Goal: Task Accomplishment & Management: Manage account settings

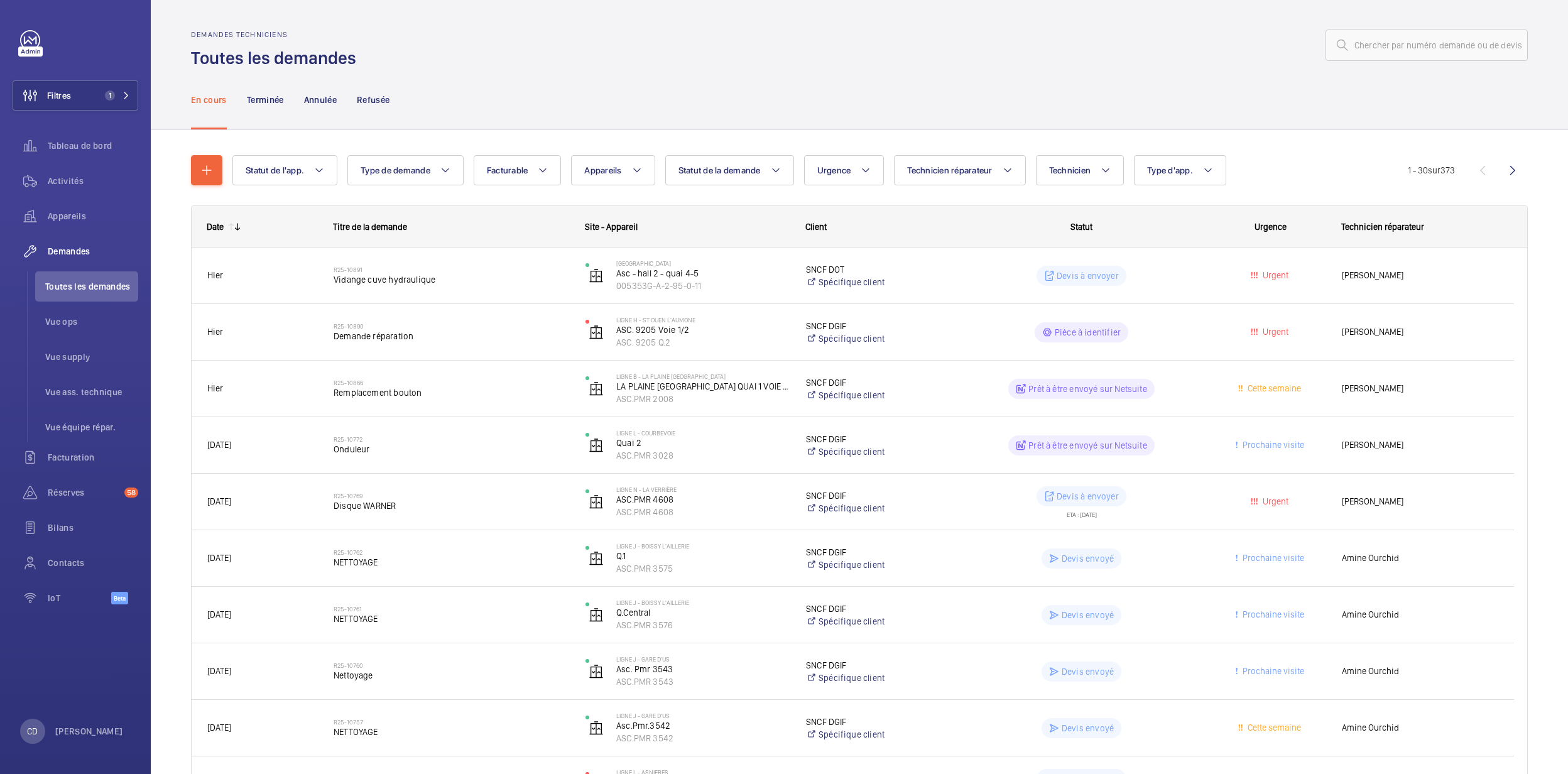
scroll to position [83, 0]
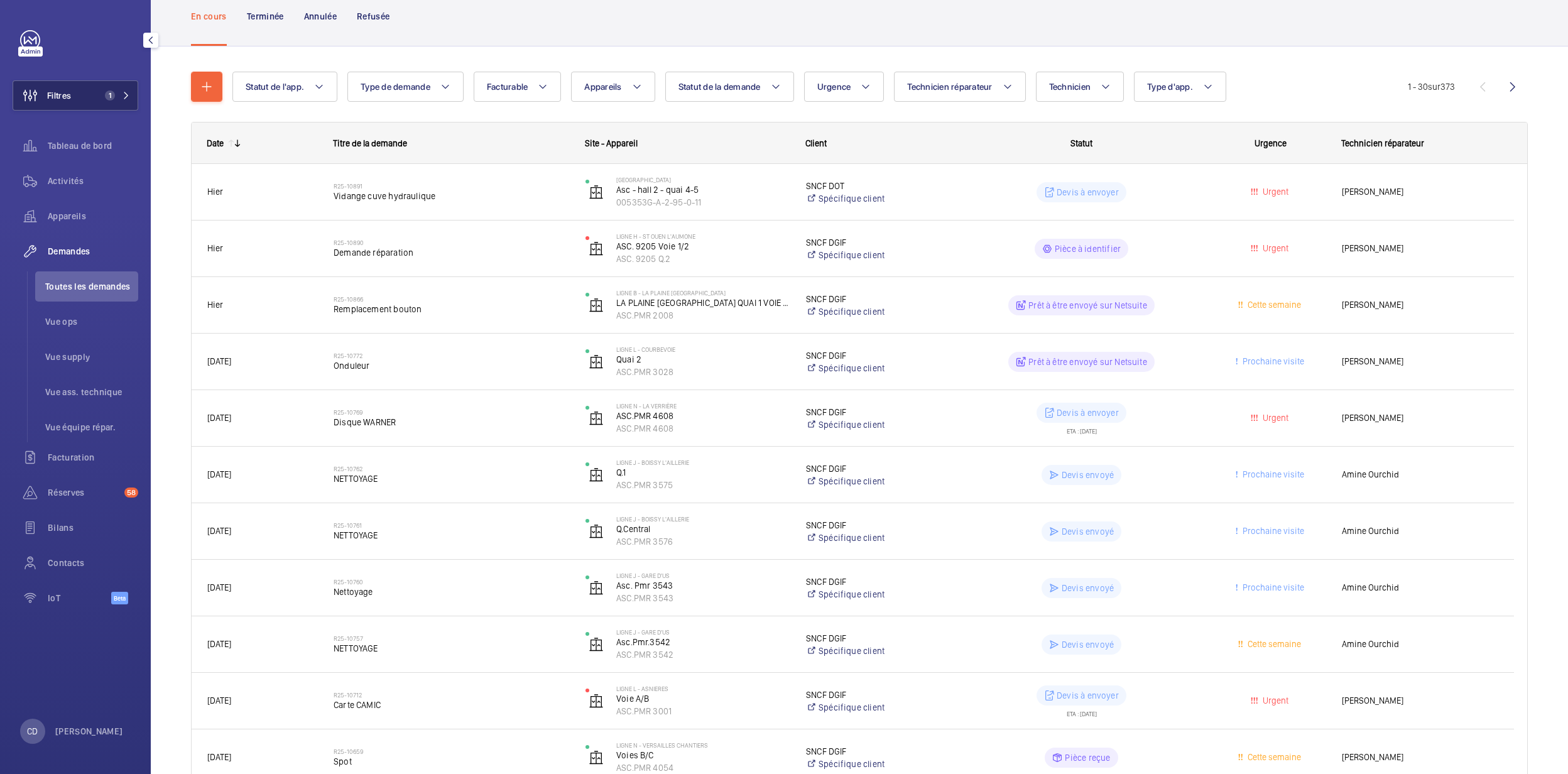
click at [109, 108] on button "Filtres 1" at bounding box center [75, 95] width 126 height 30
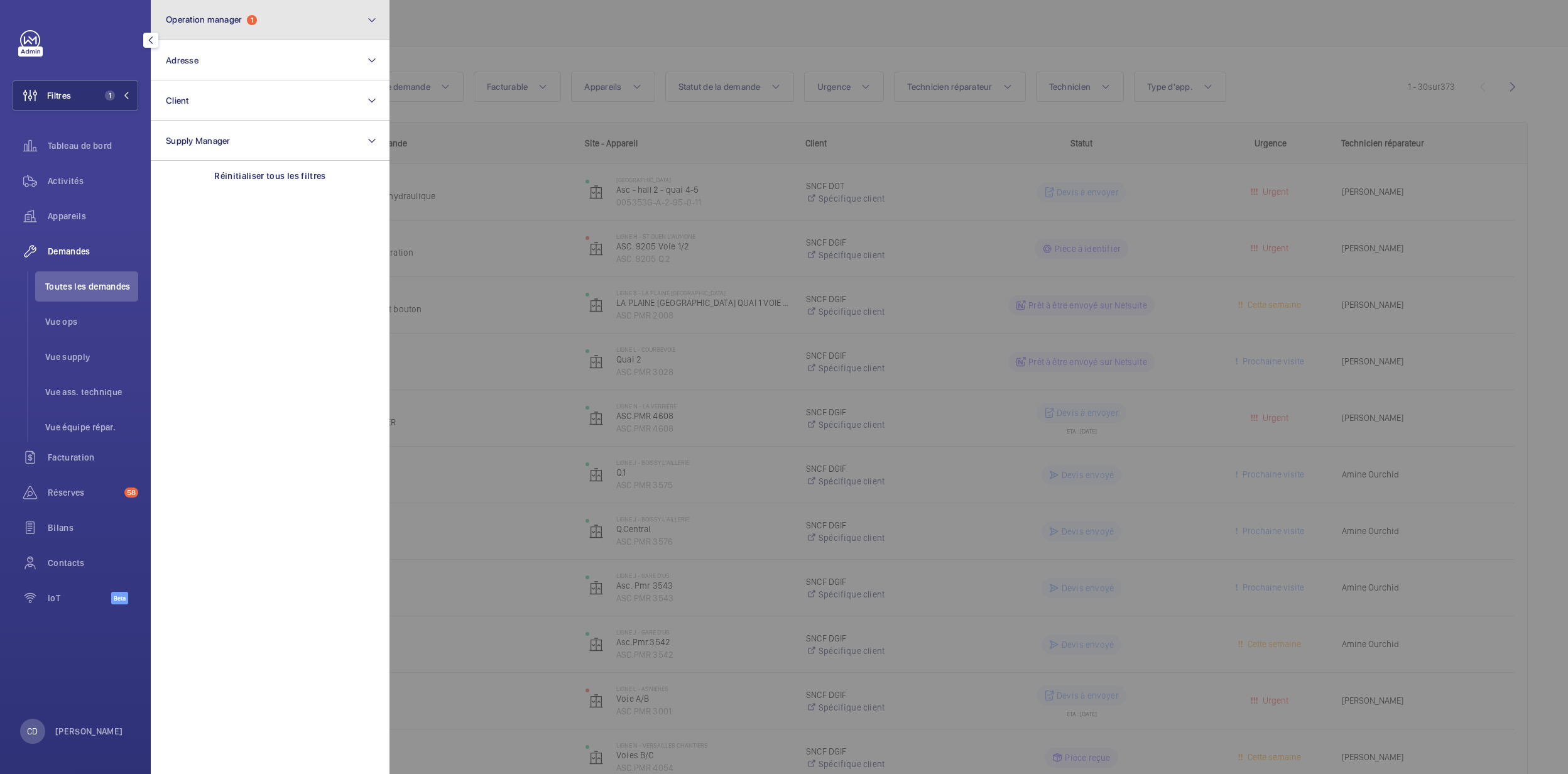
click at [285, 11] on button "Operation manager 1" at bounding box center [271, 20] width 239 height 40
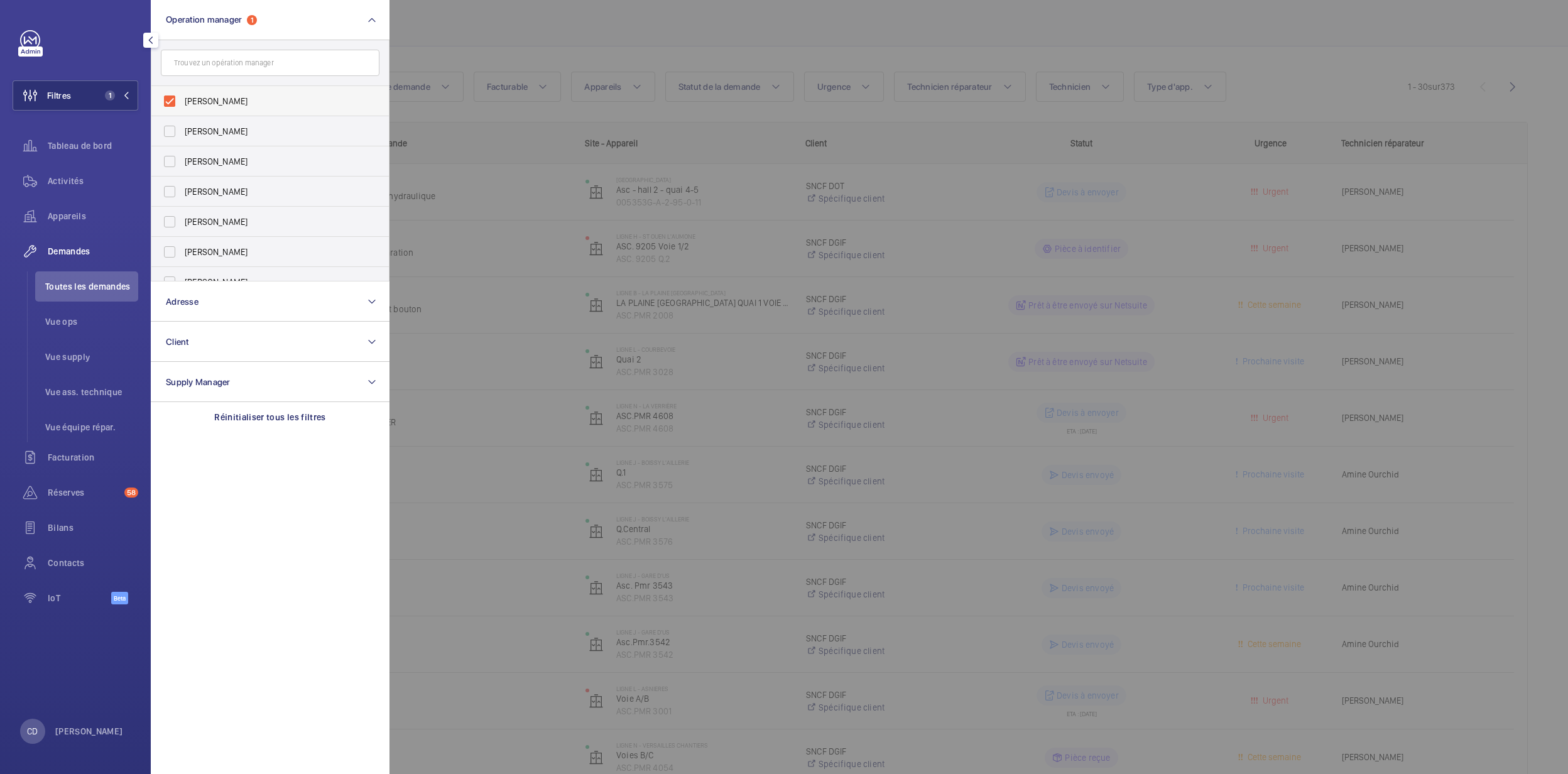
click at [216, 95] on span "[PERSON_NAME]" at bounding box center [271, 101] width 173 height 13
click at [182, 94] on input "[PERSON_NAME]" at bounding box center [169, 101] width 25 height 25
checkbox input "false"
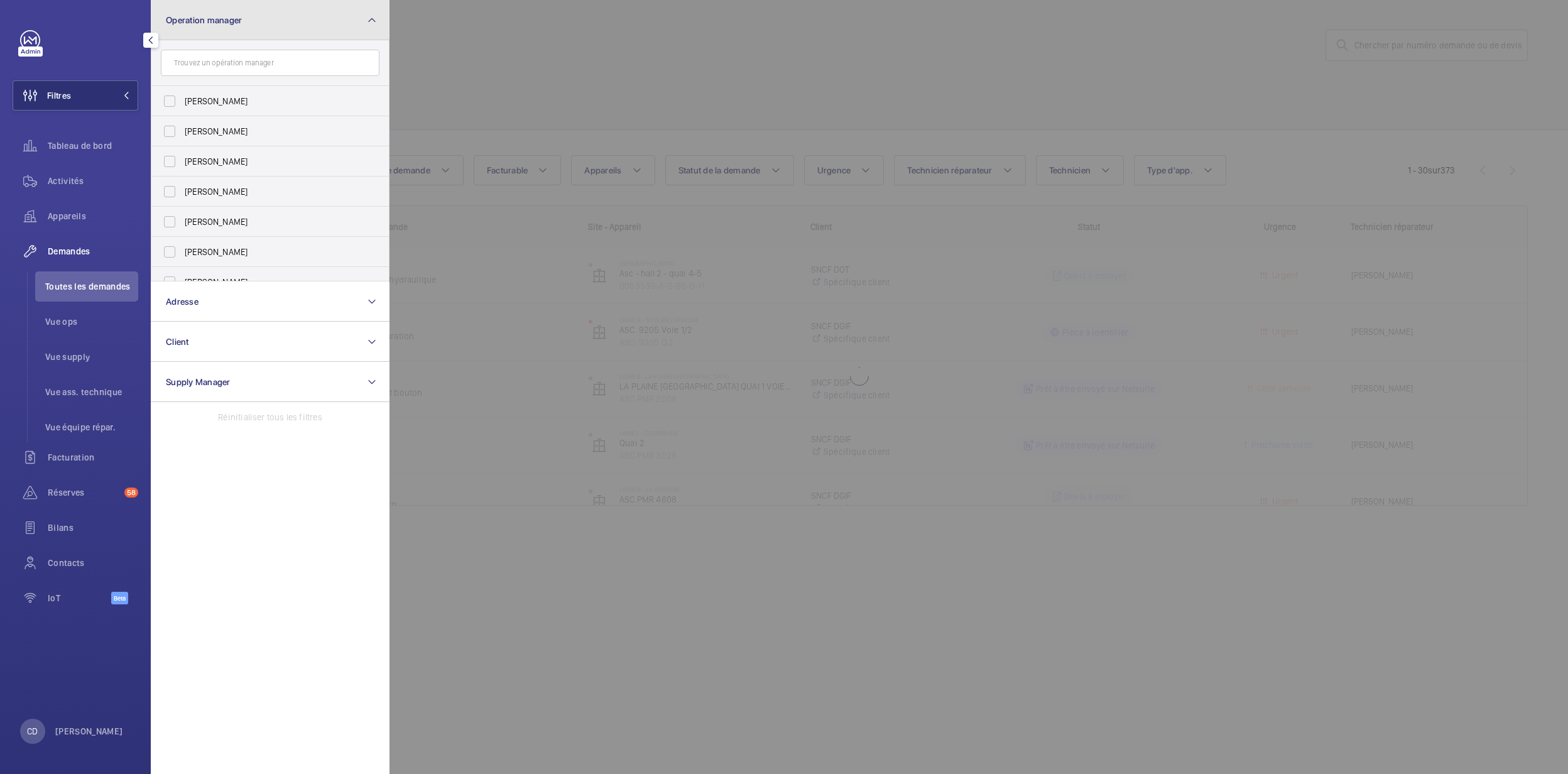
click at [286, 21] on button "Operation manager" at bounding box center [271, 20] width 239 height 40
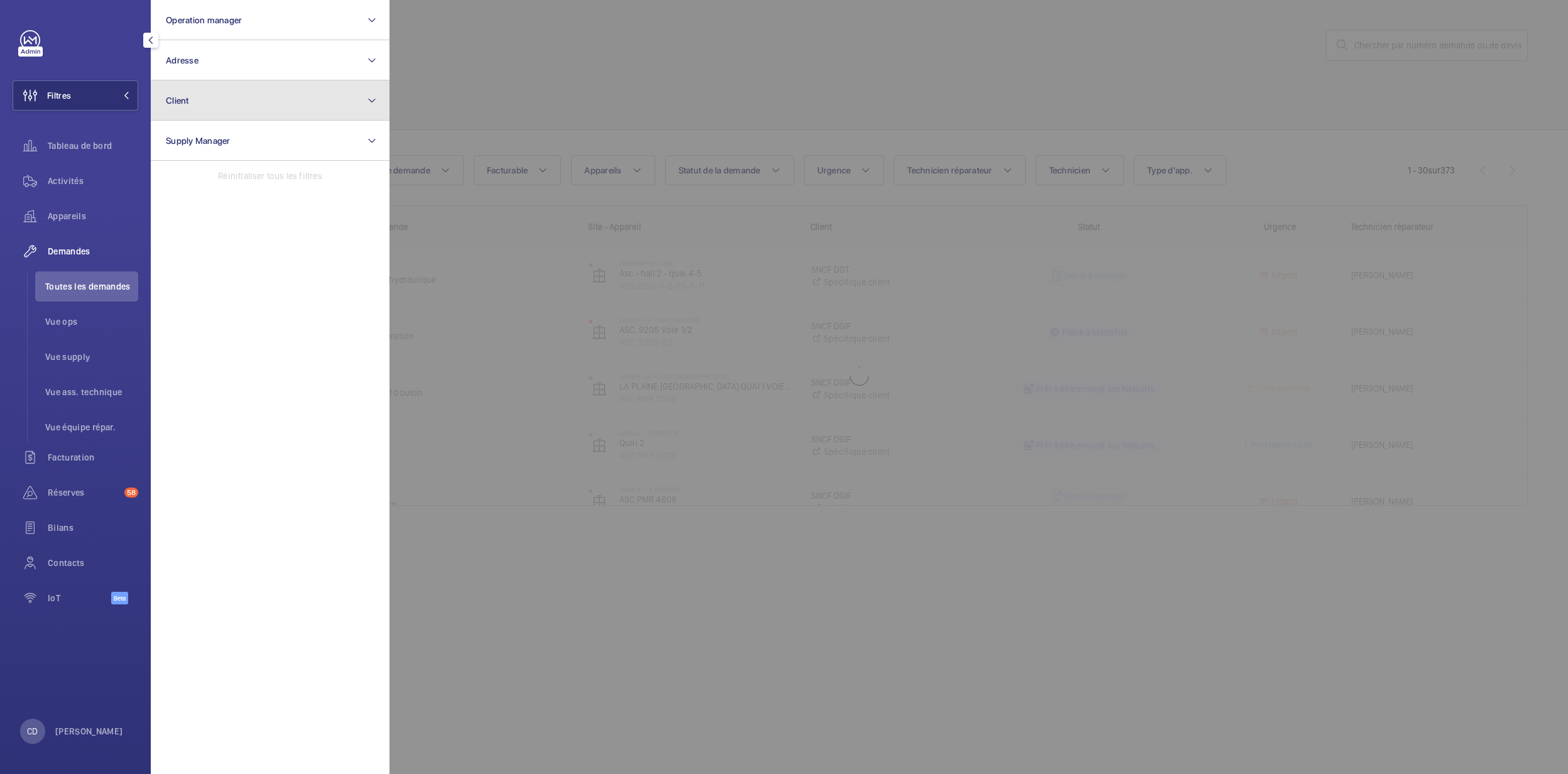
click at [211, 101] on button "Client" at bounding box center [271, 100] width 239 height 40
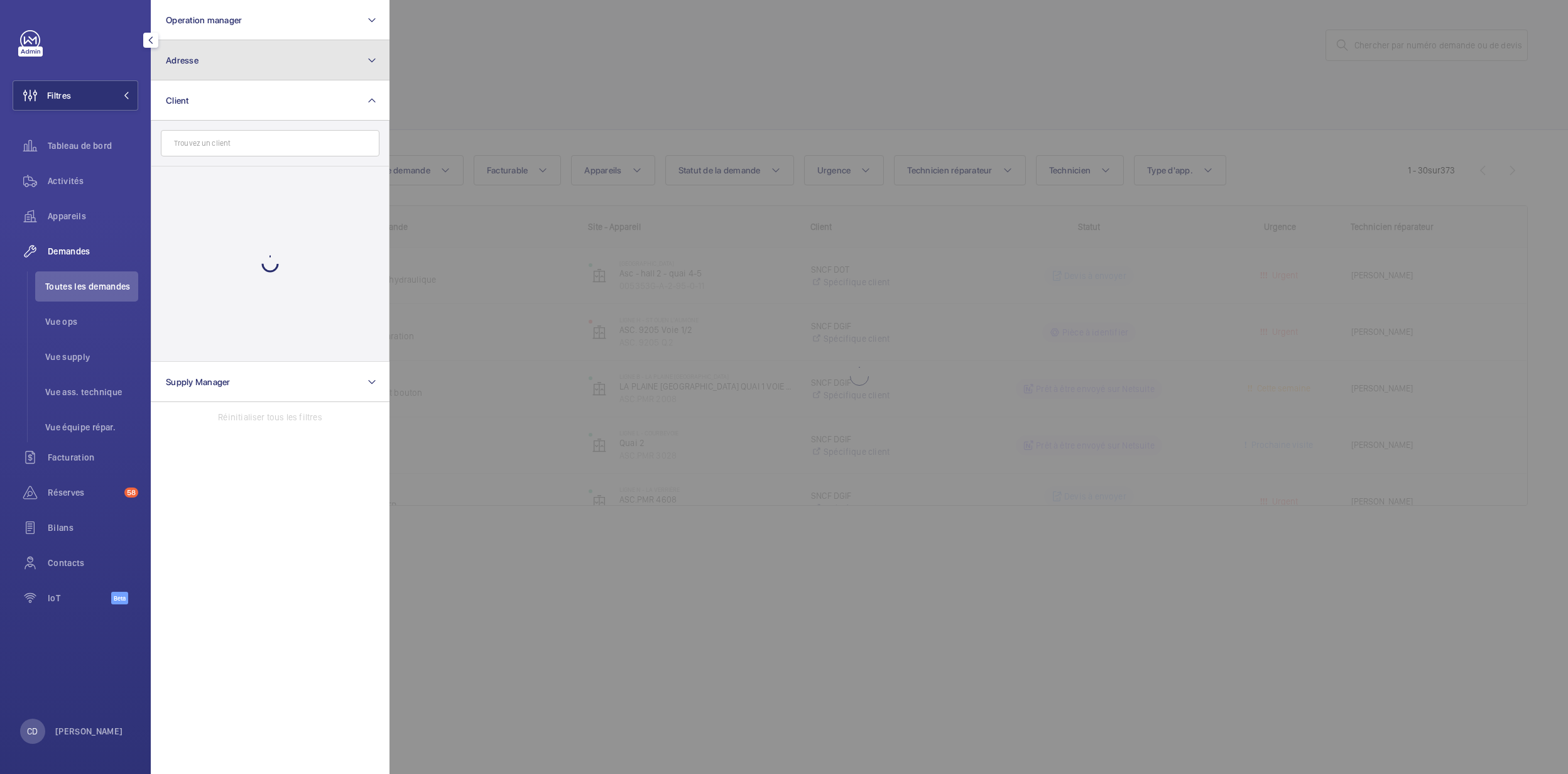
click at [255, 59] on button "Adresse" at bounding box center [271, 59] width 239 height 40
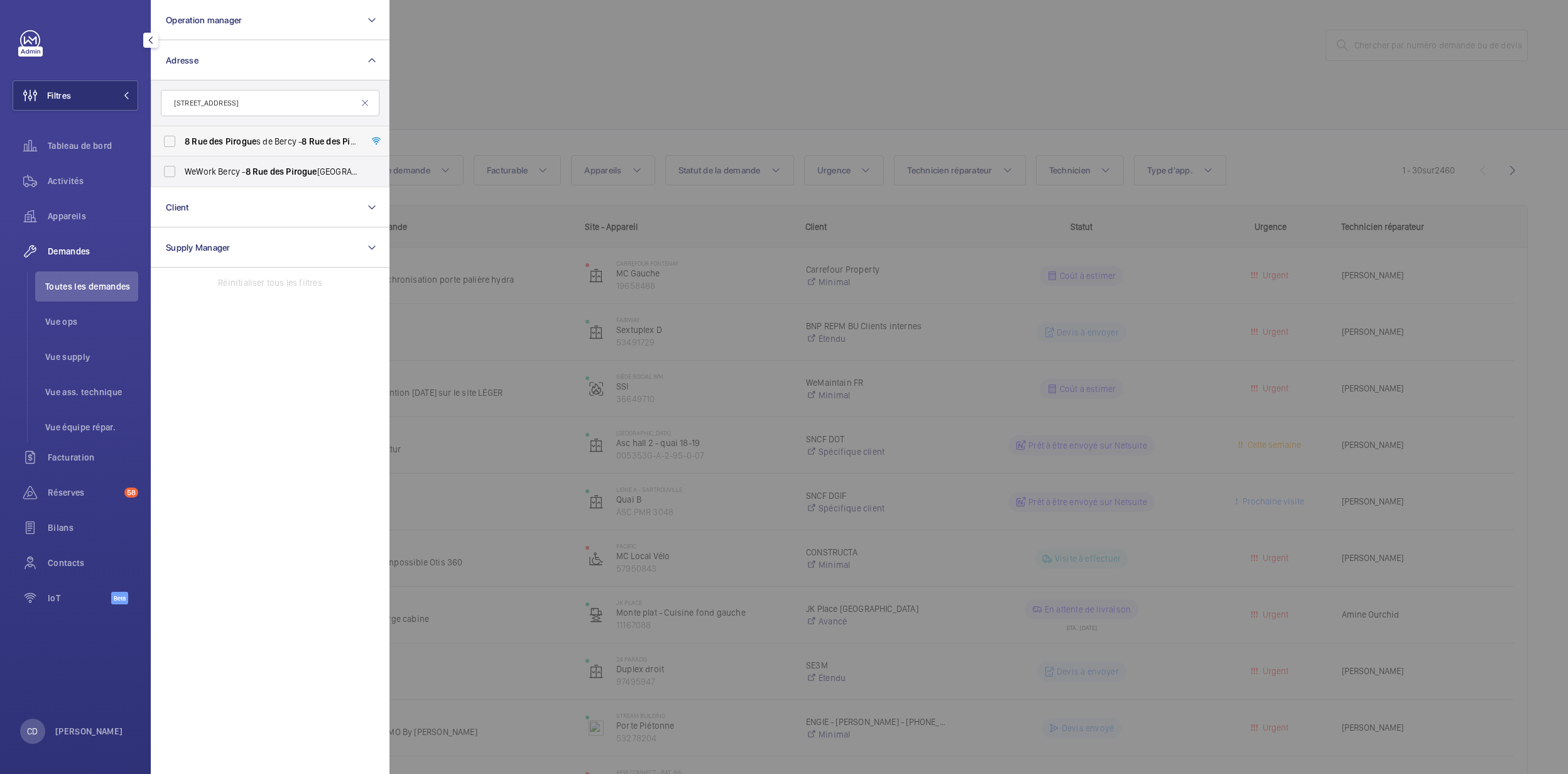
type input "8 rue des pirogue"
click at [235, 146] on span "Pirogue" at bounding box center [241, 141] width 31 height 10
click at [182, 146] on input "8 Rue des Pirogue s de Bercy - 8 Rue des Pirogue s de Bercy, 75012 PARIS, PARIS…" at bounding box center [169, 141] width 25 height 25
checkbox input "true"
click at [483, 339] on div at bounding box center [1173, 387] width 1568 height 774
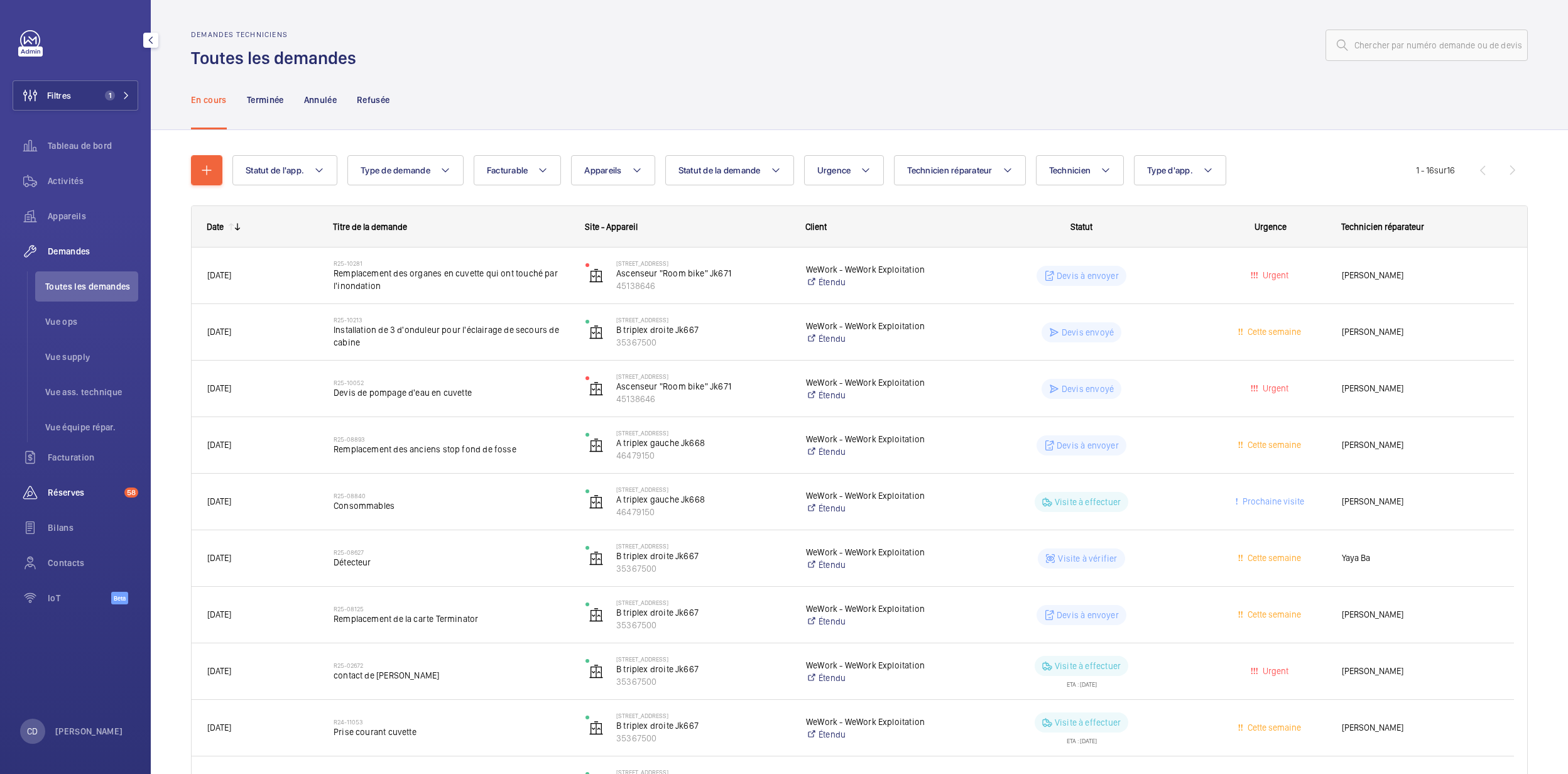
click at [68, 488] on span "Réserves" at bounding box center [83, 492] width 71 height 13
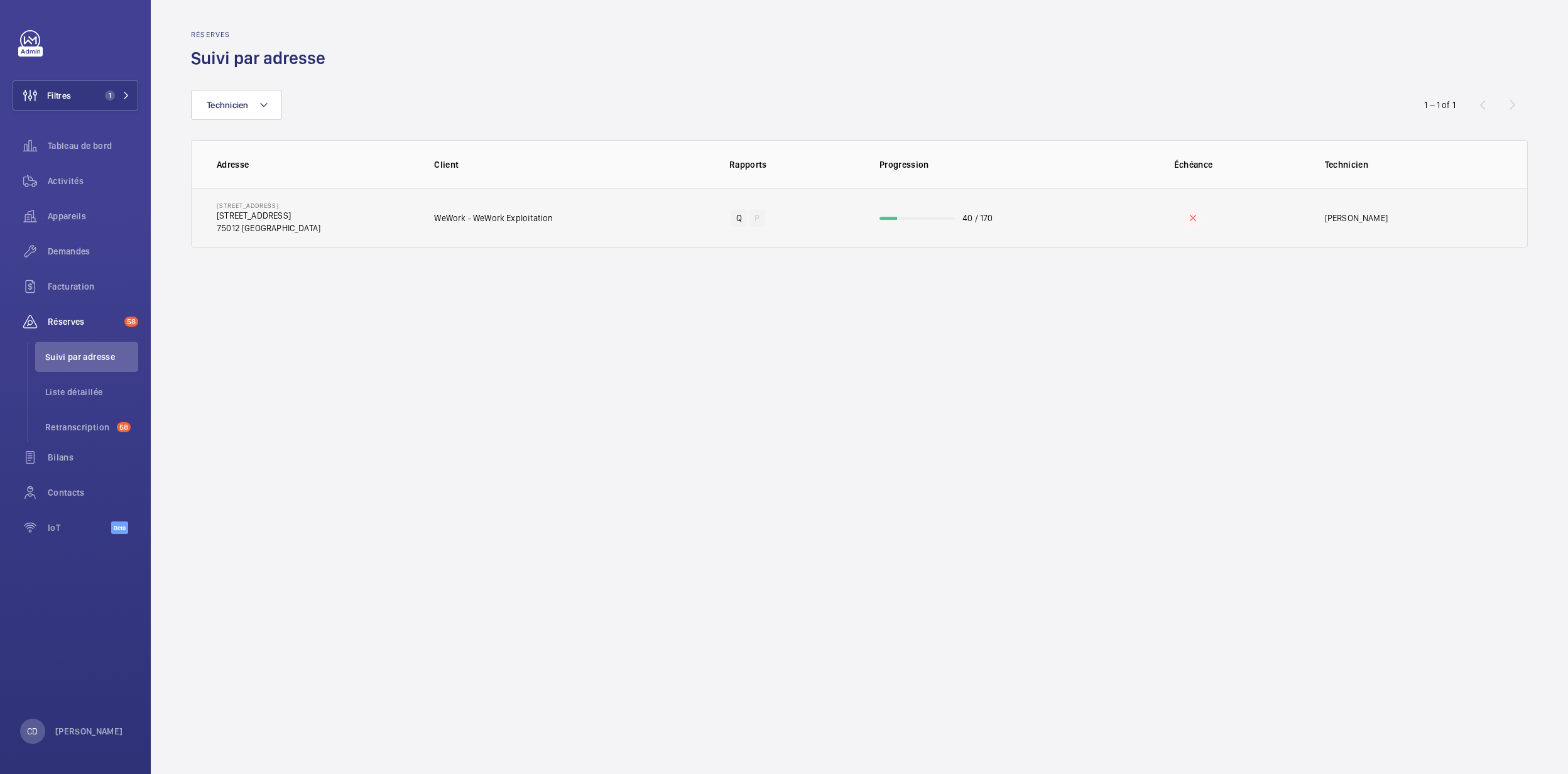
click at [398, 215] on td "8 Rue des Pirogues de Bercy 8 Rue des Pirogues de Bercy, 75012 PARIS 75012 PARIS" at bounding box center [303, 218] width 222 height 59
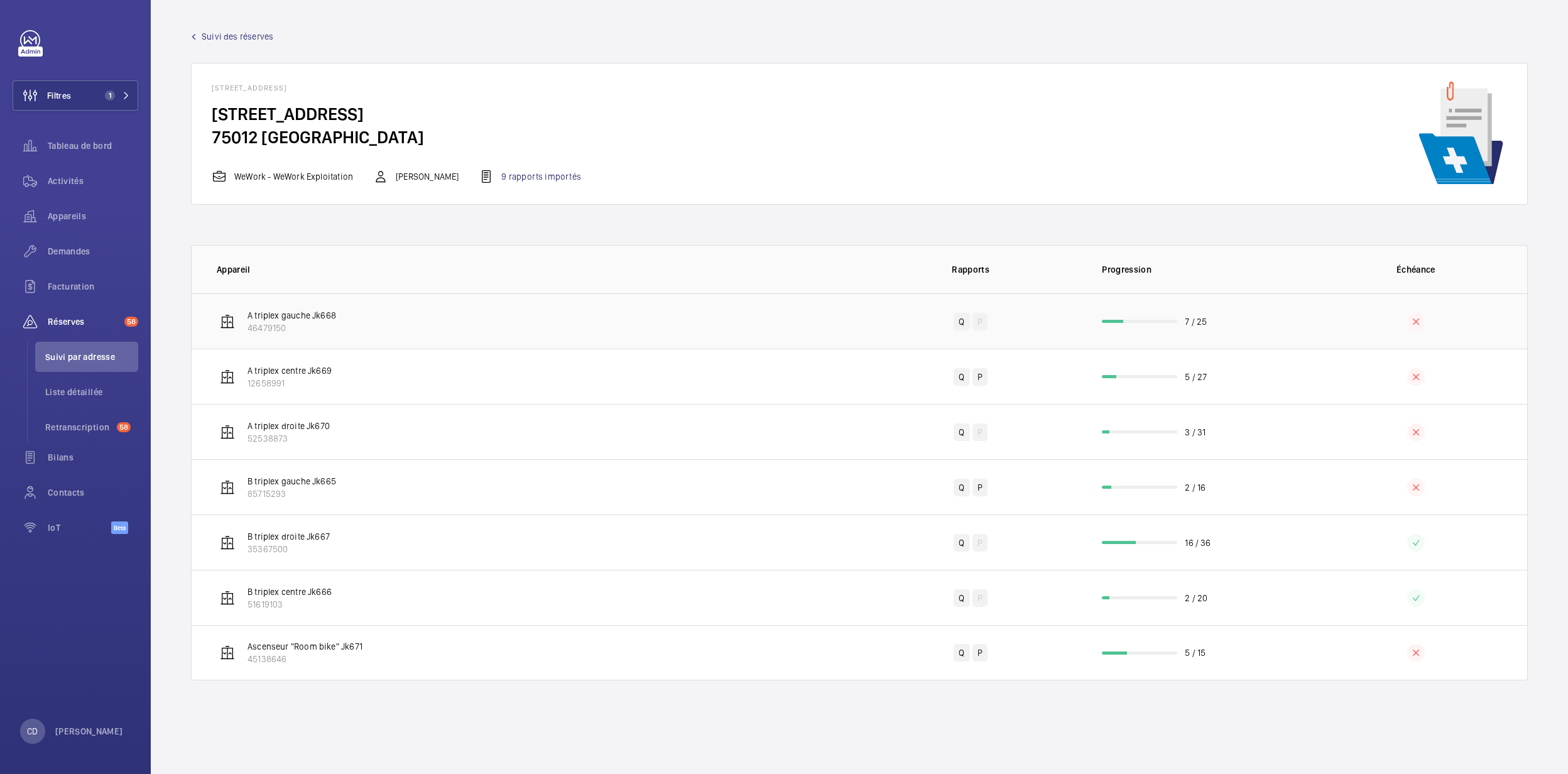
click at [732, 344] on td "A triplex gauche Jk668 46479150" at bounding box center [525, 321] width 667 height 56
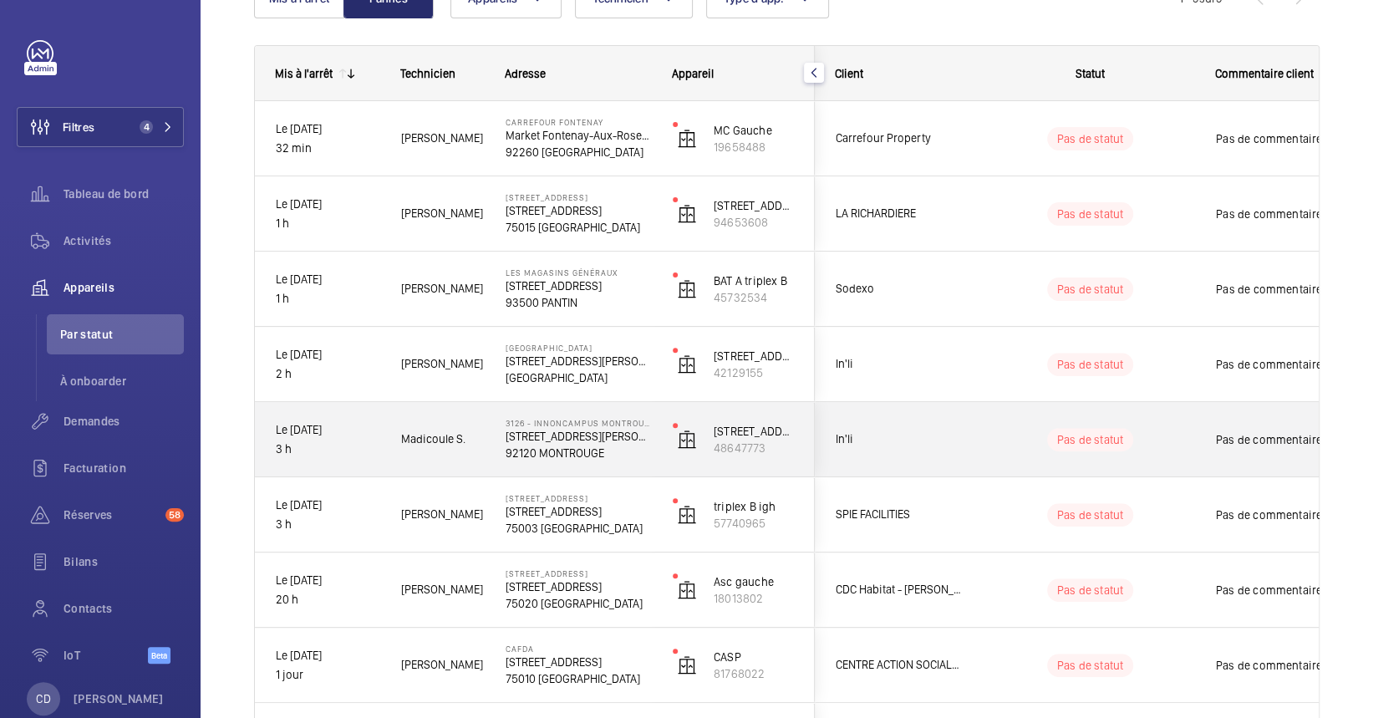
scroll to position [364, 0]
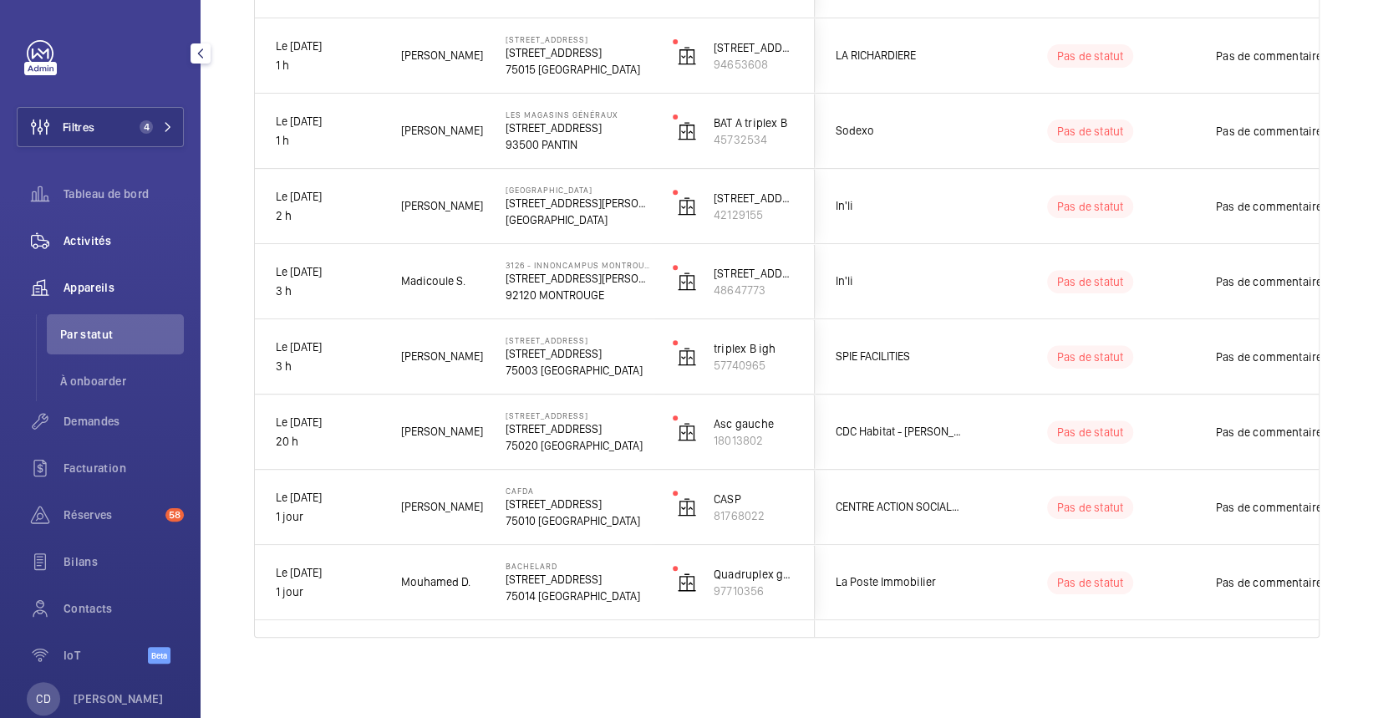
click at [119, 235] on span "Activités" at bounding box center [124, 240] width 120 height 17
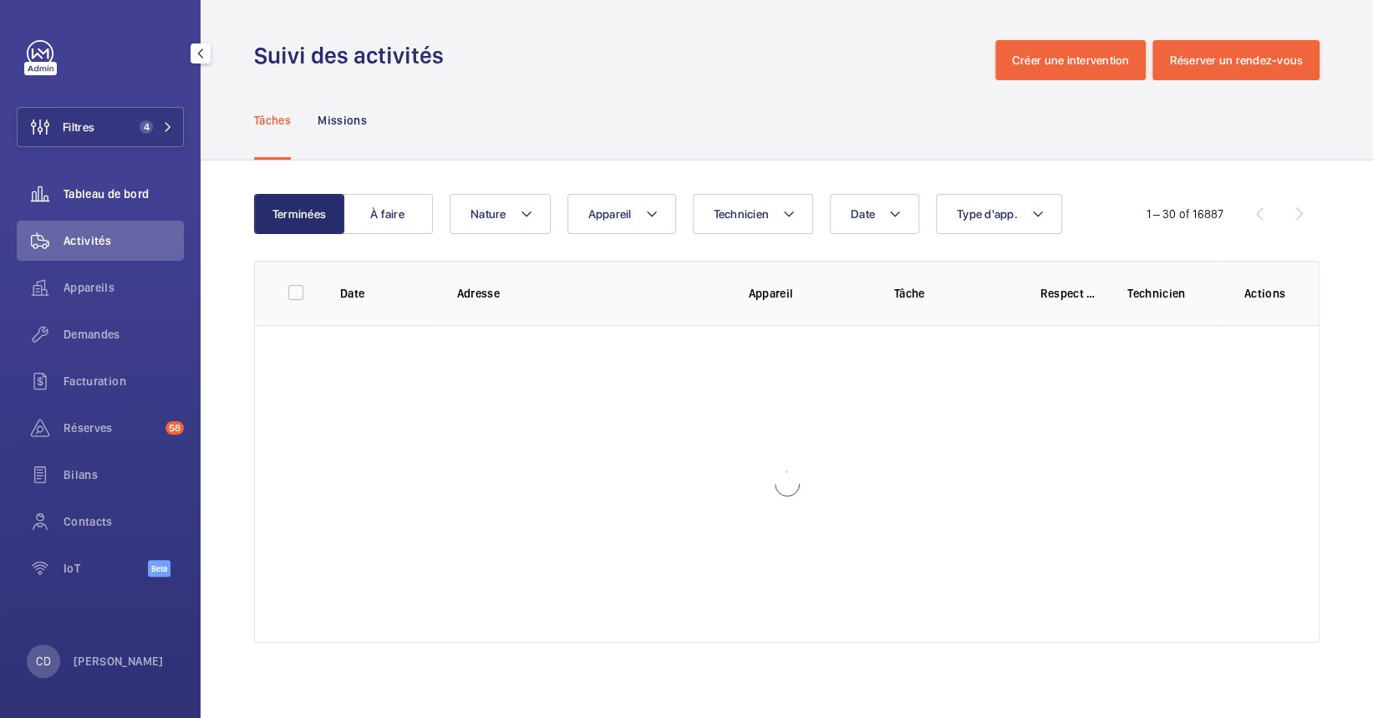
click at [117, 210] on div "Tableau de bord" at bounding box center [100, 194] width 167 height 40
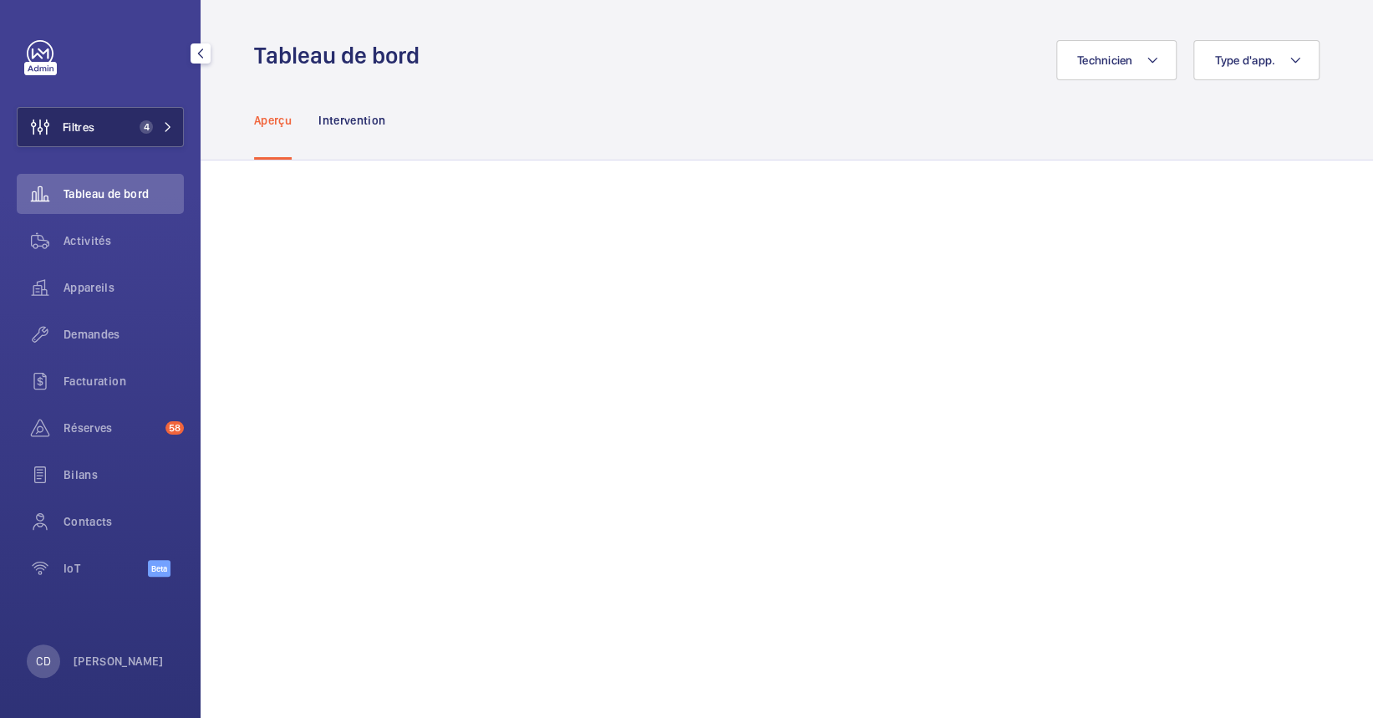
click at [145, 129] on span "4" at bounding box center [146, 126] width 13 height 13
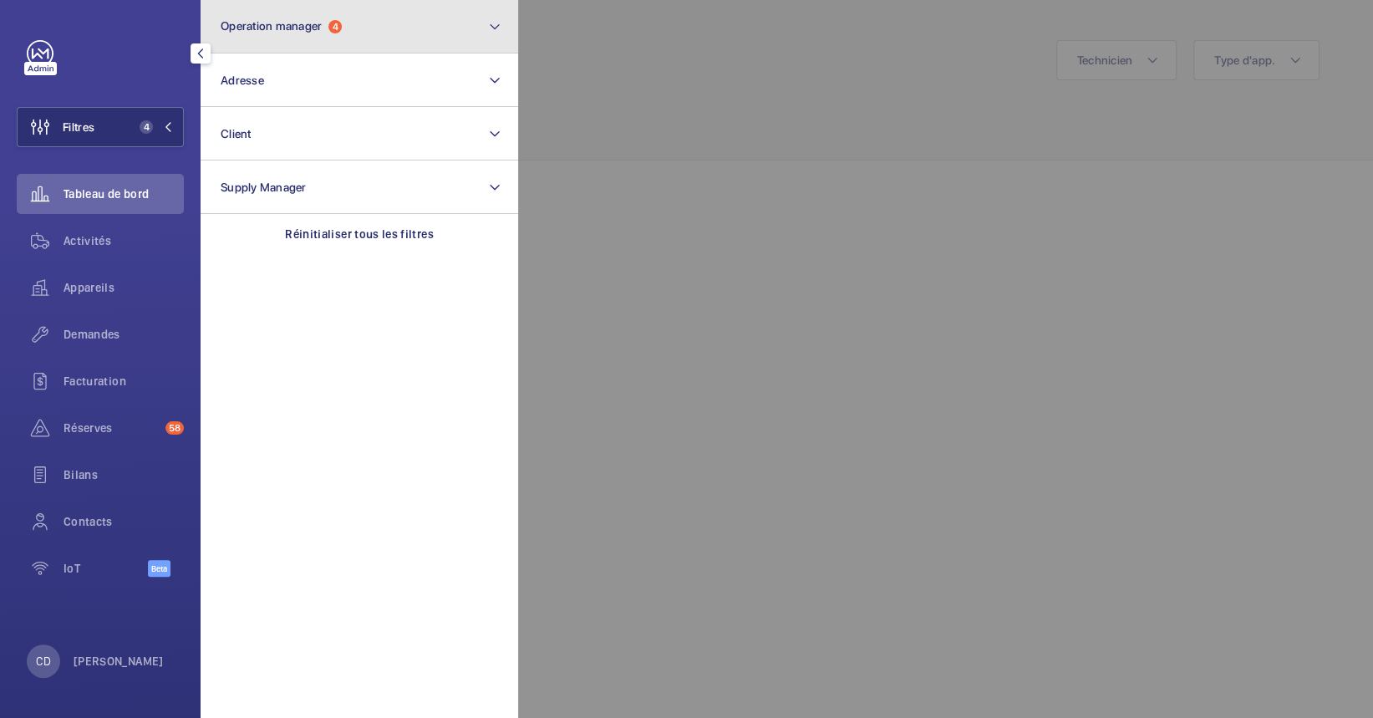
click at [372, 24] on button "Operation manager 4" at bounding box center [360, 26] width 318 height 53
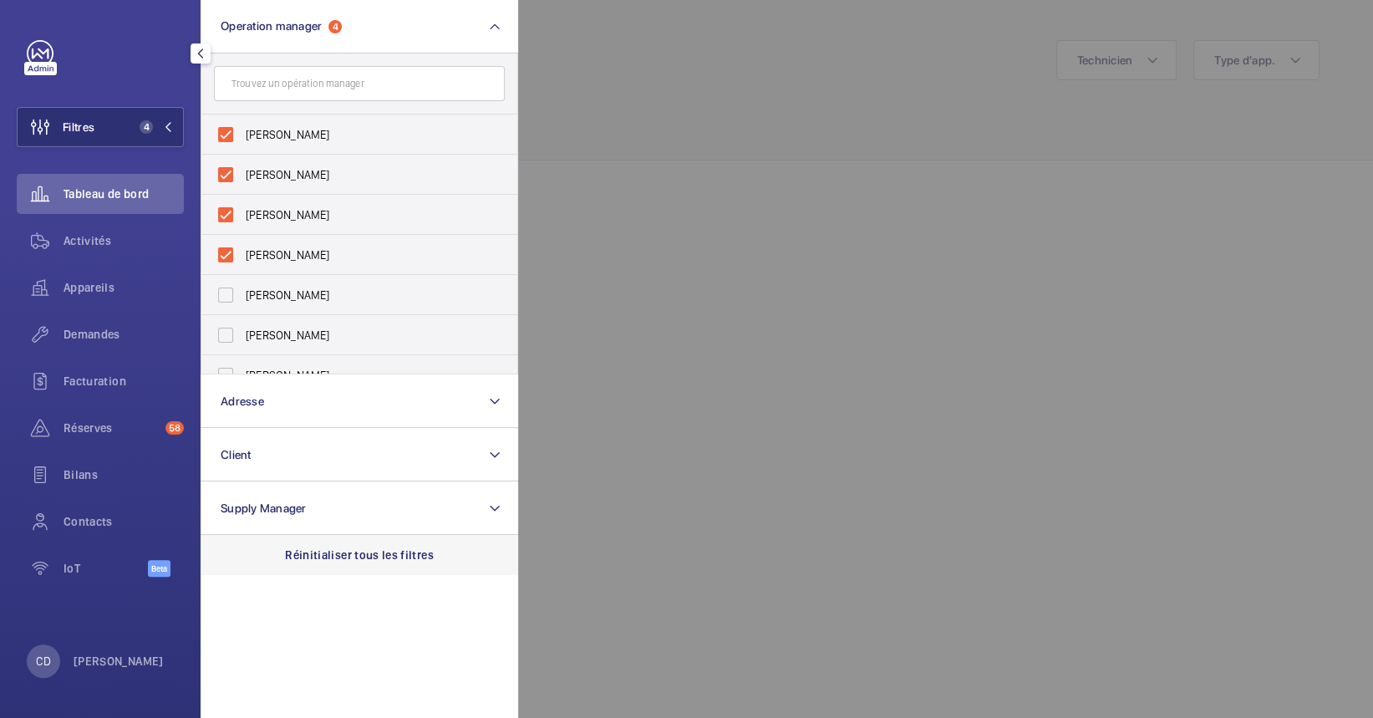
click at [351, 554] on p "Réinitialiser tous les filtres" at bounding box center [359, 555] width 149 height 17
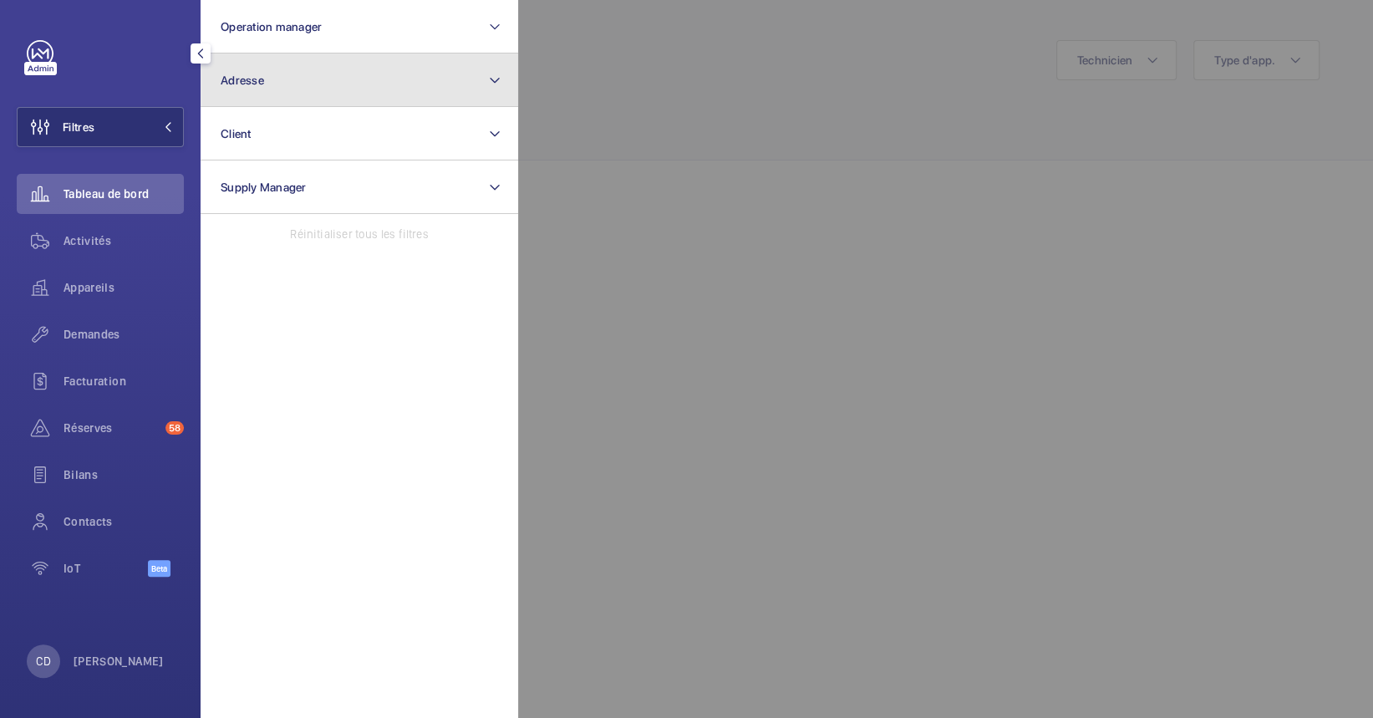
click at [397, 60] on button "Adresse" at bounding box center [360, 79] width 318 height 53
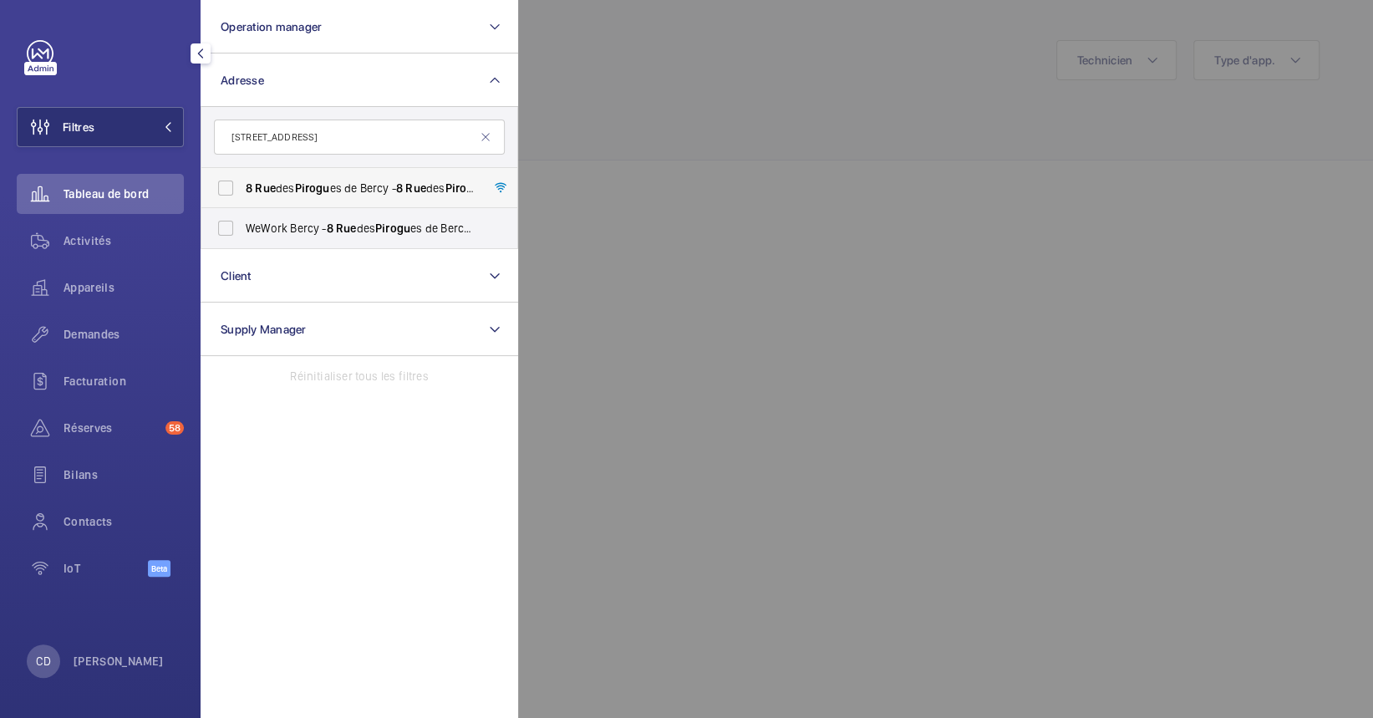
type input "8 rue pirogu"
click at [352, 181] on span "8 Rue des Pirogu es de Bercy - 8 Rue des Pirogu es de Bercy, 75012 PARIS, PARIS…" at bounding box center [361, 188] width 230 height 17
click at [242, 181] on input "8 Rue des Pirogu es de Bercy - 8 Rue des Pirogu es de Bercy, 75012 PARIS, PARIS…" at bounding box center [225, 187] width 33 height 33
checkbox input "true"
click at [715, 180] on div at bounding box center [1204, 359] width 1373 height 718
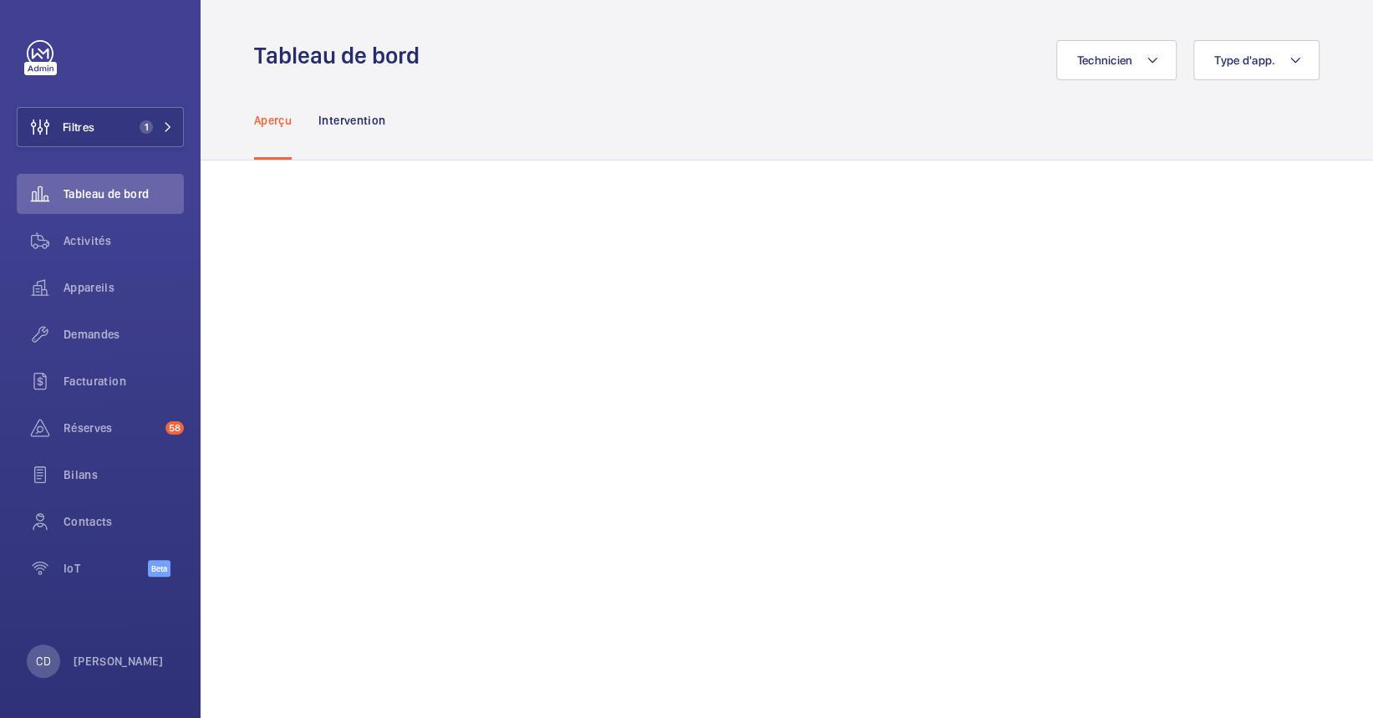
scroll to position [1, 0]
click at [80, 298] on div "Appareils" at bounding box center [100, 287] width 167 height 40
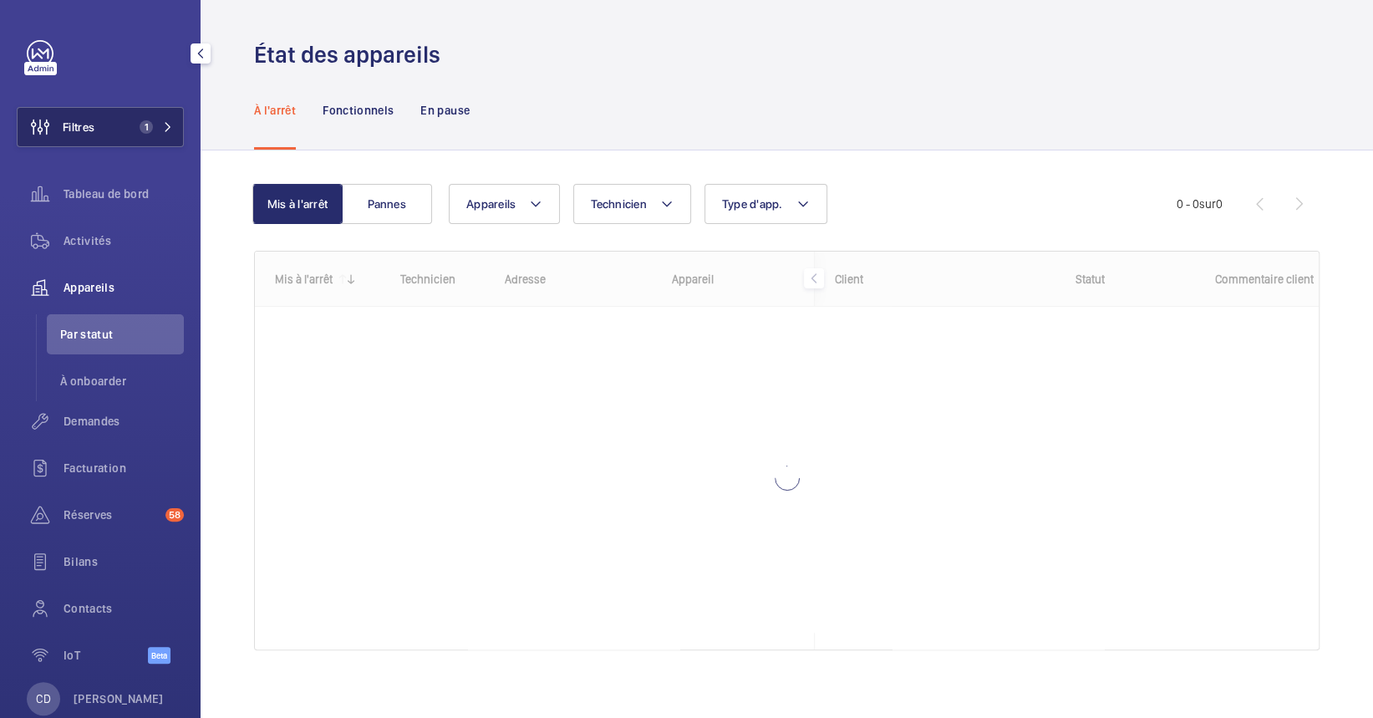
click at [150, 114] on button "Filtres 1" at bounding box center [100, 127] width 167 height 40
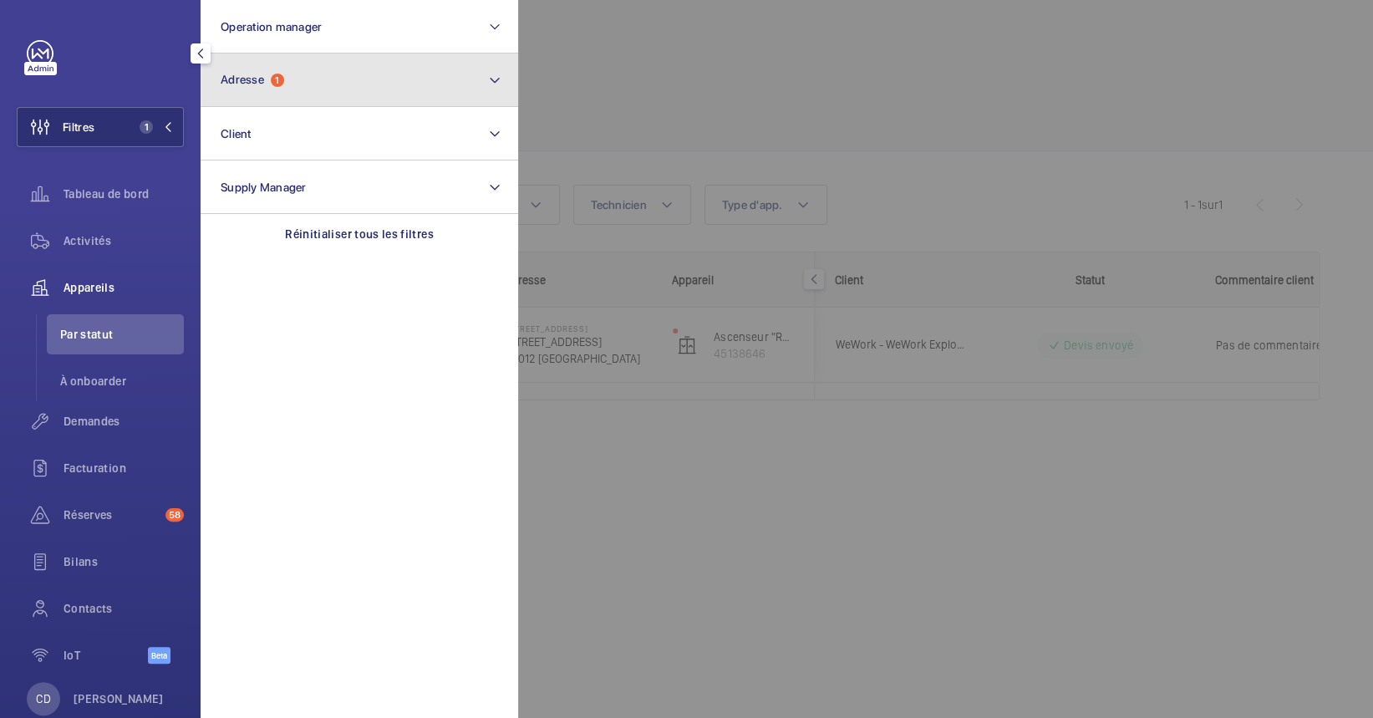
click at [320, 59] on button "Adresse 1" at bounding box center [360, 79] width 318 height 53
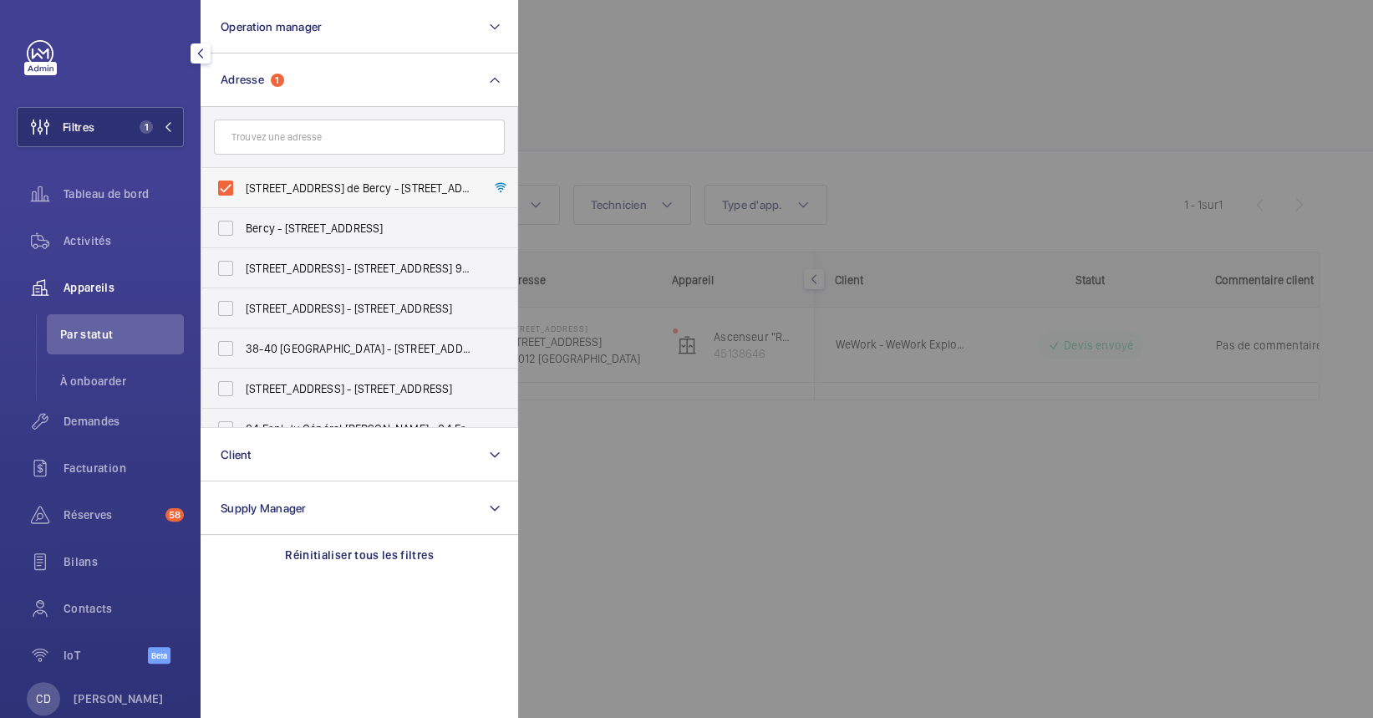
click at [290, 181] on span "8 Rue des Pirogues de Bercy - 8 Rue des Pirogues de Bercy, 75012 PARIS, PARIS 7…" at bounding box center [361, 188] width 230 height 17
click at [242, 181] on input "8 Rue des Pirogues de Bercy - 8 Rue des Pirogues de Bercy, 75012 PARIS, PARIS 7…" at bounding box center [225, 187] width 33 height 33
checkbox input "false"
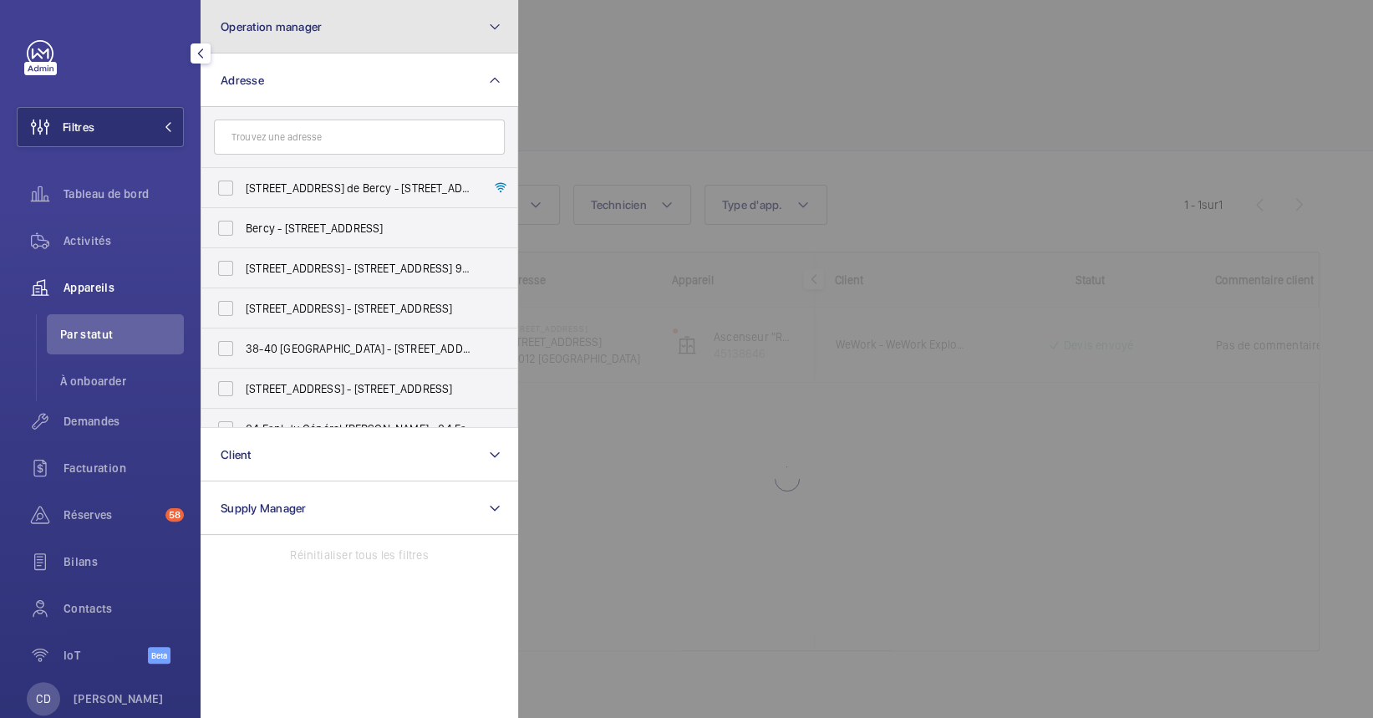
click at [381, 14] on button "Operation manager" at bounding box center [360, 26] width 318 height 53
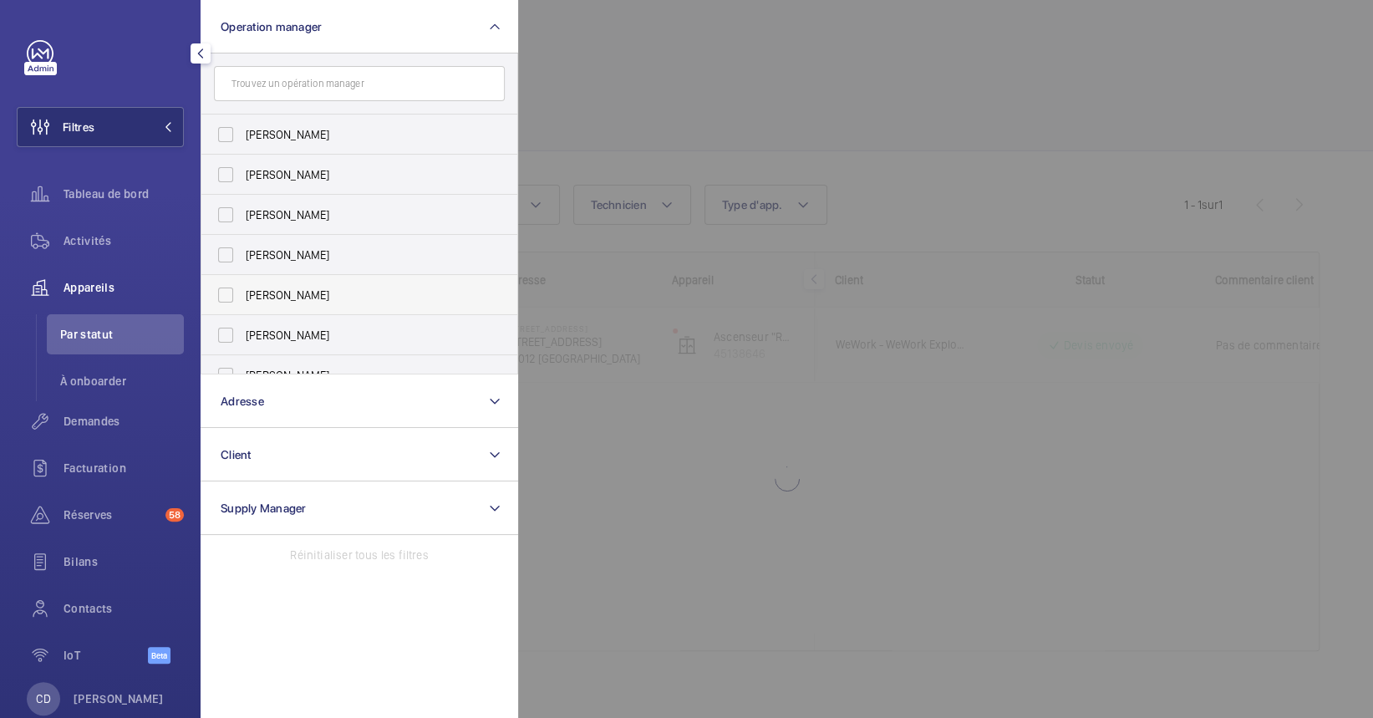
click at [282, 285] on label "[PERSON_NAME]" at bounding box center [346, 295] width 291 height 40
click at [242, 285] on input "[PERSON_NAME]" at bounding box center [225, 294] width 33 height 33
checkbox input "true"
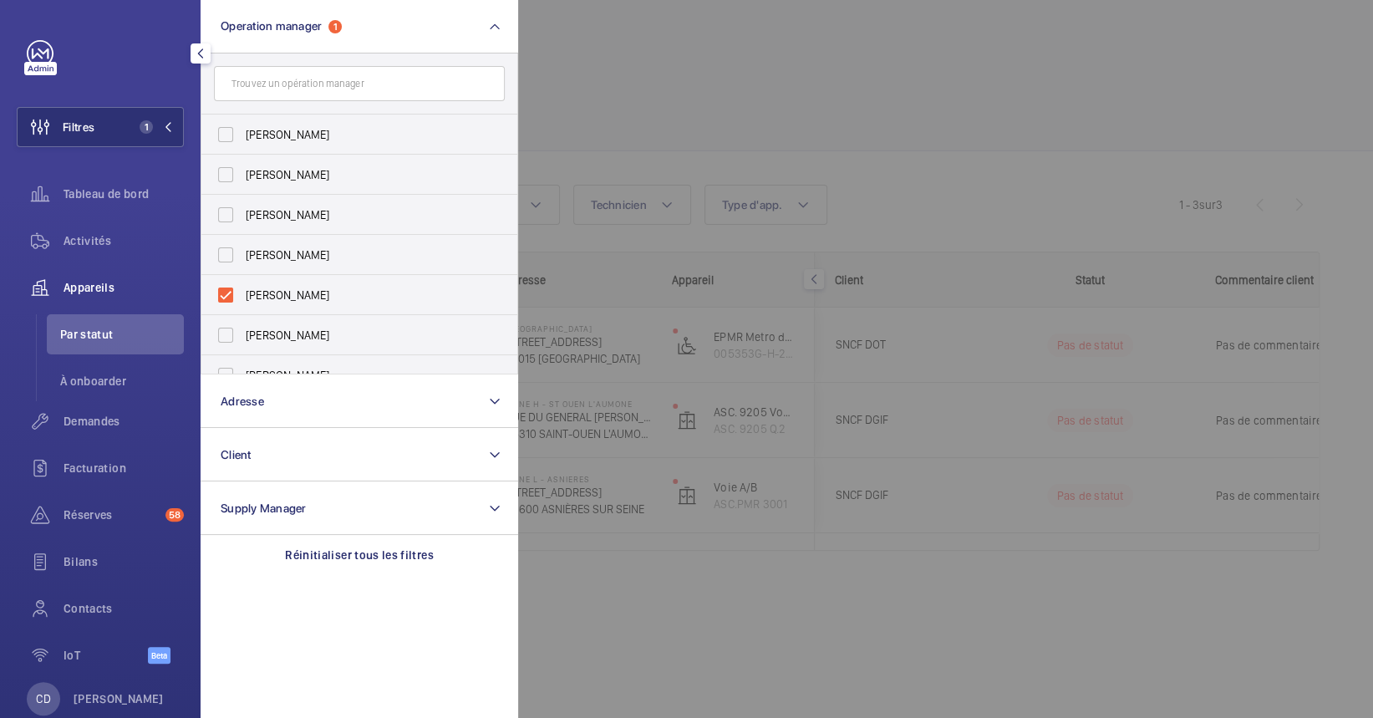
click at [932, 177] on div at bounding box center [1204, 359] width 1373 height 718
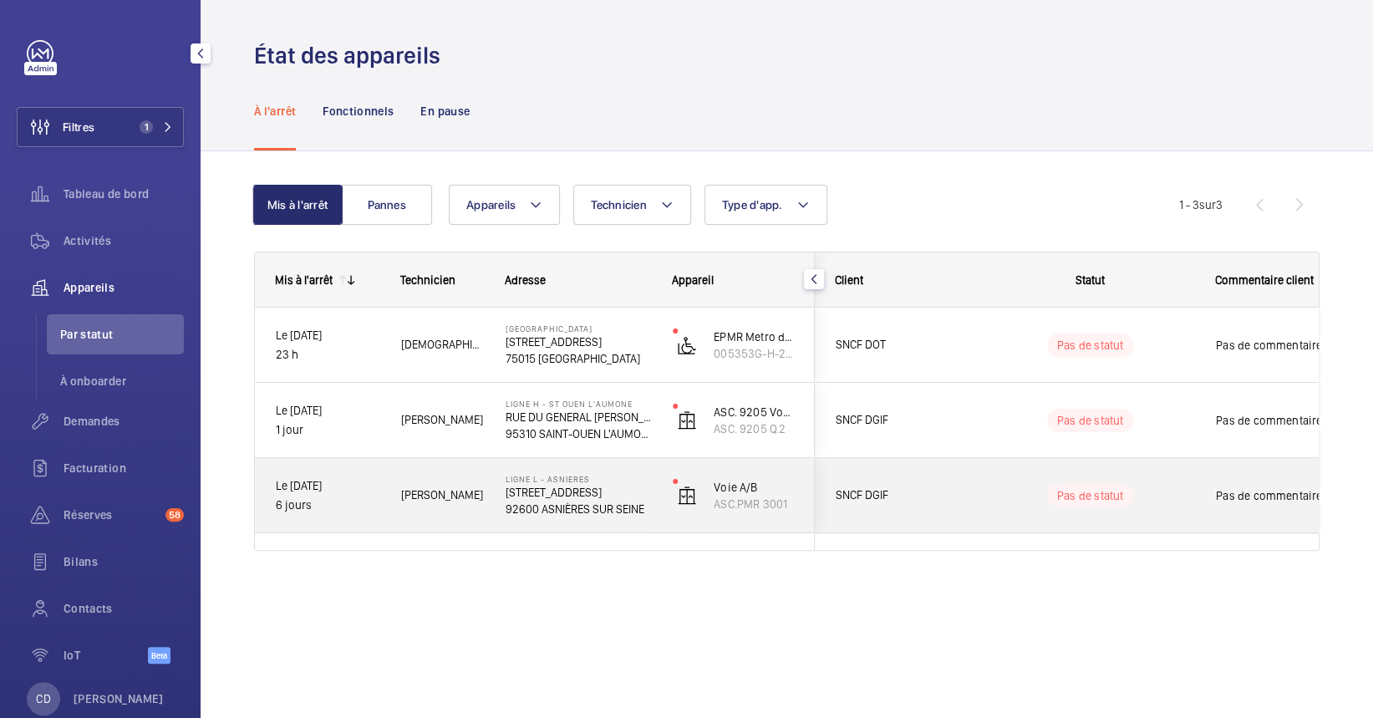
click at [446, 479] on div "[PERSON_NAME]" at bounding box center [432, 495] width 103 height 53
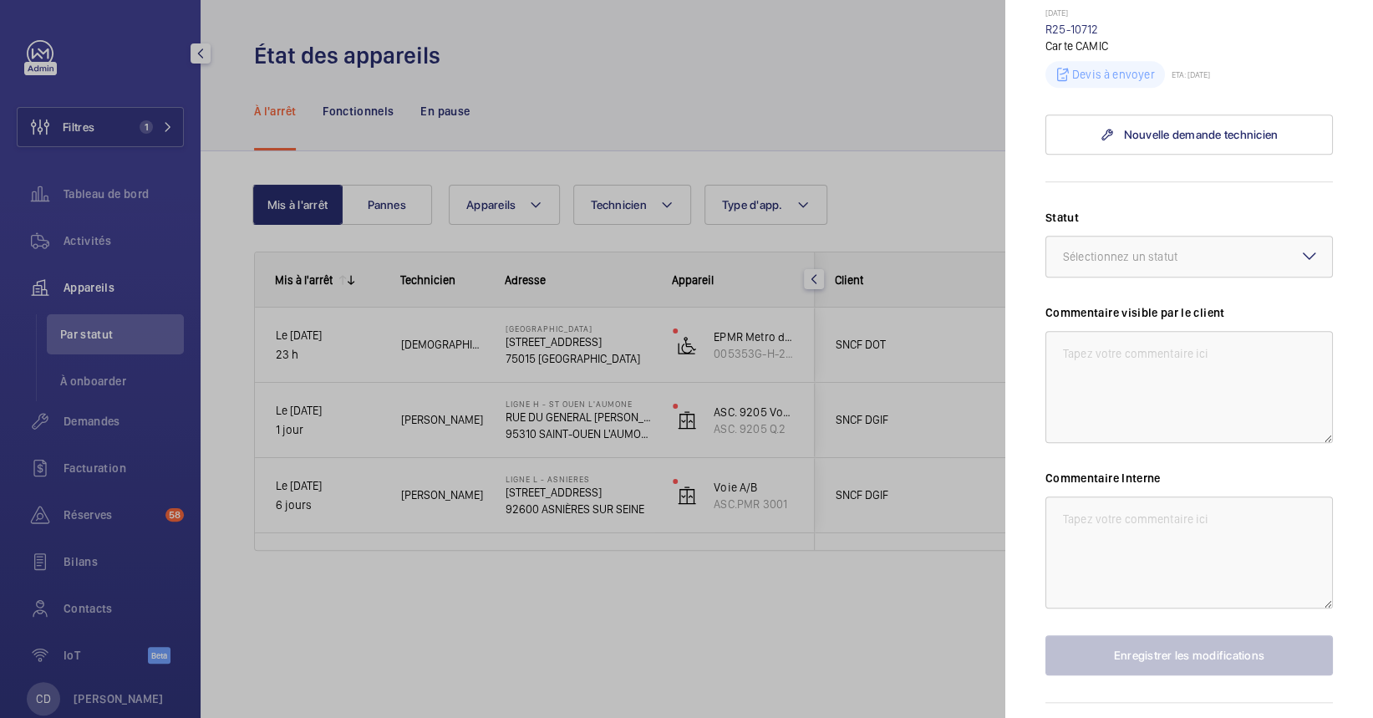
scroll to position [615, 0]
click at [1086, 542] on textarea at bounding box center [1190, 552] width 288 height 112
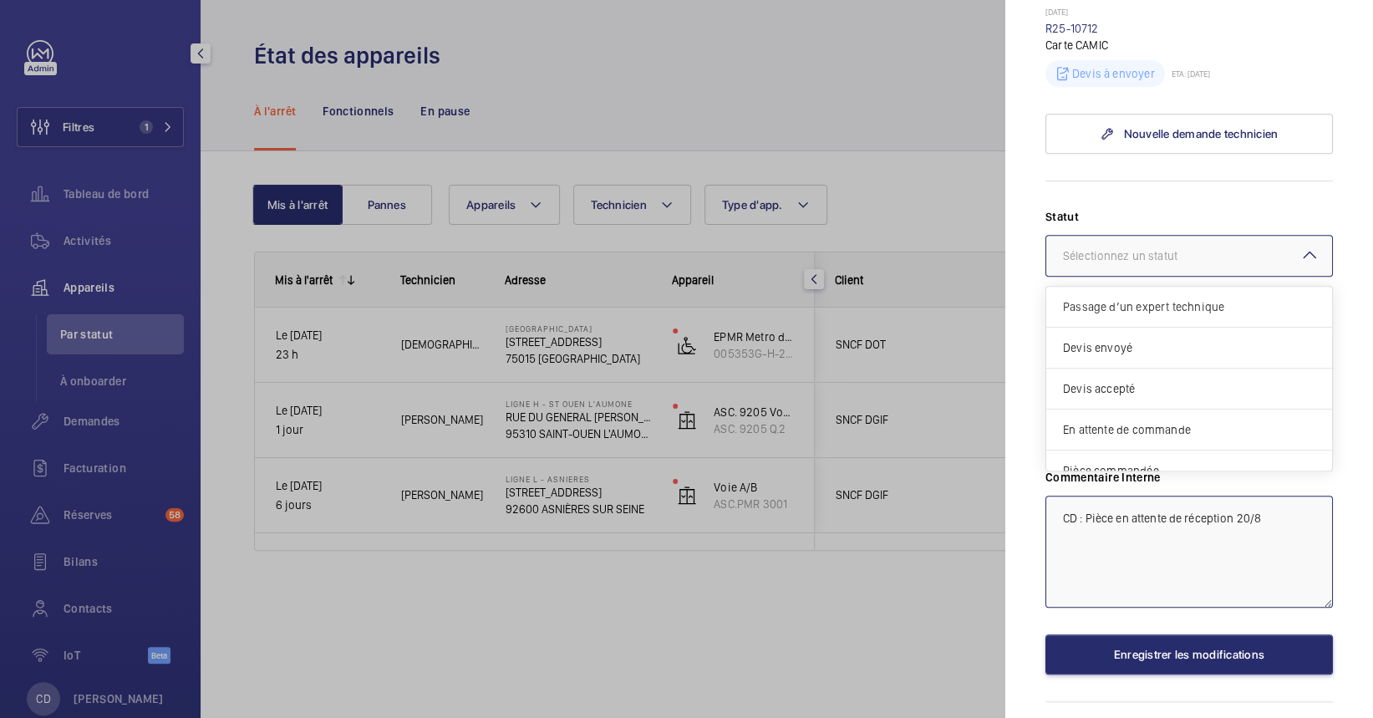
click at [1076, 264] on div "Sélectionnez un statut" at bounding box center [1141, 255] width 156 height 17
type textarea "CD : Pièce en attente de réception 20/8"
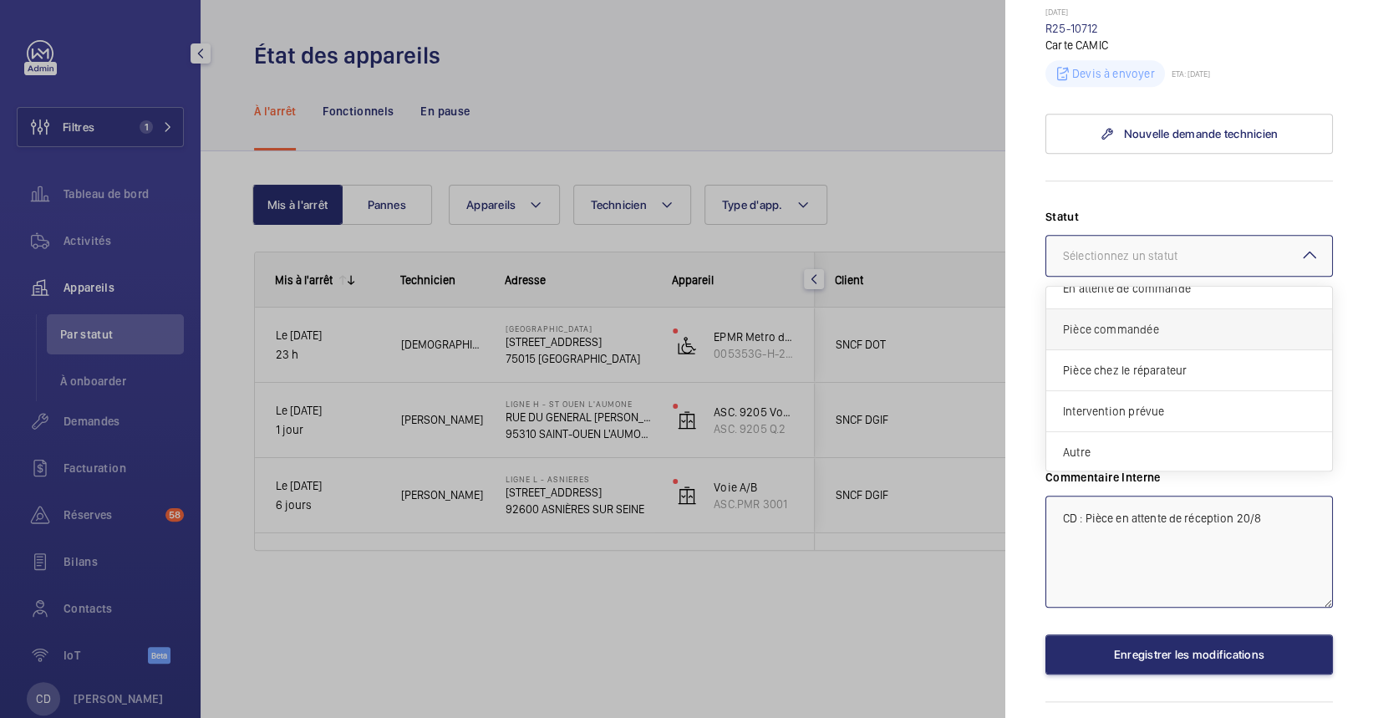
click at [1178, 338] on span "Pièce commandée" at bounding box center [1189, 329] width 252 height 17
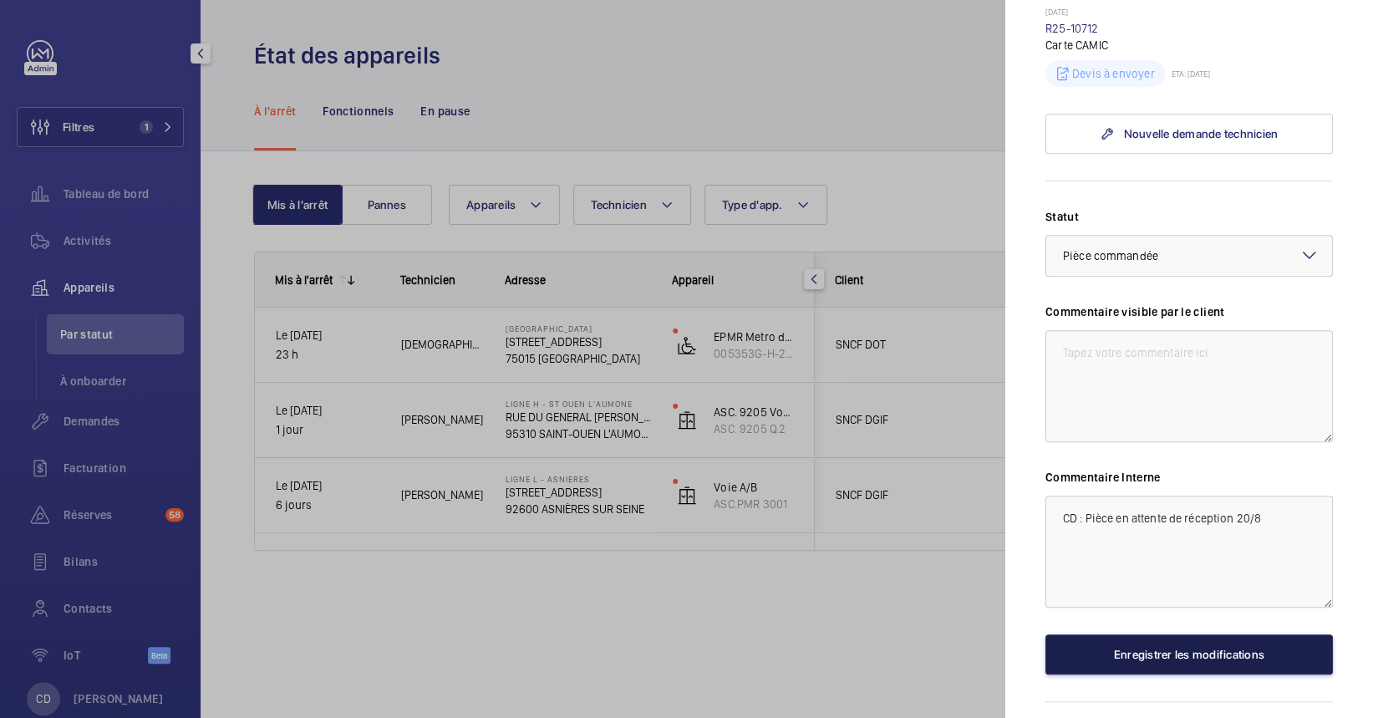
click at [1117, 674] on button "Enregistrer les modifications" at bounding box center [1190, 654] width 288 height 40
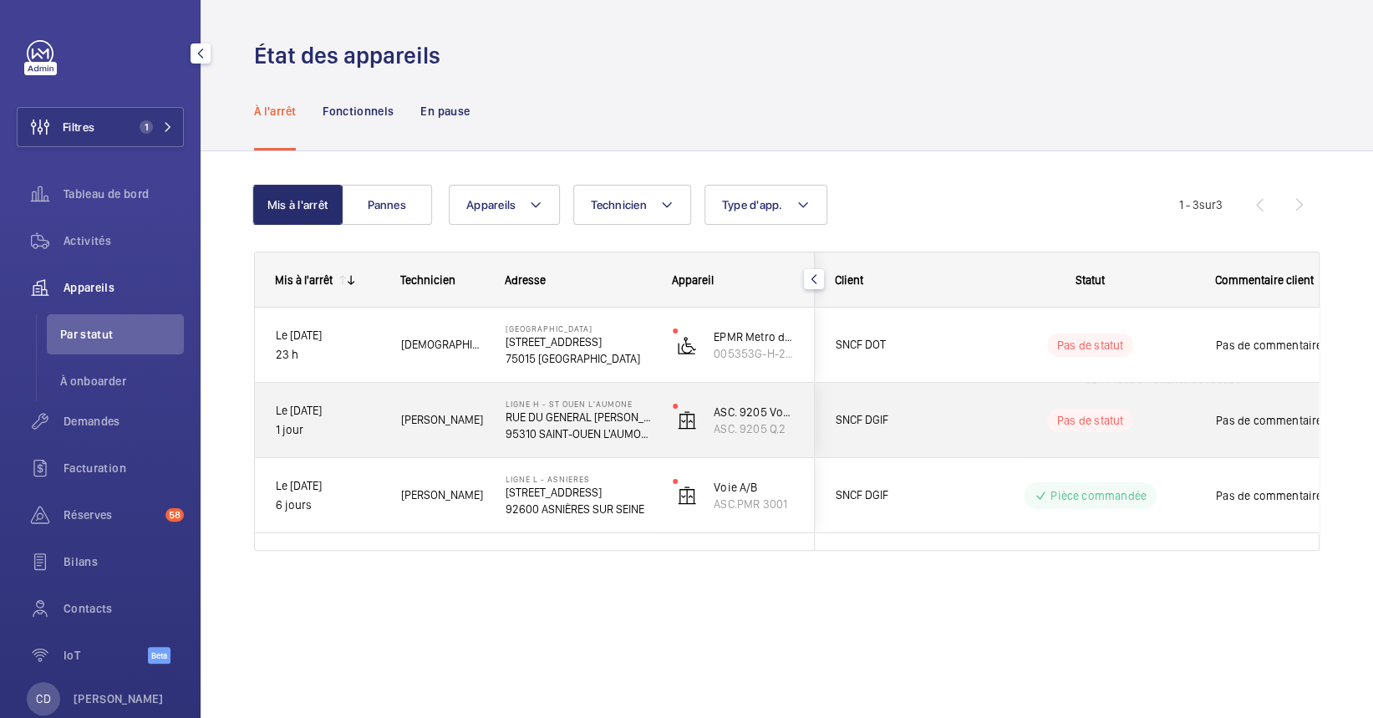
click at [949, 403] on div "SNCF DGIF" at bounding box center [890, 420] width 149 height 53
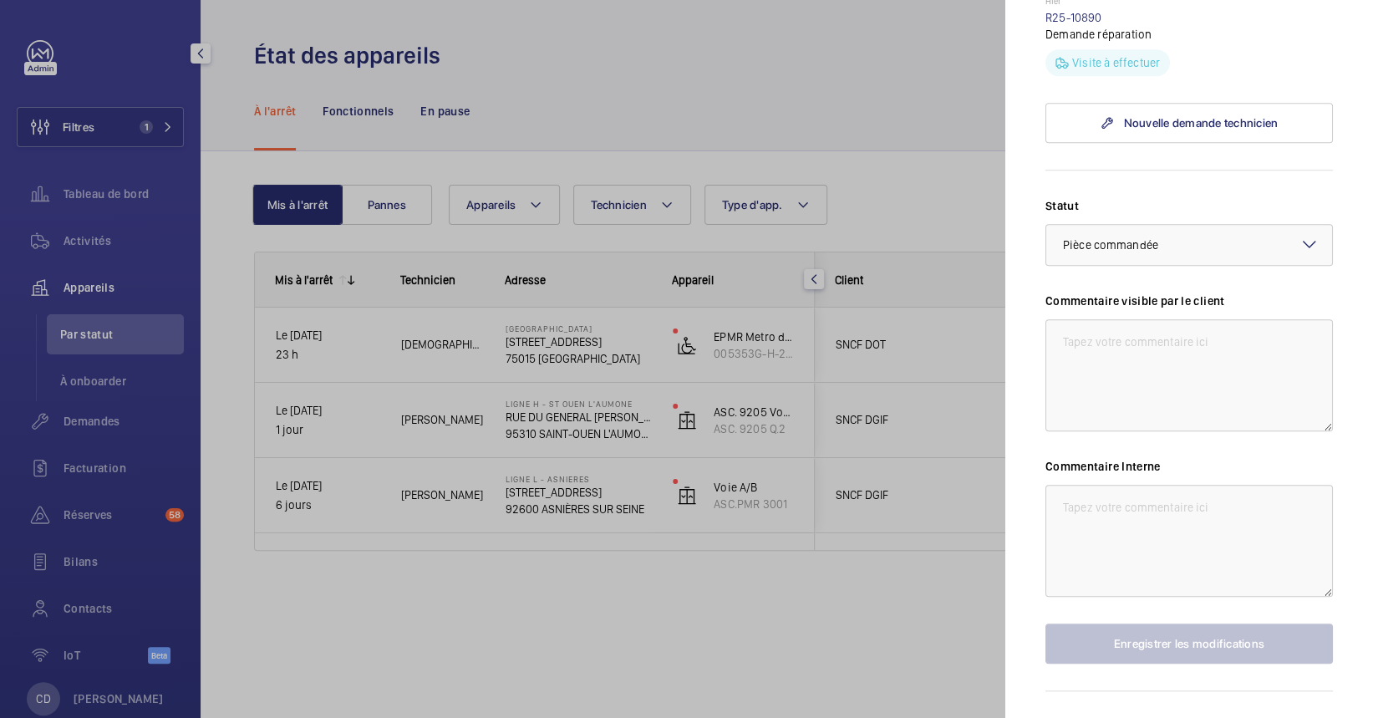
scroll to position [728, 0]
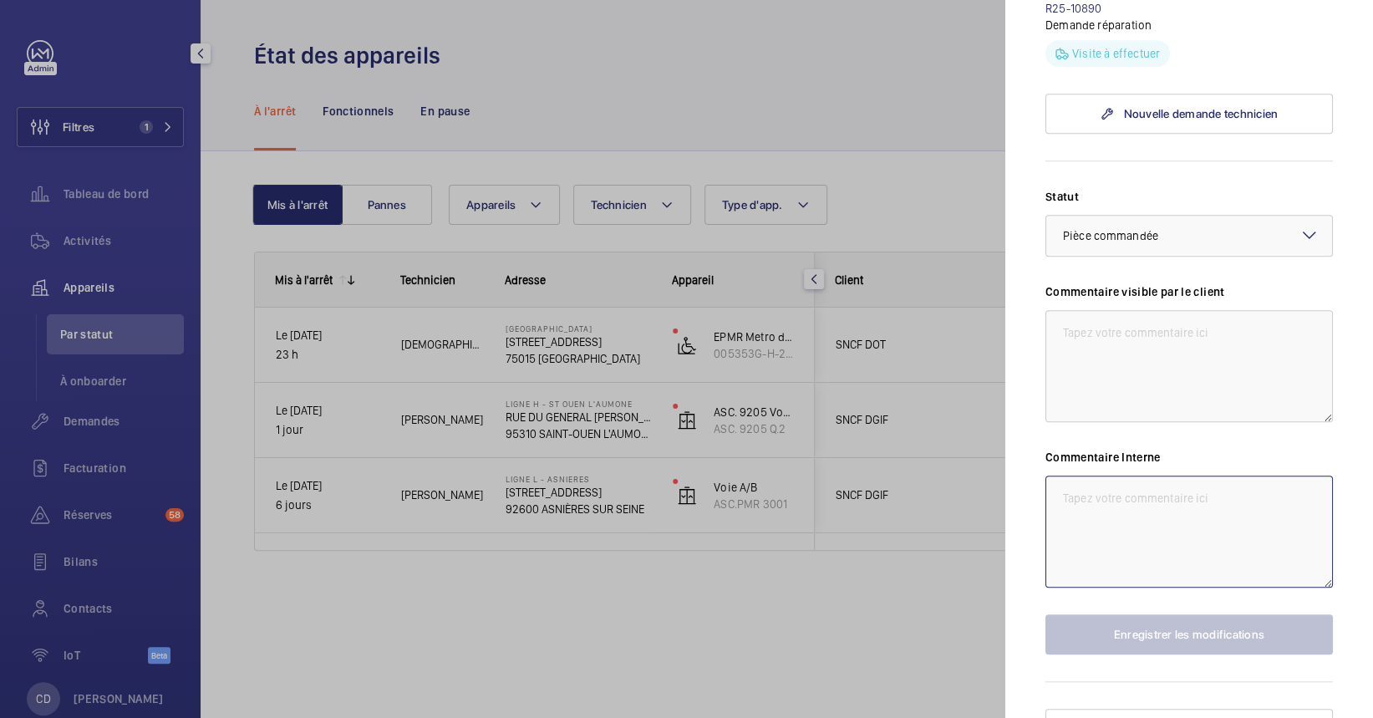
click at [1103, 520] on textarea at bounding box center [1190, 532] width 288 height 112
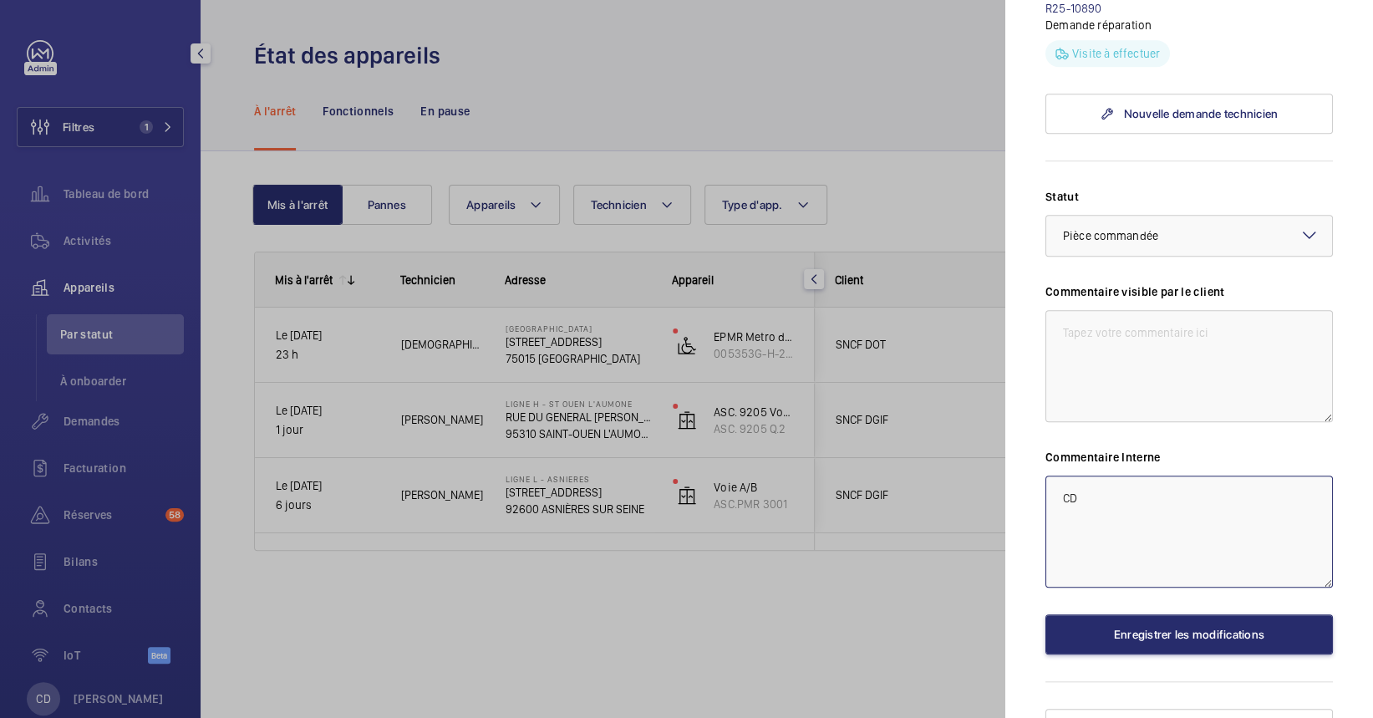
type textarea "C"
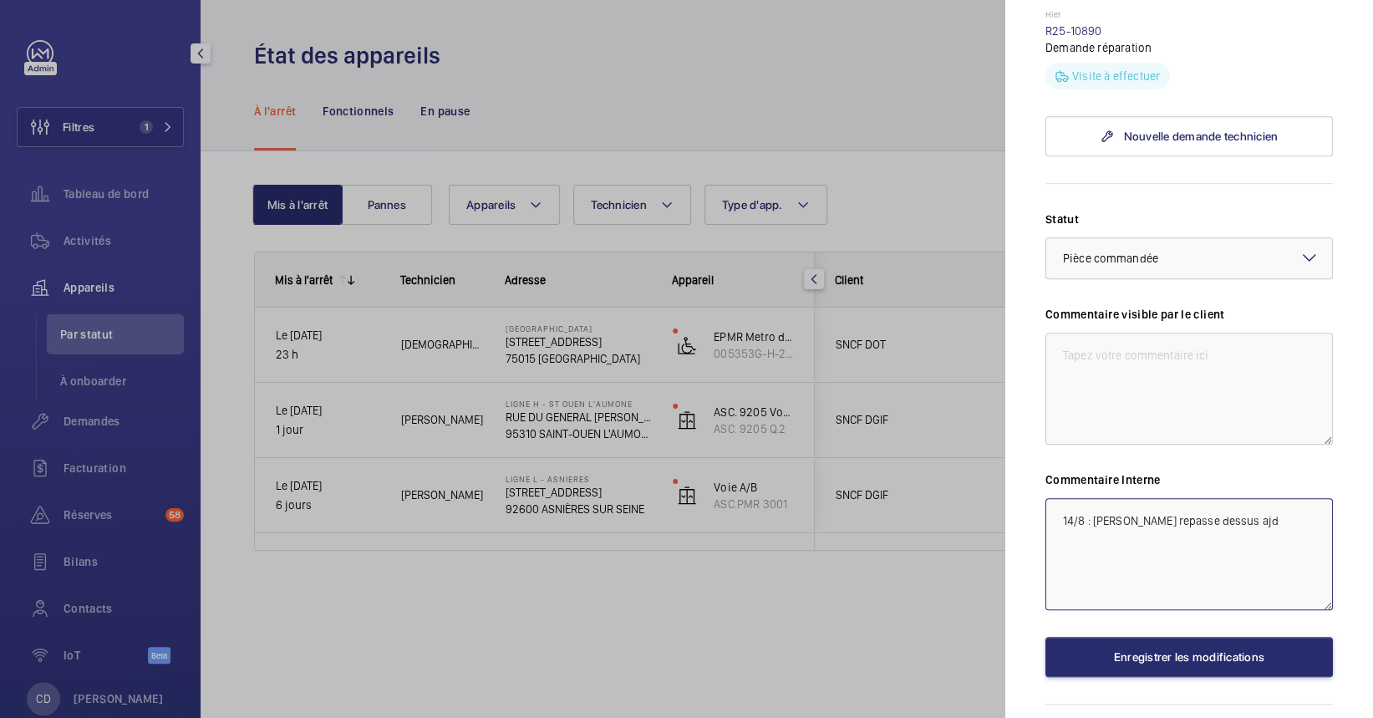
type textarea "14/8 : Mathieu repasse dessus ajd"
click at [1132, 308] on label "Commentaire visible par le client" at bounding box center [1190, 314] width 288 height 17
click at [1137, 270] on div at bounding box center [1189, 258] width 286 height 40
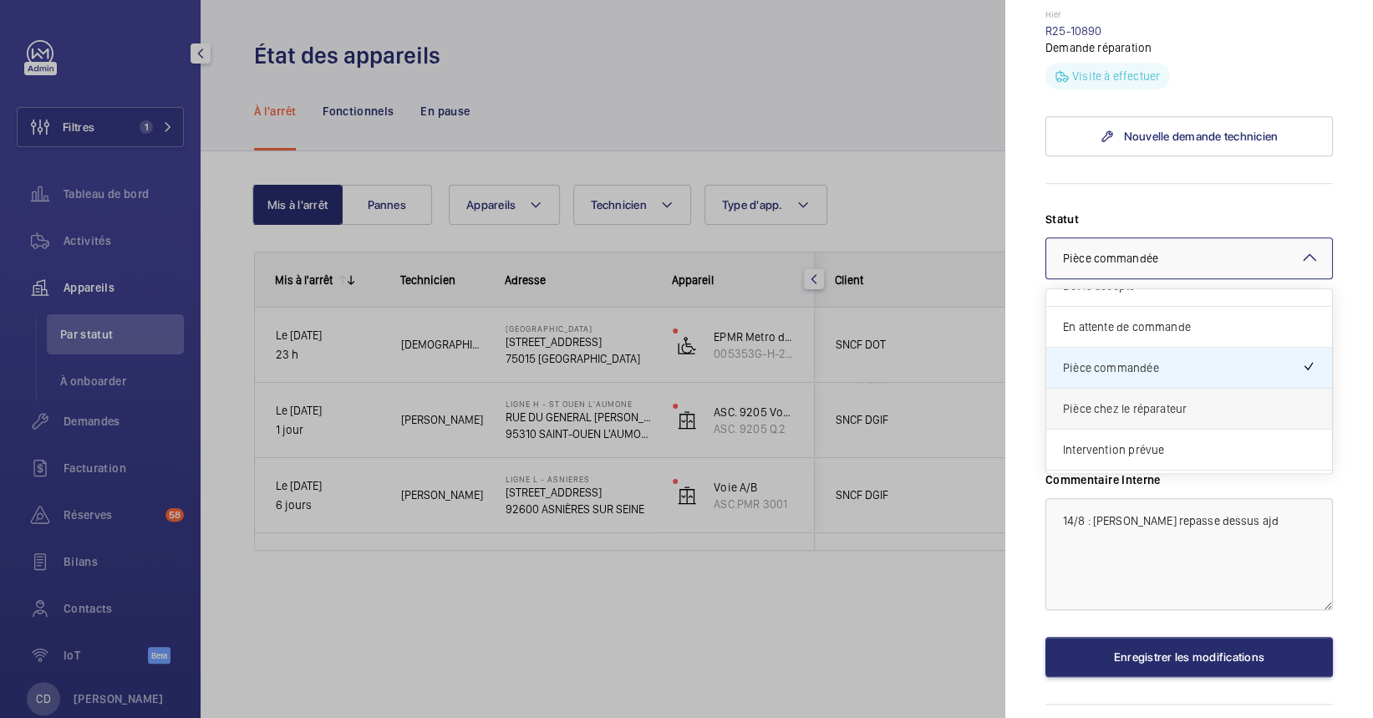
scroll to position [106, 0]
click at [1103, 431] on div "Intervention prévue" at bounding box center [1189, 449] width 286 height 41
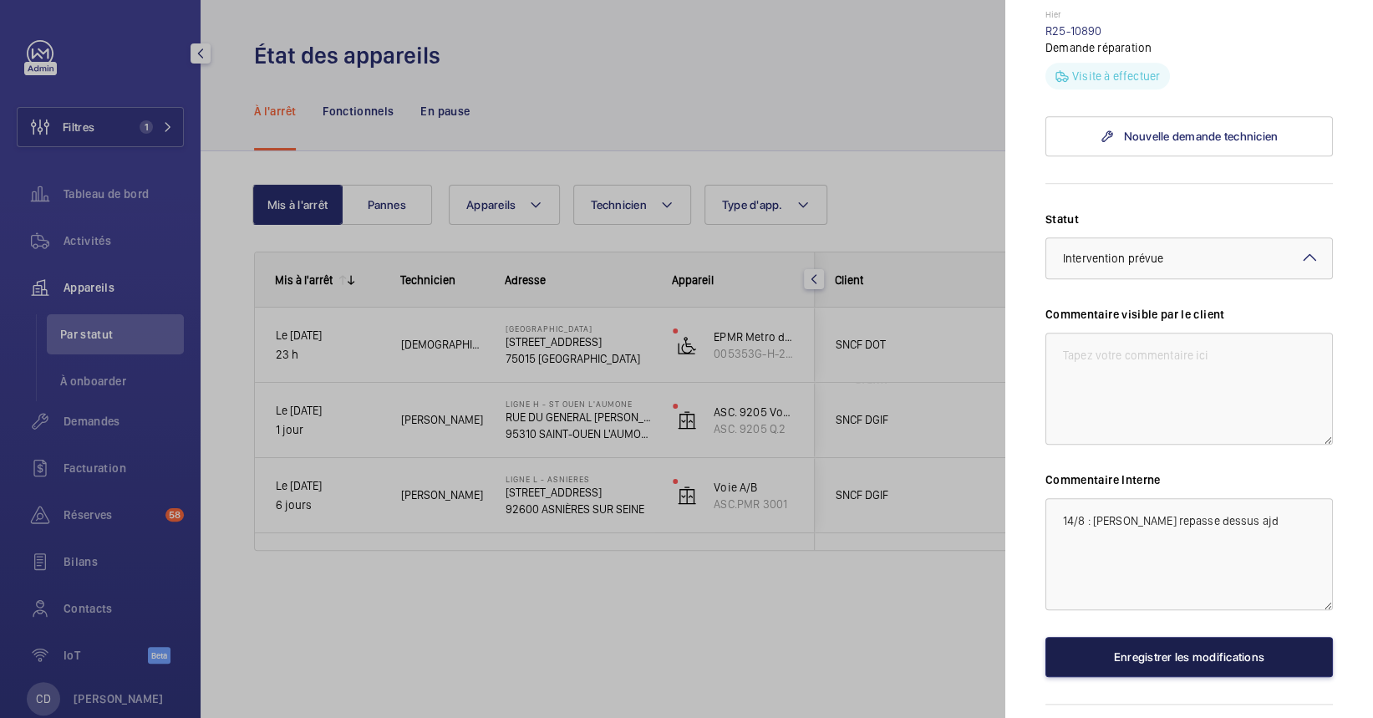
click at [1142, 662] on button "Enregistrer les modifications" at bounding box center [1190, 657] width 288 height 40
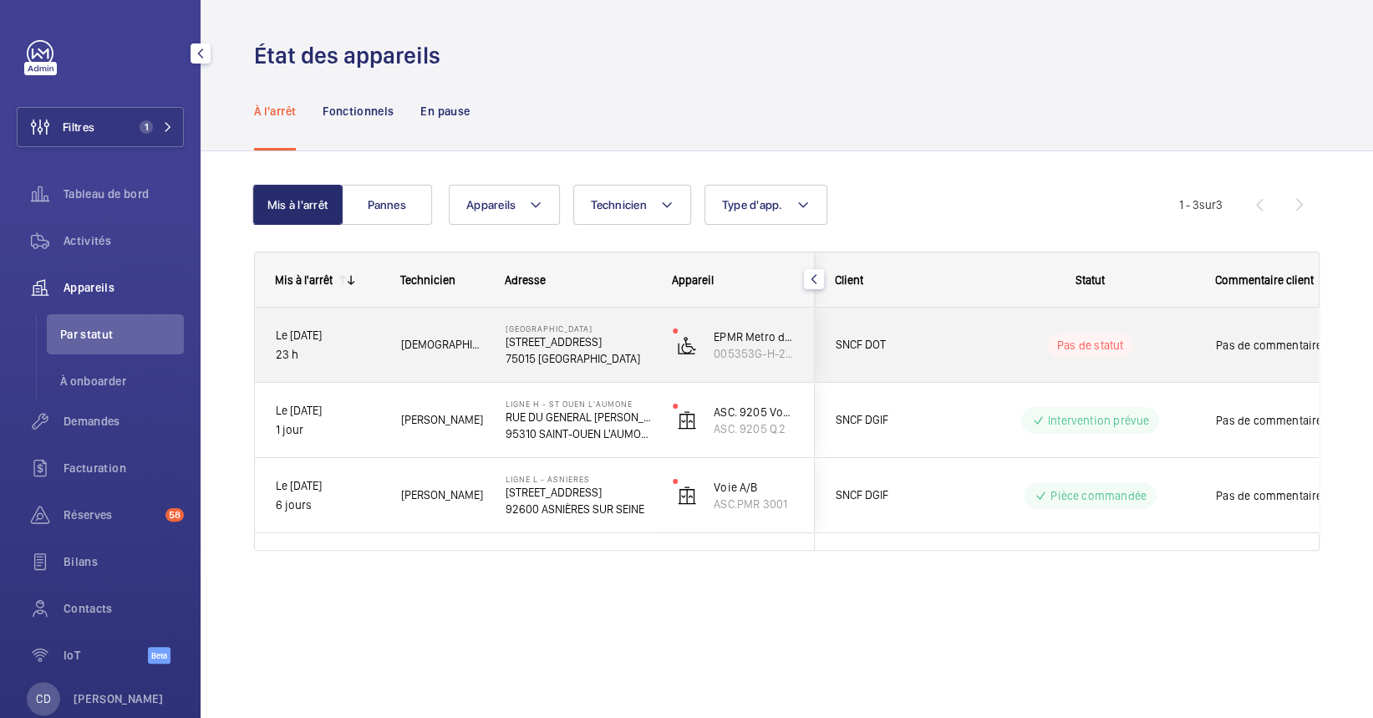
click at [981, 359] on div "Pas de statut" at bounding box center [1080, 345] width 228 height 57
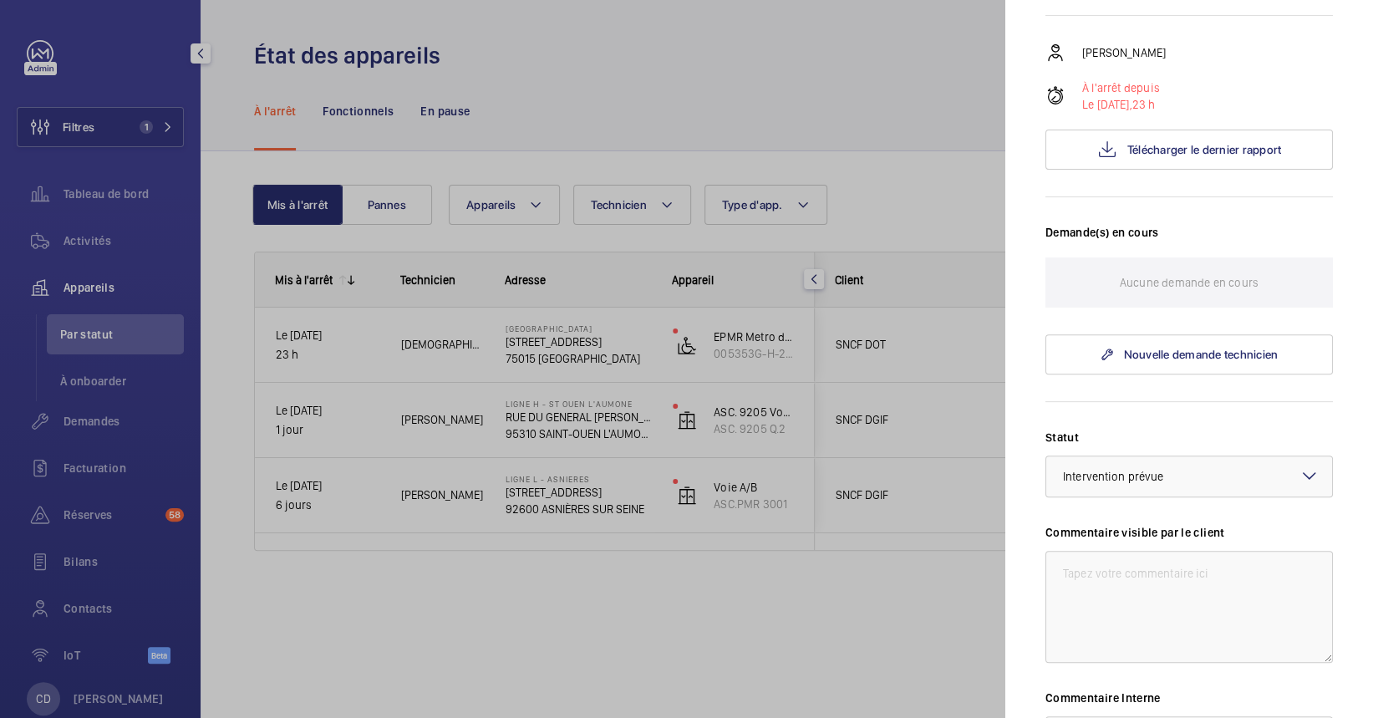
scroll to position [262, 0]
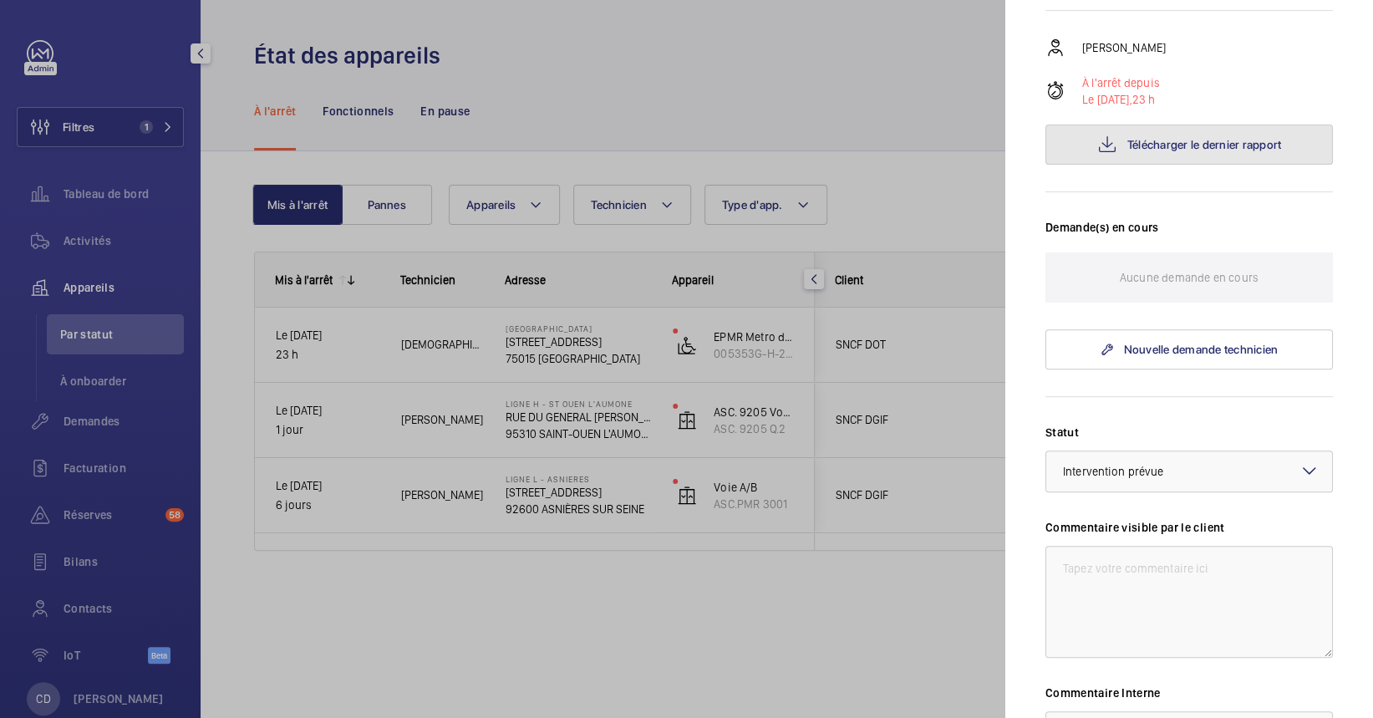
click at [1233, 165] on button "Télécharger le dernier rapport" at bounding box center [1190, 145] width 288 height 40
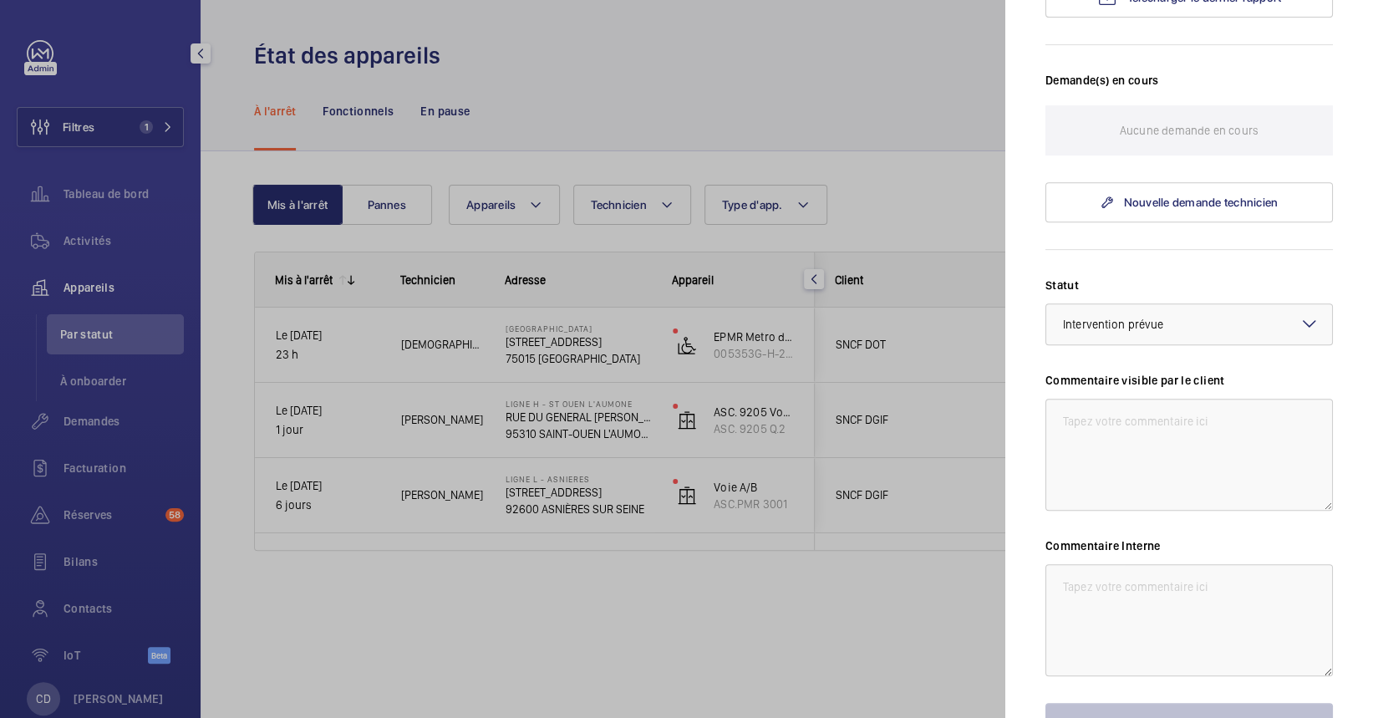
scroll to position [559, 0]
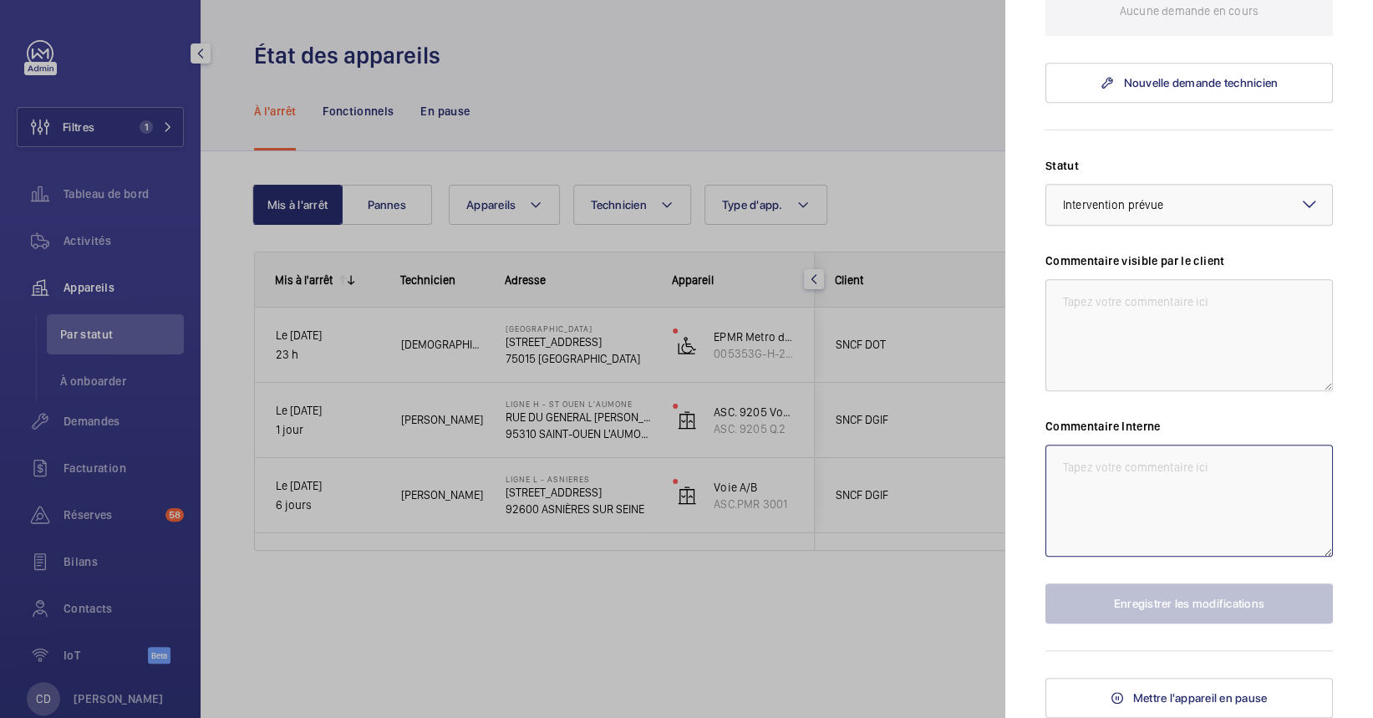
drag, startPoint x: 1160, startPoint y: 476, endPoint x: 1150, endPoint y: 488, distance: 15.4
click at [1150, 488] on textarea at bounding box center [1190, 501] width 288 height 112
click at [1203, 211] on div at bounding box center [1189, 205] width 286 height 40
click at [511, 369] on div at bounding box center [686, 359] width 1373 height 718
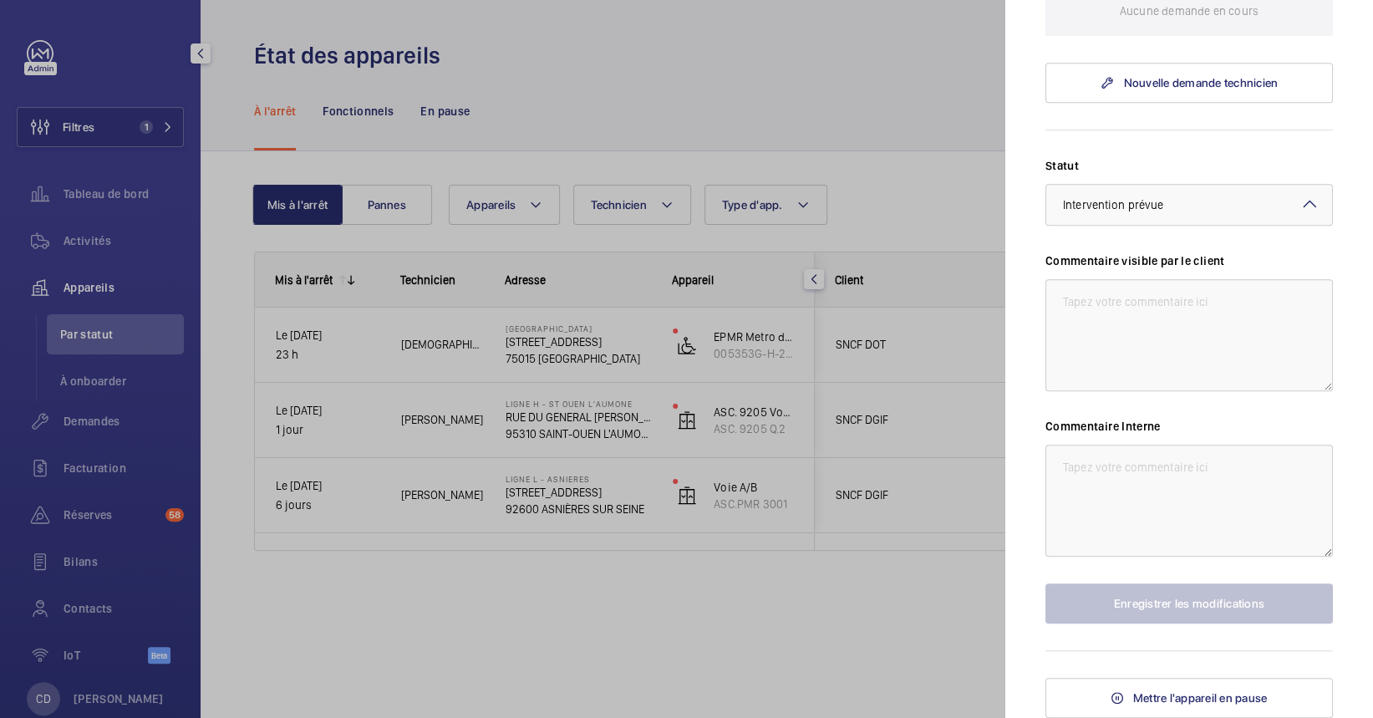
scroll to position [0, 0]
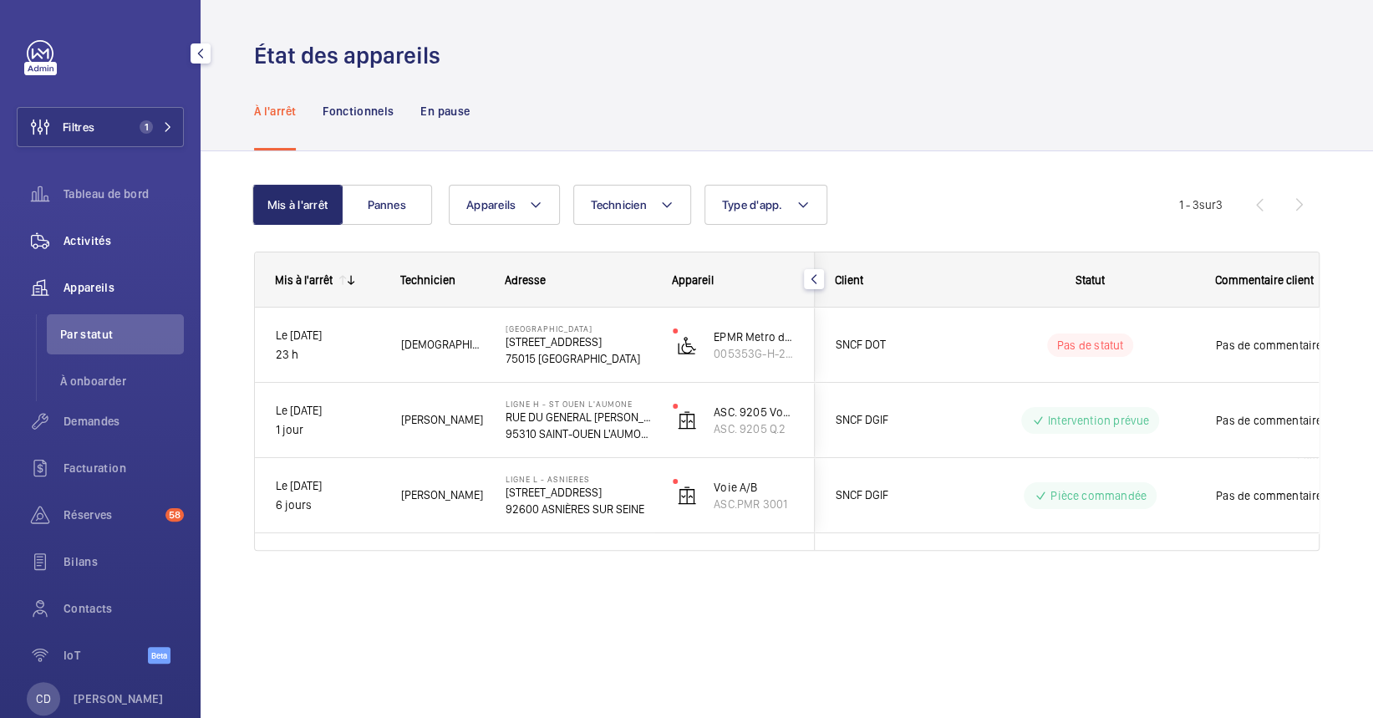
click at [83, 224] on div "Activités" at bounding box center [100, 241] width 167 height 40
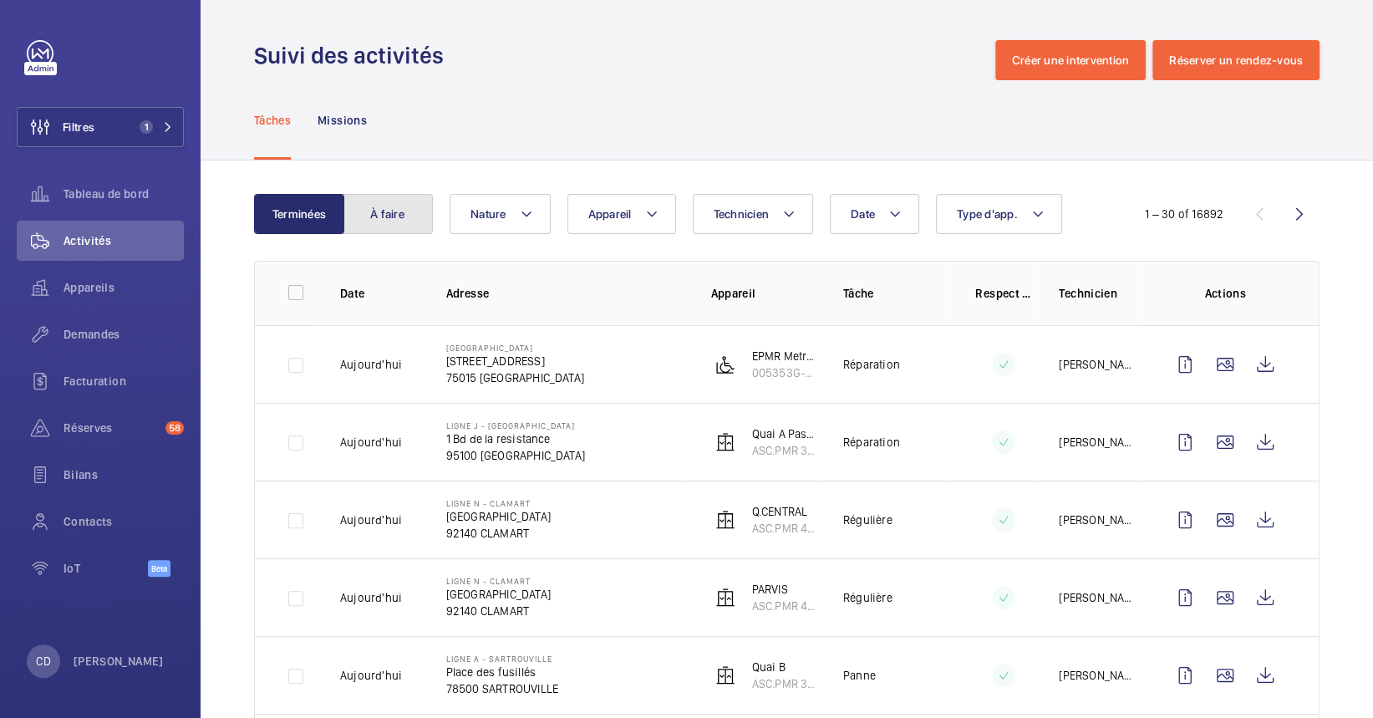
click at [399, 215] on button "À faire" at bounding box center [388, 214] width 90 height 40
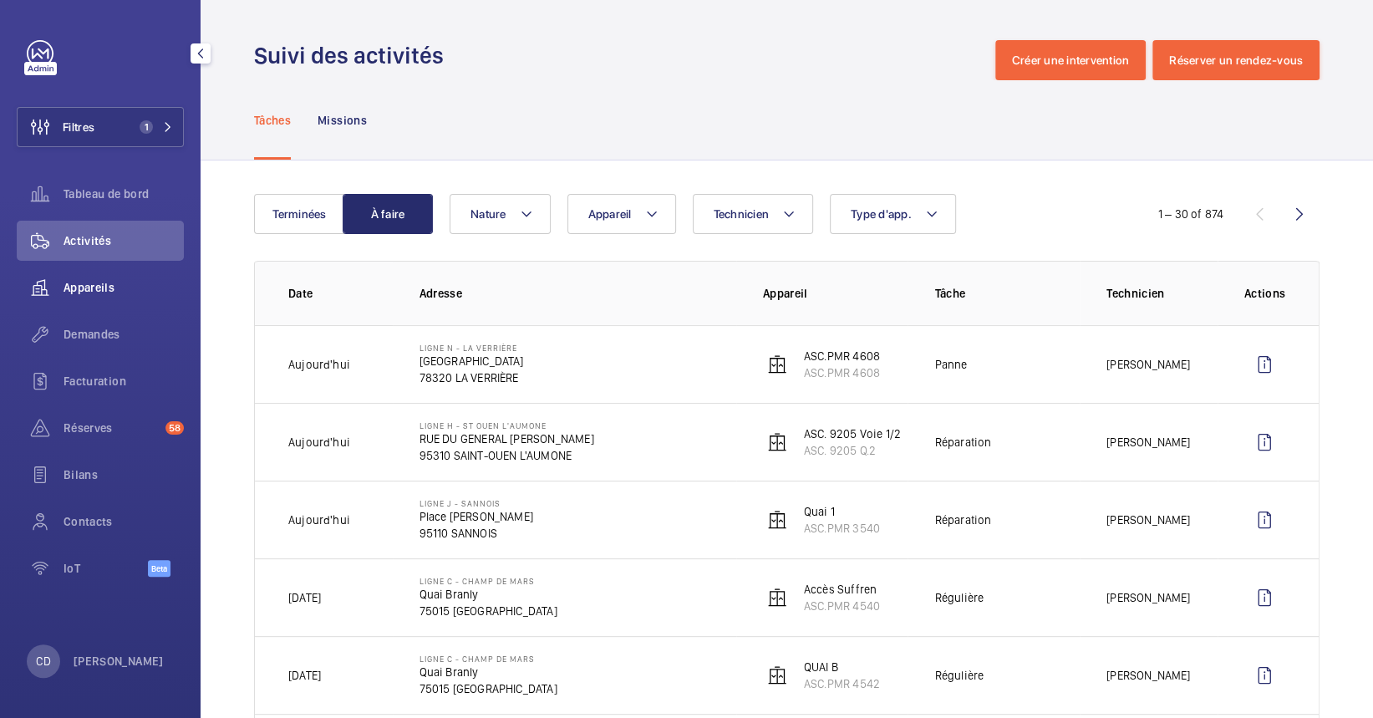
click at [74, 303] on div "Appareils" at bounding box center [100, 287] width 167 height 40
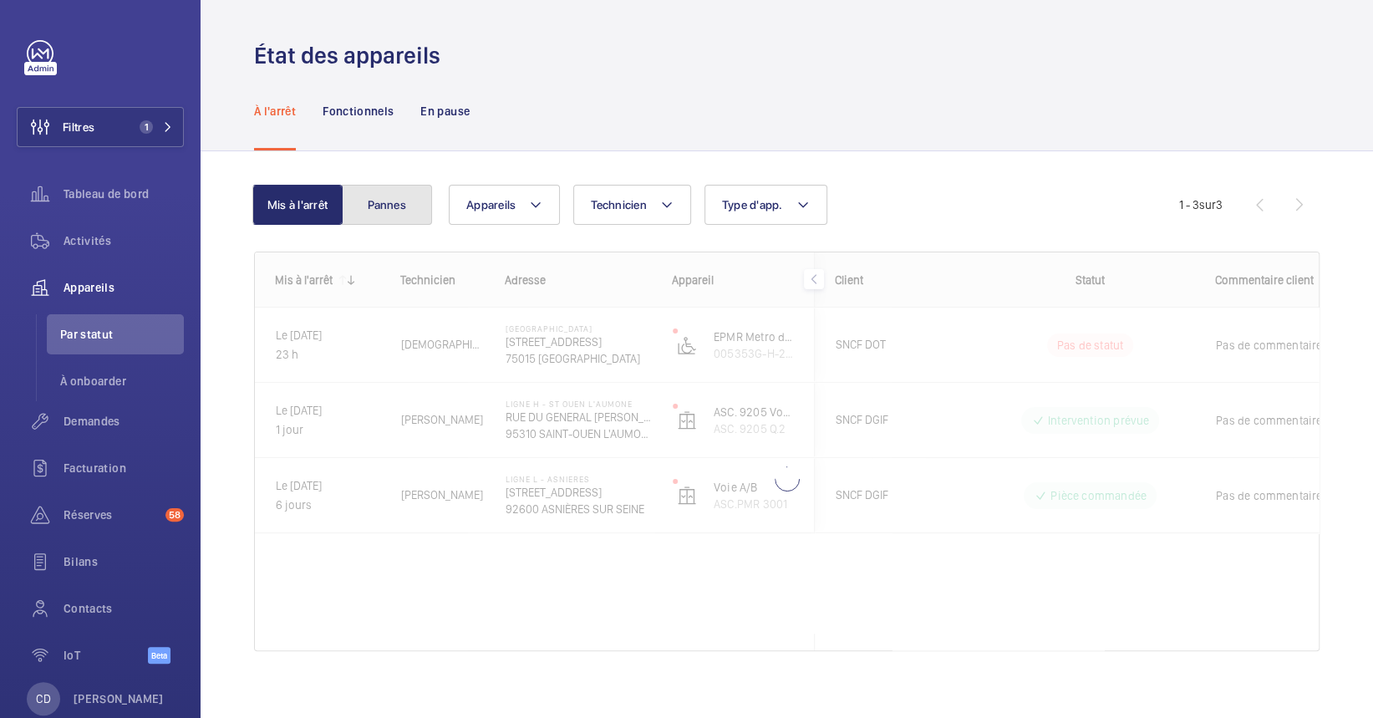
click at [385, 212] on button "Pannes" at bounding box center [387, 205] width 90 height 40
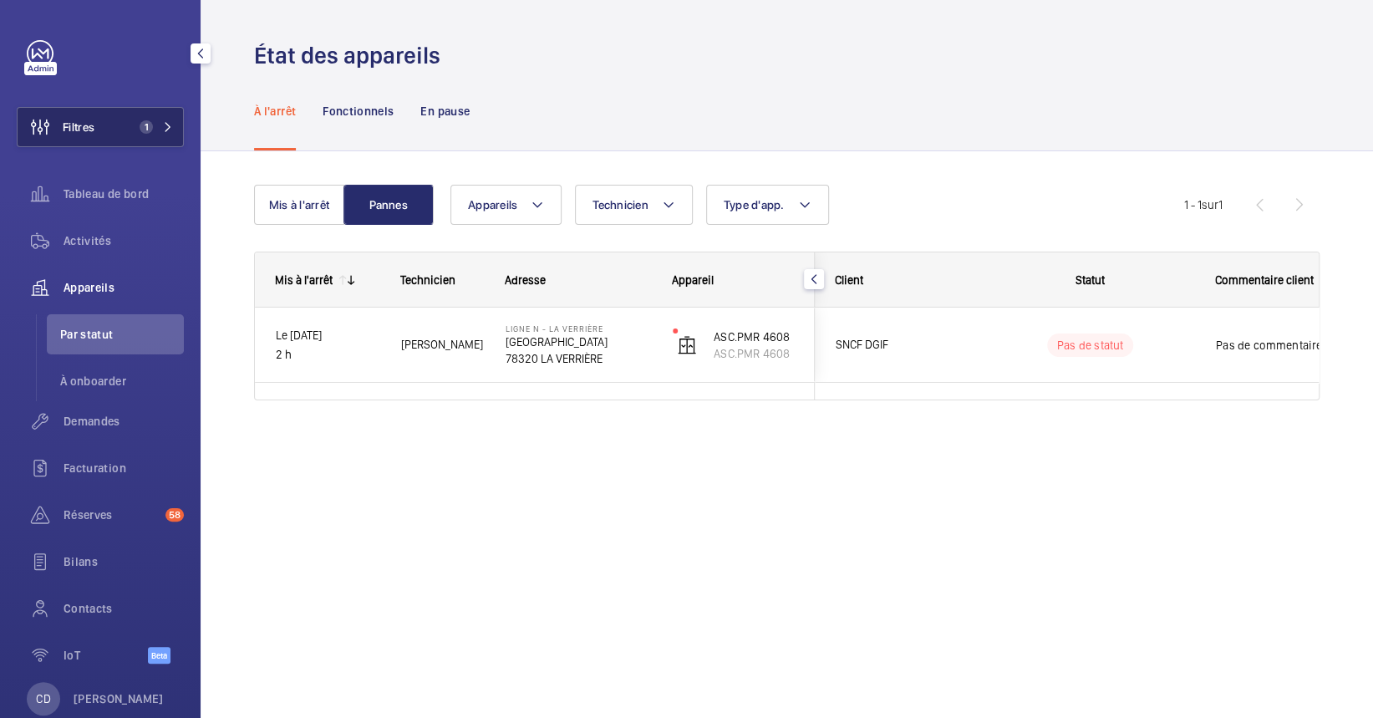
click at [129, 140] on button "Filtres 1" at bounding box center [100, 127] width 167 height 40
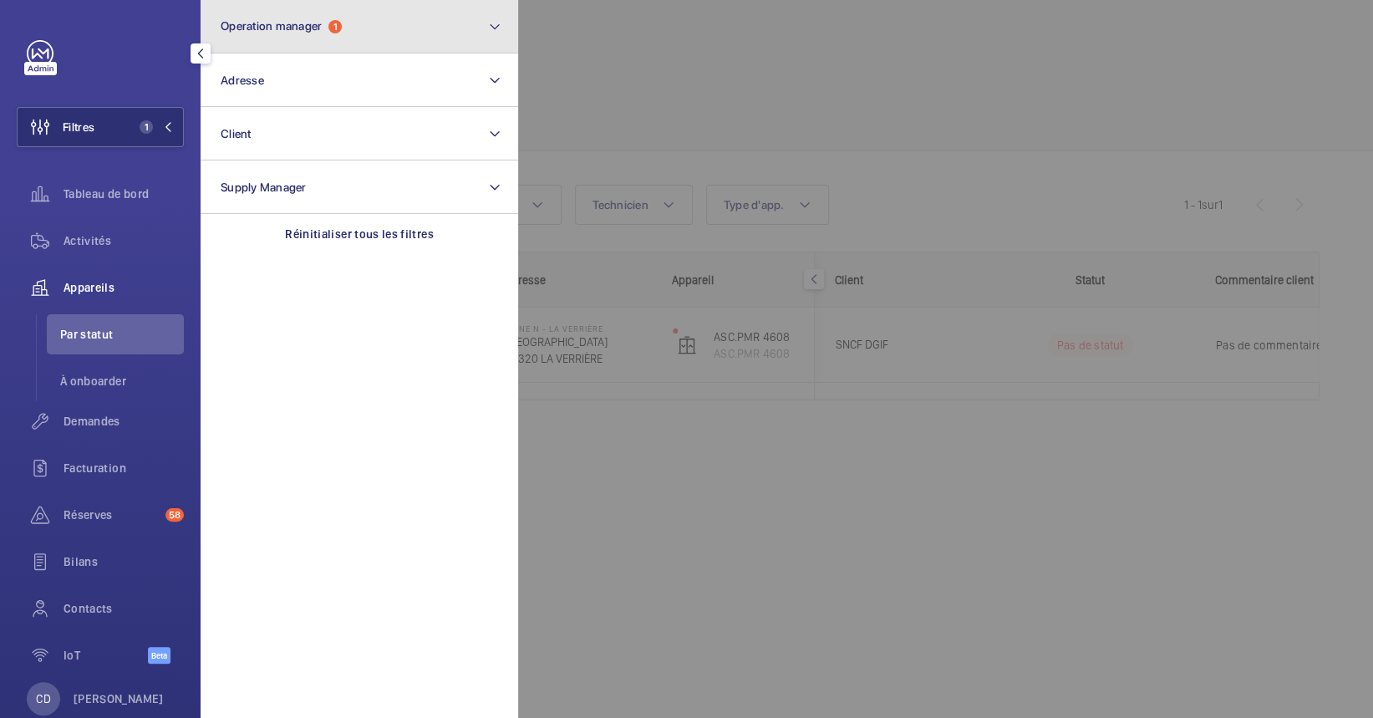
click at [272, 19] on span "Operation manager" at bounding box center [271, 25] width 101 height 13
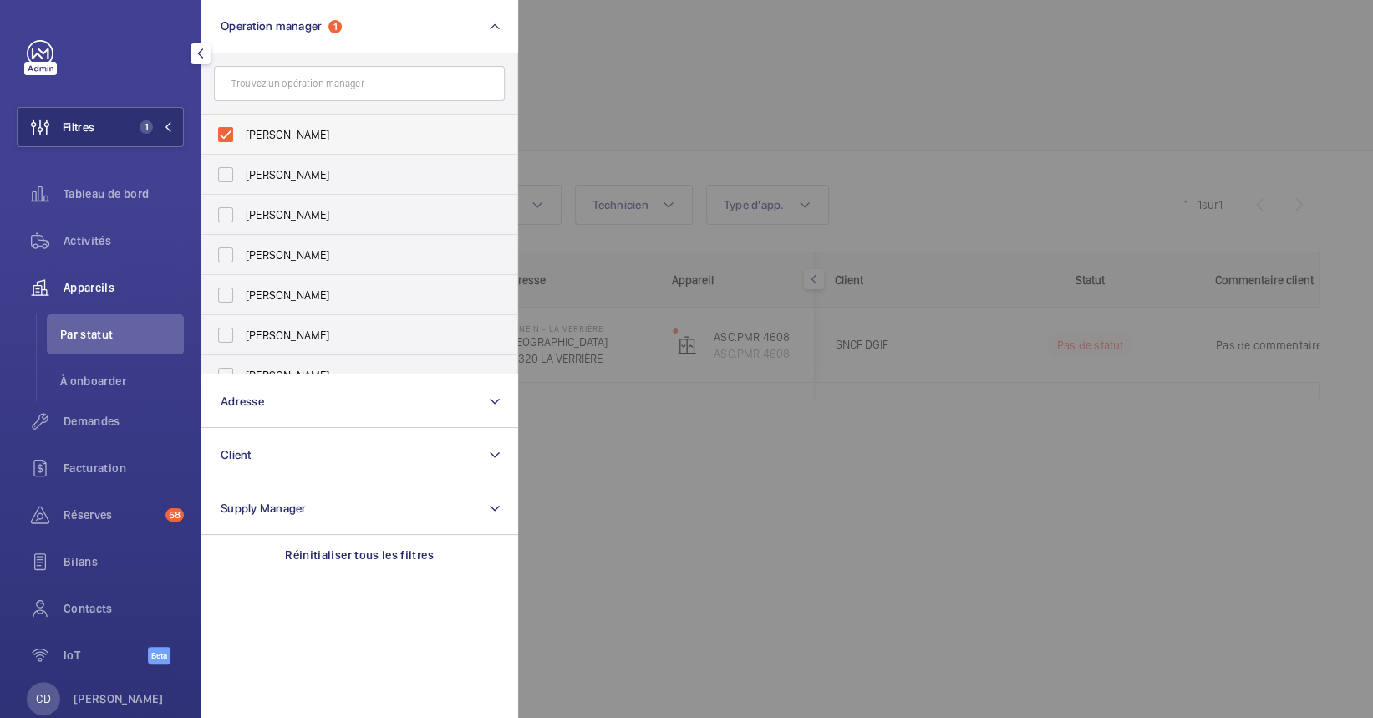
click at [304, 132] on span "[PERSON_NAME]" at bounding box center [361, 134] width 230 height 17
click at [242, 132] on input "[PERSON_NAME]" at bounding box center [225, 134] width 33 height 33
checkbox input "false"
click at [301, 188] on label "Florence Dulin" at bounding box center [346, 175] width 291 height 40
click at [242, 188] on input "Florence Dulin" at bounding box center [225, 174] width 33 height 33
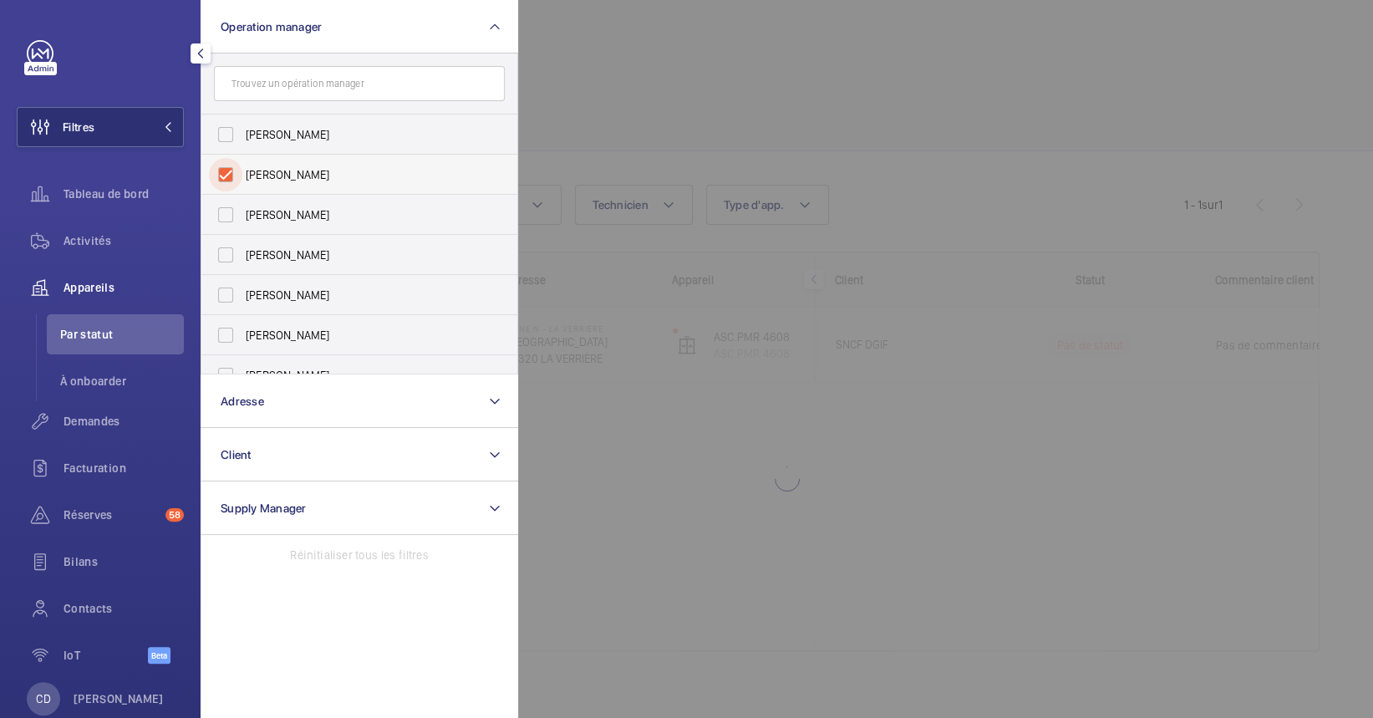
checkbox input "true"
click at [294, 213] on span "Zohra Hamdani" at bounding box center [361, 214] width 230 height 17
click at [242, 213] on input "Zohra Hamdani" at bounding box center [225, 214] width 33 height 33
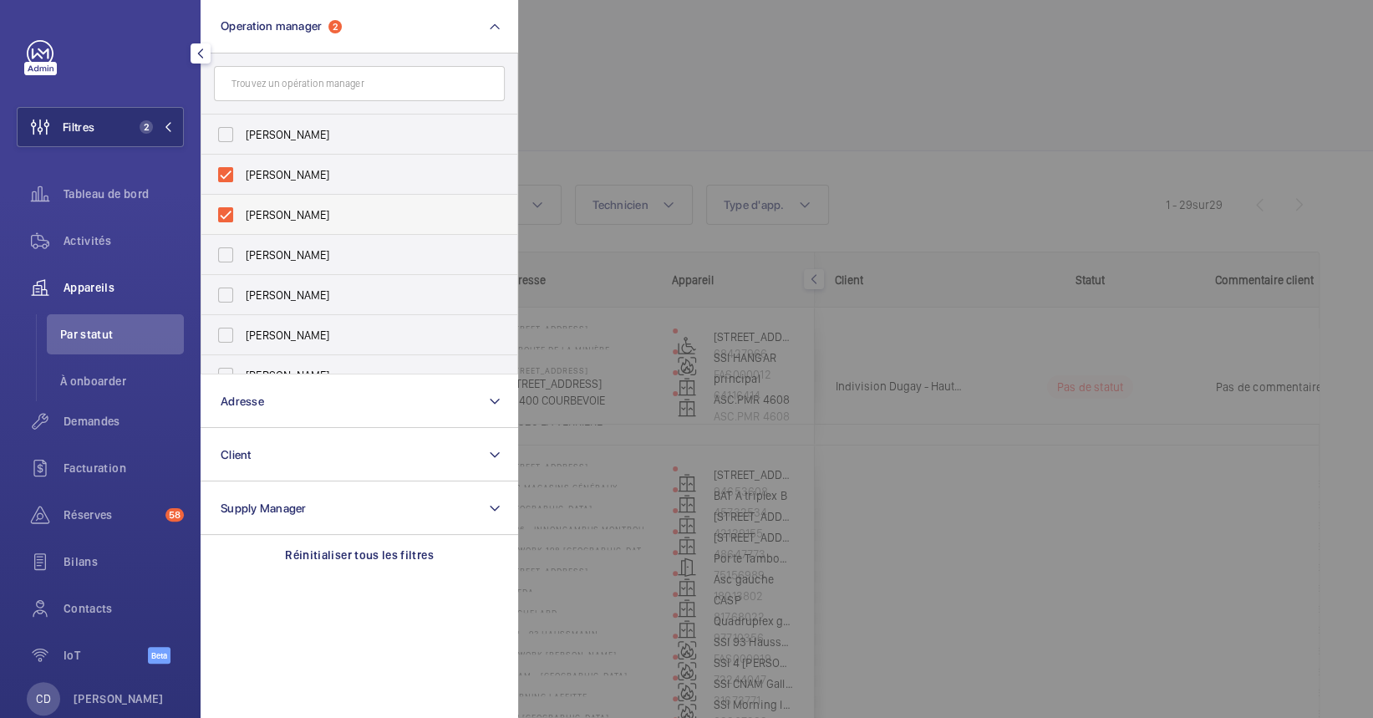
click at [290, 224] on label "Zohra Hamdani" at bounding box center [346, 215] width 291 height 40
click at [242, 224] on input "Zohra Hamdani" at bounding box center [225, 214] width 33 height 33
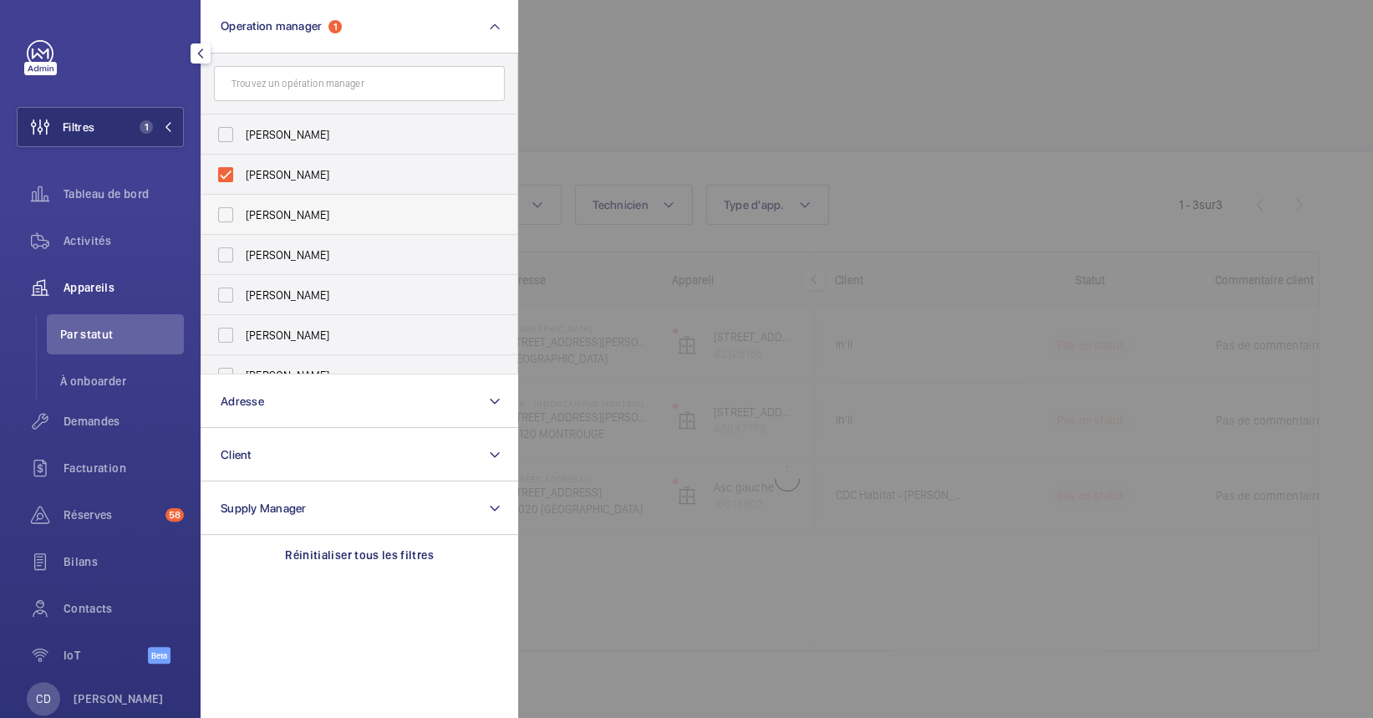
click at [286, 209] on span "Zohra Hamdani" at bounding box center [361, 214] width 230 height 17
click at [242, 209] on input "Zohra Hamdani" at bounding box center [225, 214] width 33 height 33
checkbox input "true"
click at [282, 247] on span "Anthony Mouchez" at bounding box center [361, 255] width 230 height 17
click at [242, 247] on input "Anthony Mouchez" at bounding box center [225, 254] width 33 height 33
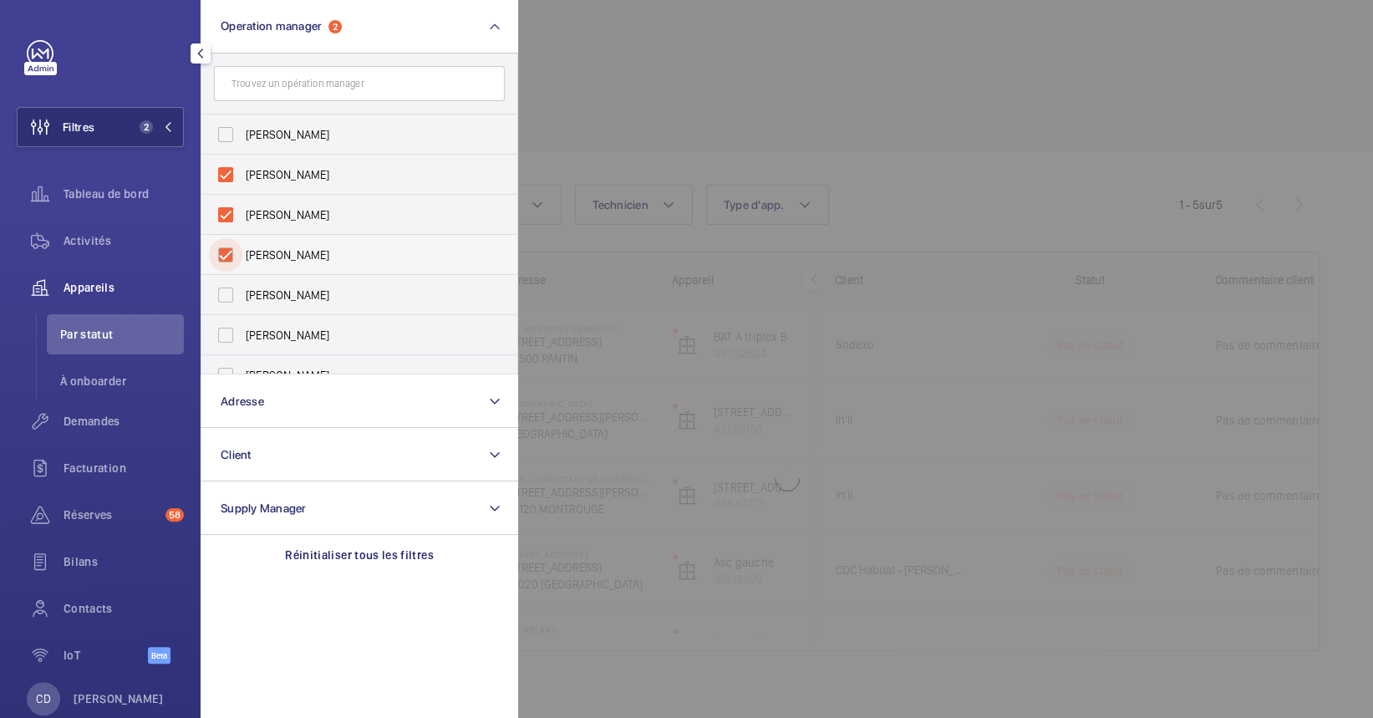
checkbox input "true"
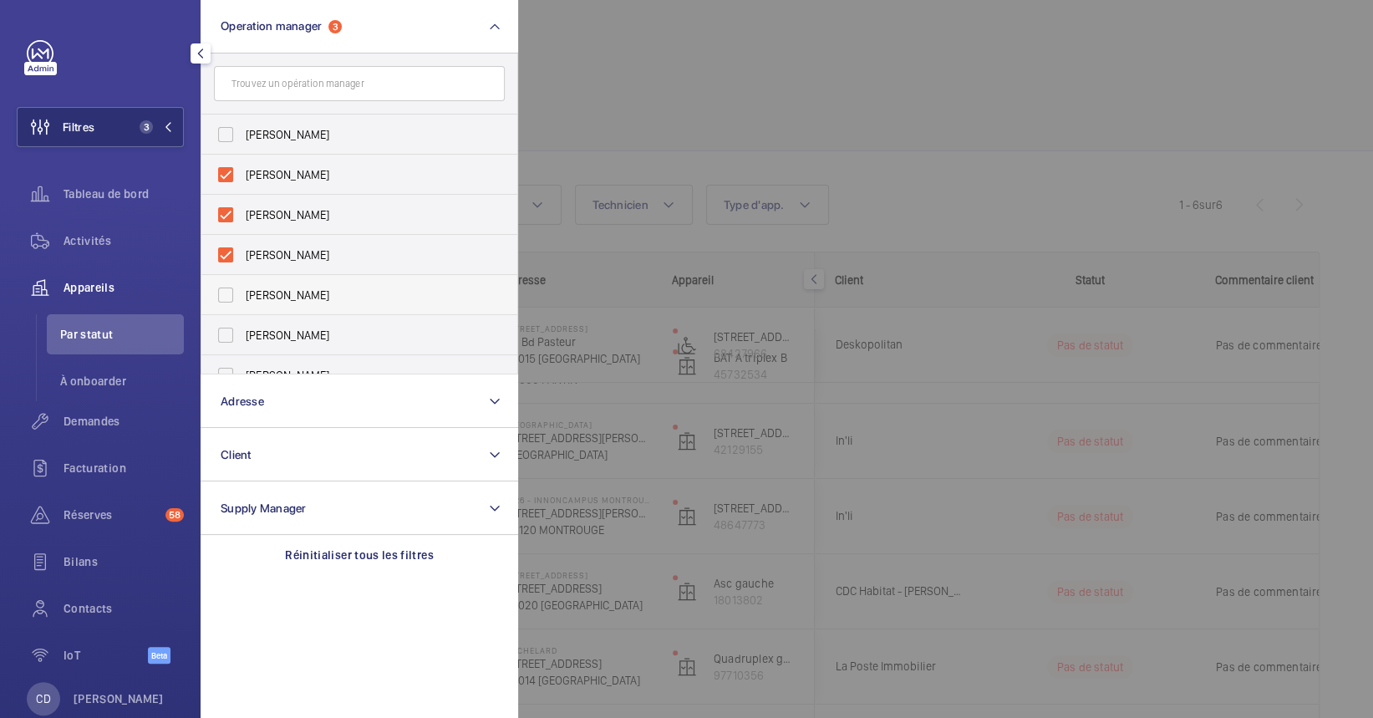
click at [284, 308] on label "Karim Kaced" at bounding box center [346, 295] width 291 height 40
click at [242, 308] on input "Karim Kaced" at bounding box center [225, 294] width 33 height 33
checkbox input "true"
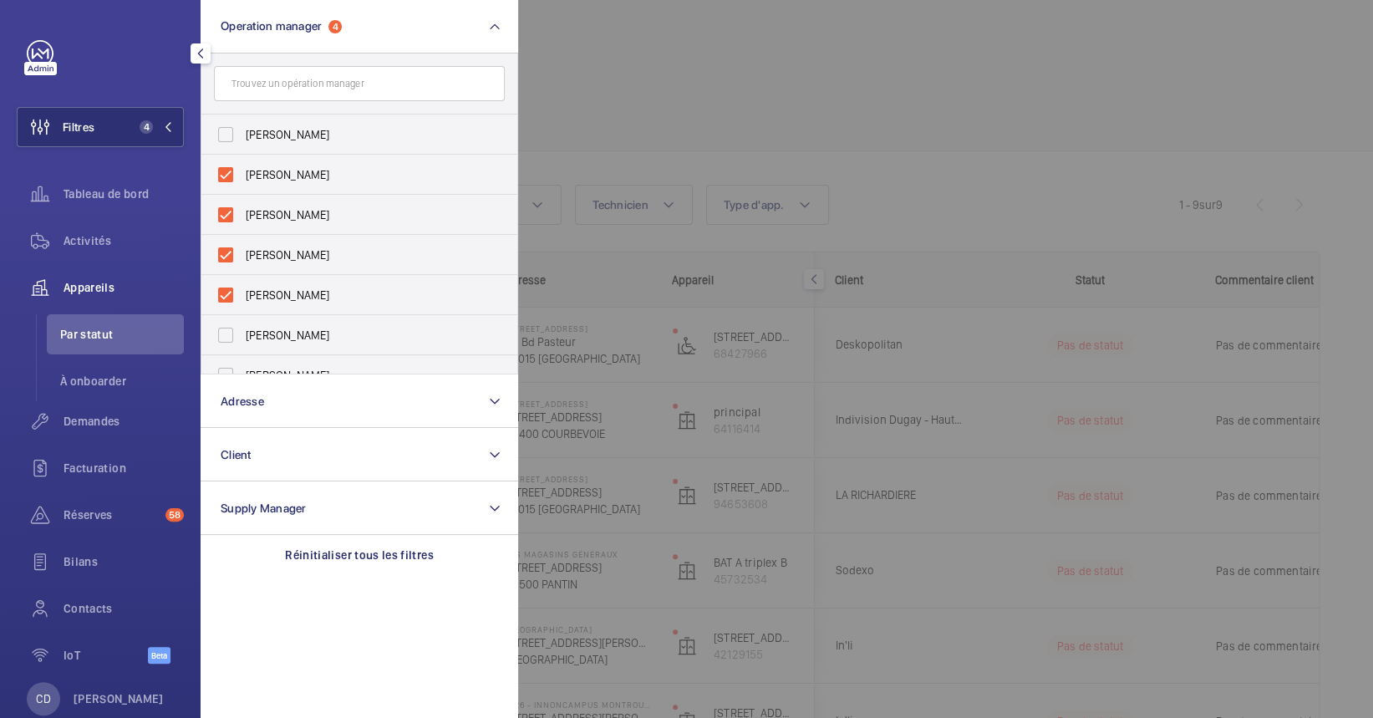
click at [878, 88] on div at bounding box center [1204, 359] width 1373 height 718
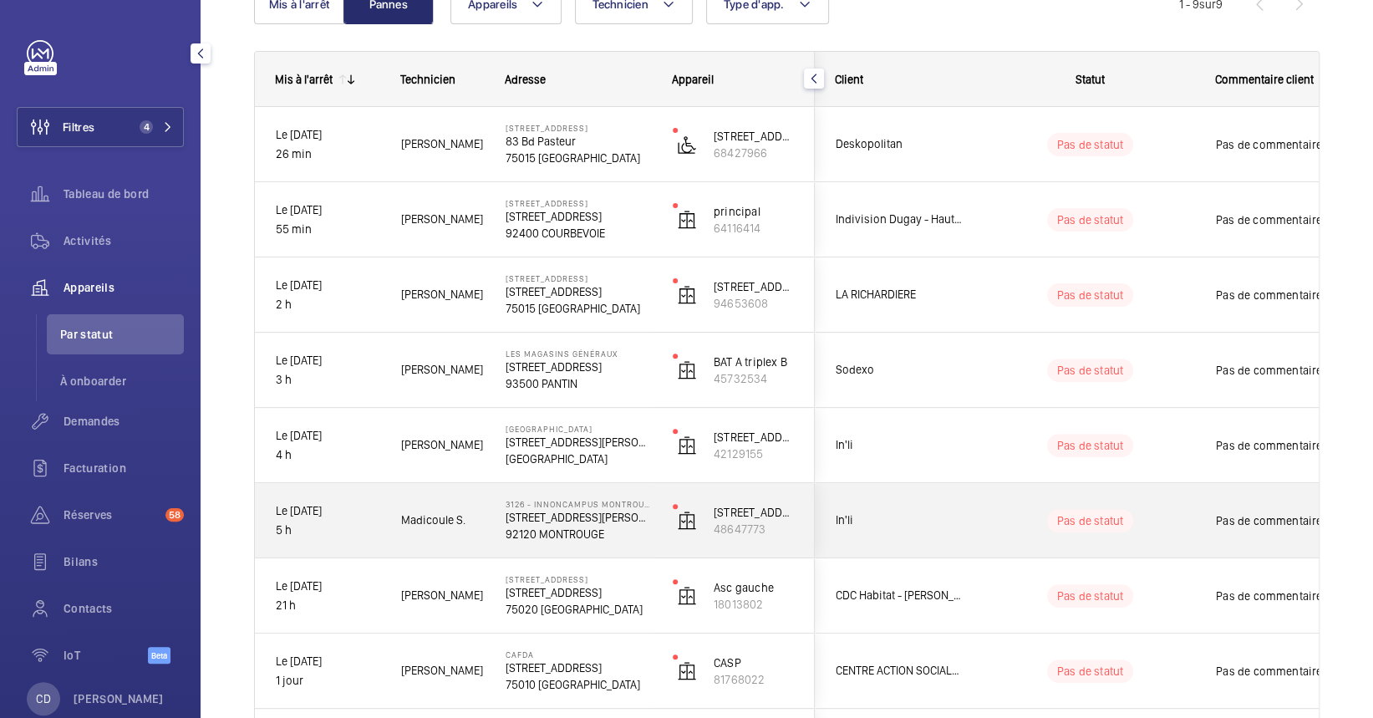
scroll to position [201, 0]
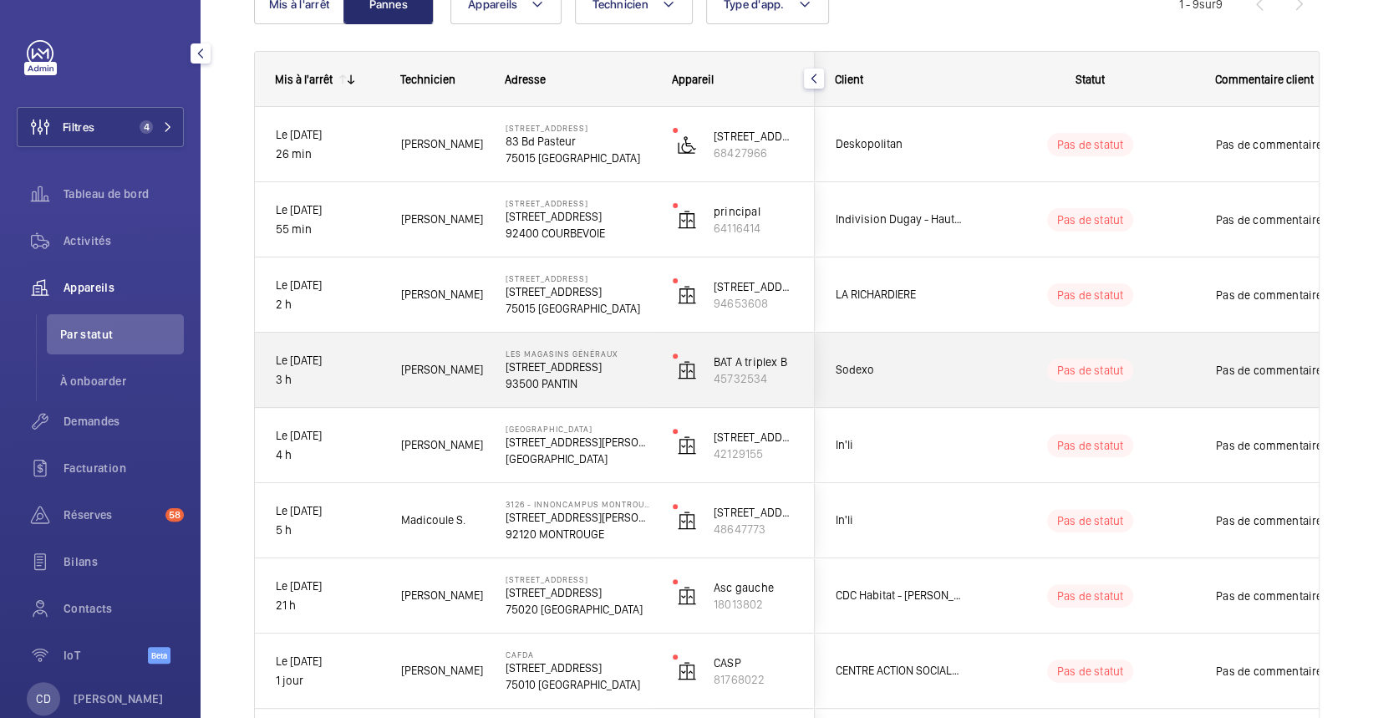
click at [461, 372] on span "Chaadi A." at bounding box center [442, 369] width 83 height 19
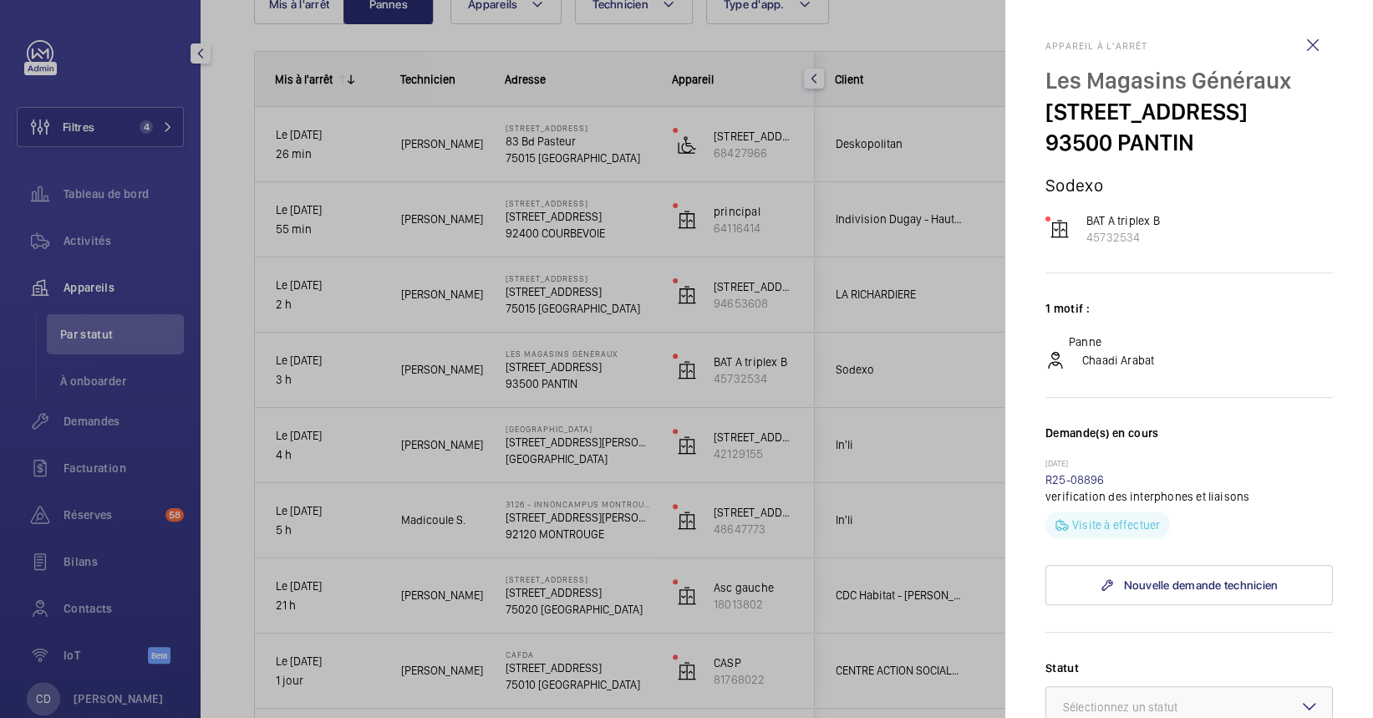
drag, startPoint x: 1160, startPoint y: 247, endPoint x: 1122, endPoint y: 253, distance: 39.0
click at [1122, 253] on div "Appareil à l'arrêt Les Magasins Généraux 1 Rue de l'Ancien Canal 93500 PANTIN S…" at bounding box center [1190, 630] width 288 height 1180
drag, startPoint x: 1150, startPoint y: 246, endPoint x: 1078, endPoint y: 241, distance: 72.0
click at [1078, 241] on div "Appareil à l'arrêt Les Magasins Généraux 1 Rue de l'Ancien Canal 93500 PANTIN S…" at bounding box center [1190, 630] width 288 height 1180
copy p "45732534"
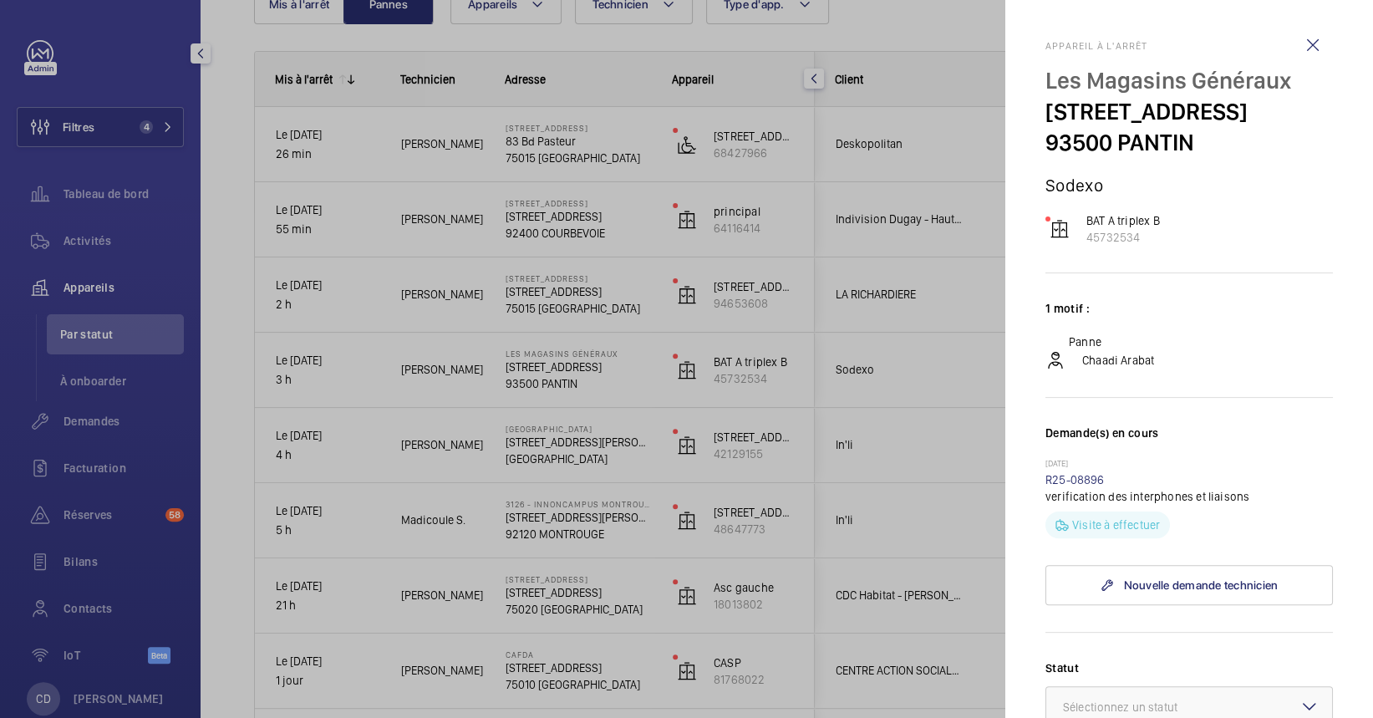
click at [490, 371] on div at bounding box center [686, 359] width 1373 height 718
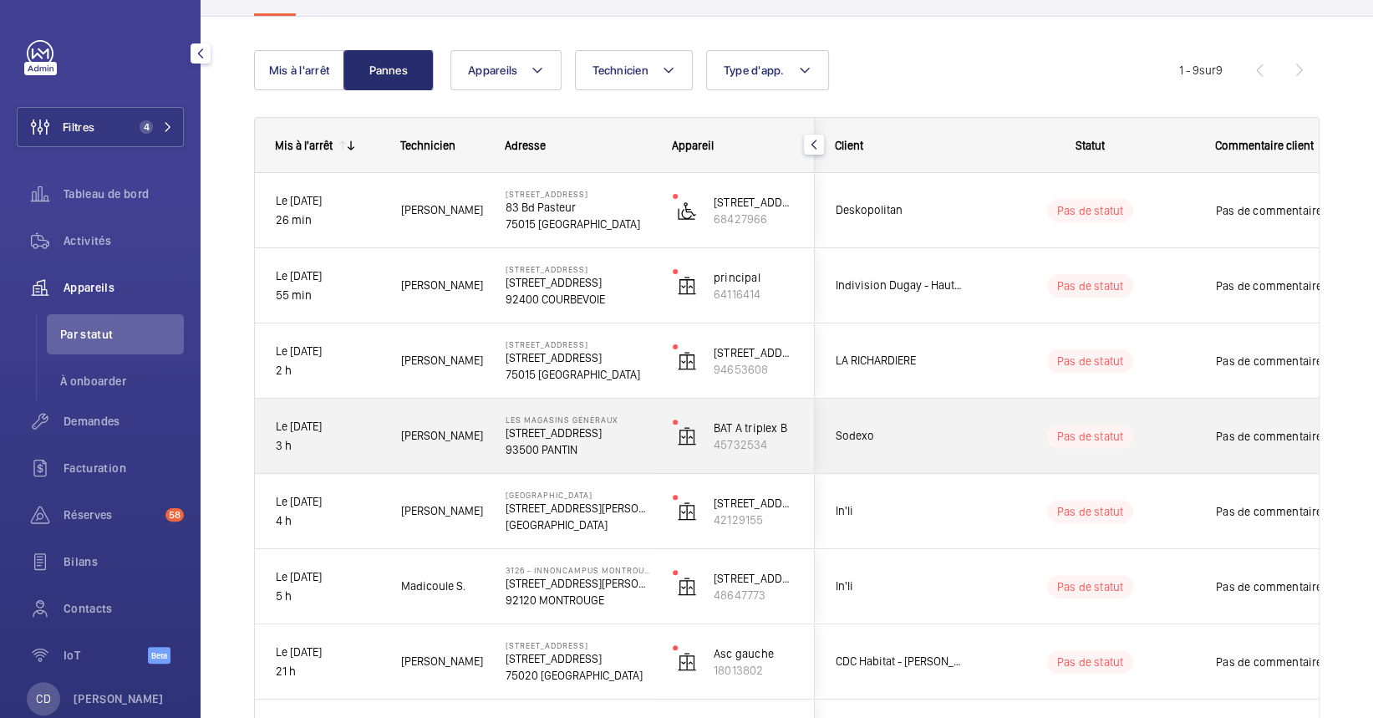
scroll to position [133, 0]
click at [357, 472] on div "Le 14/08/2025 3 h" at bounding box center [318, 438] width 124 height 72
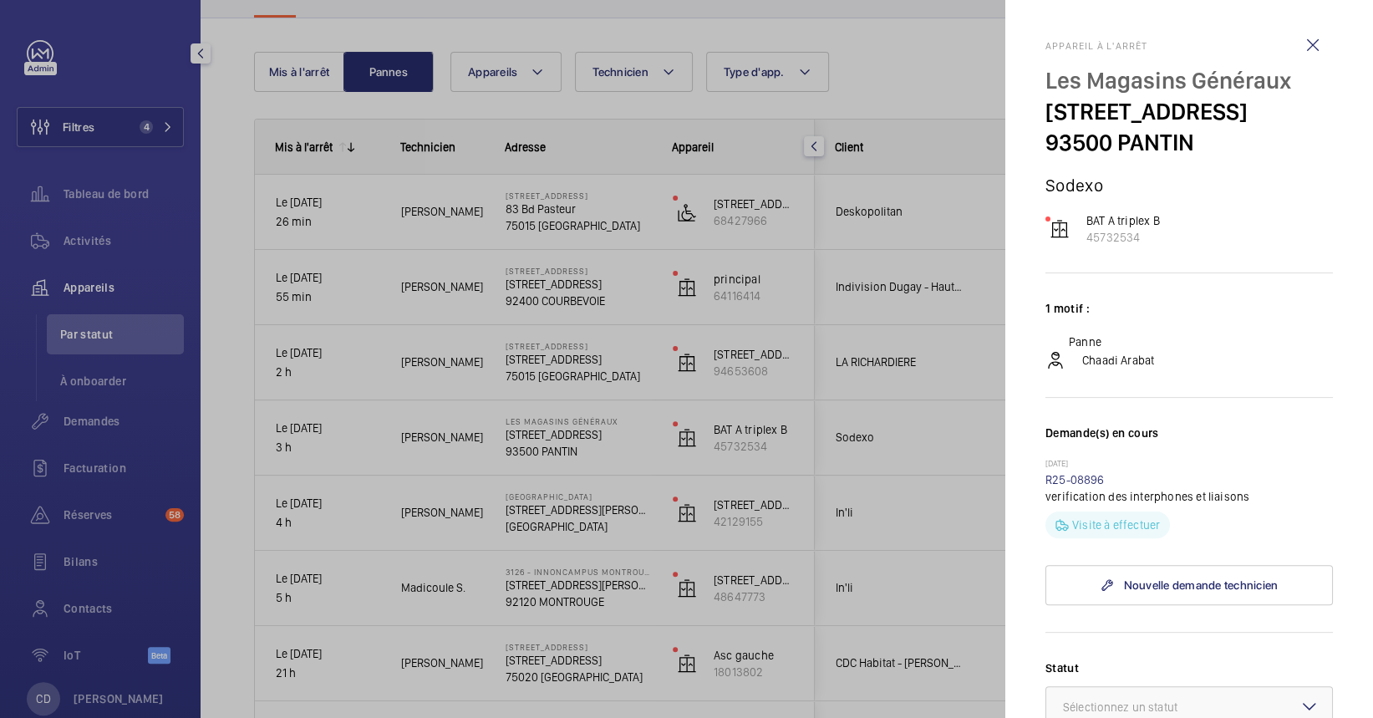
click at [464, 471] on div at bounding box center [686, 359] width 1373 height 718
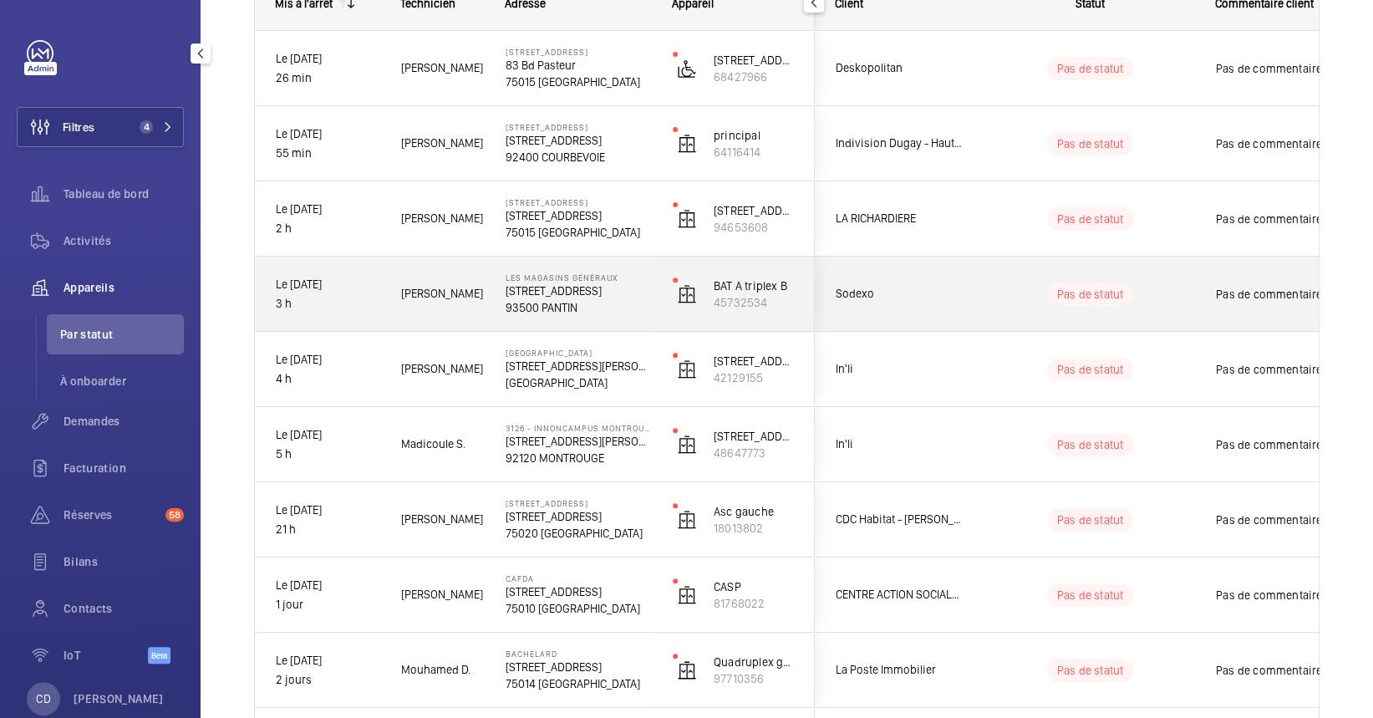
scroll to position [291, 0]
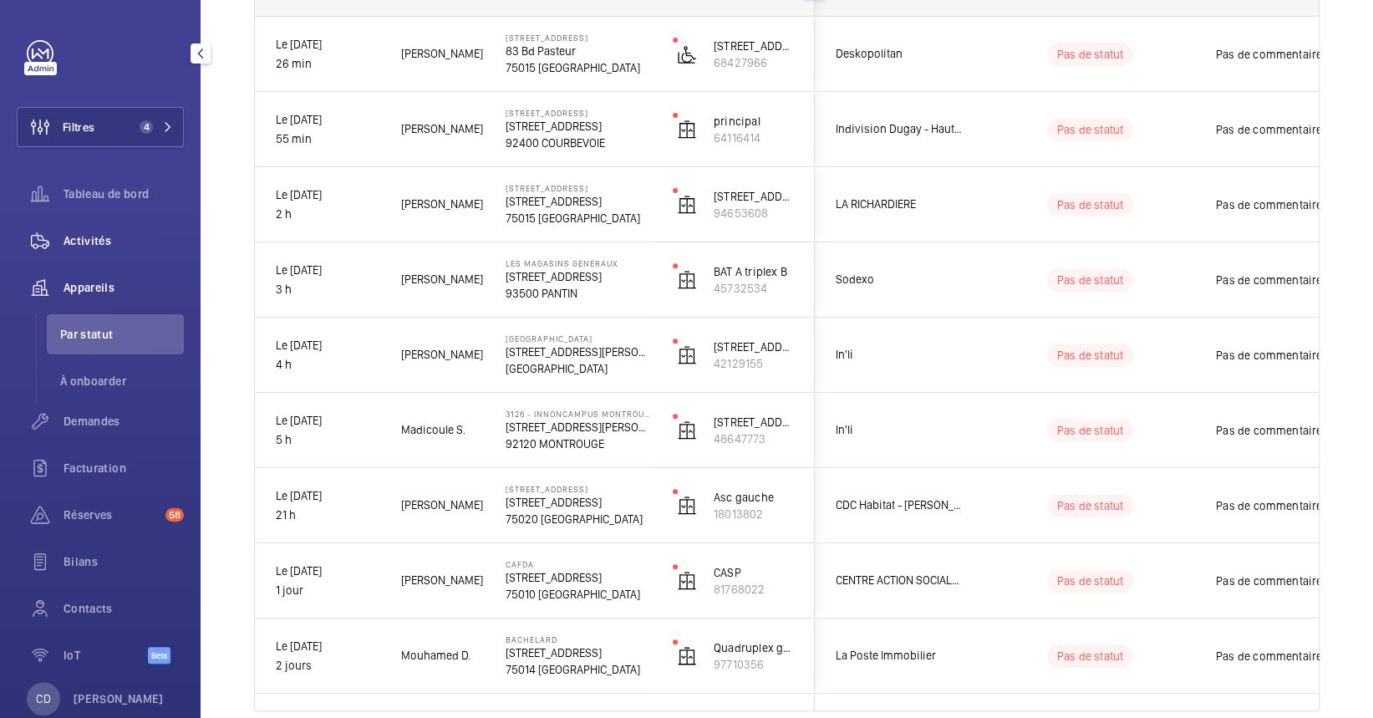
click at [78, 252] on div "Activités" at bounding box center [100, 241] width 167 height 40
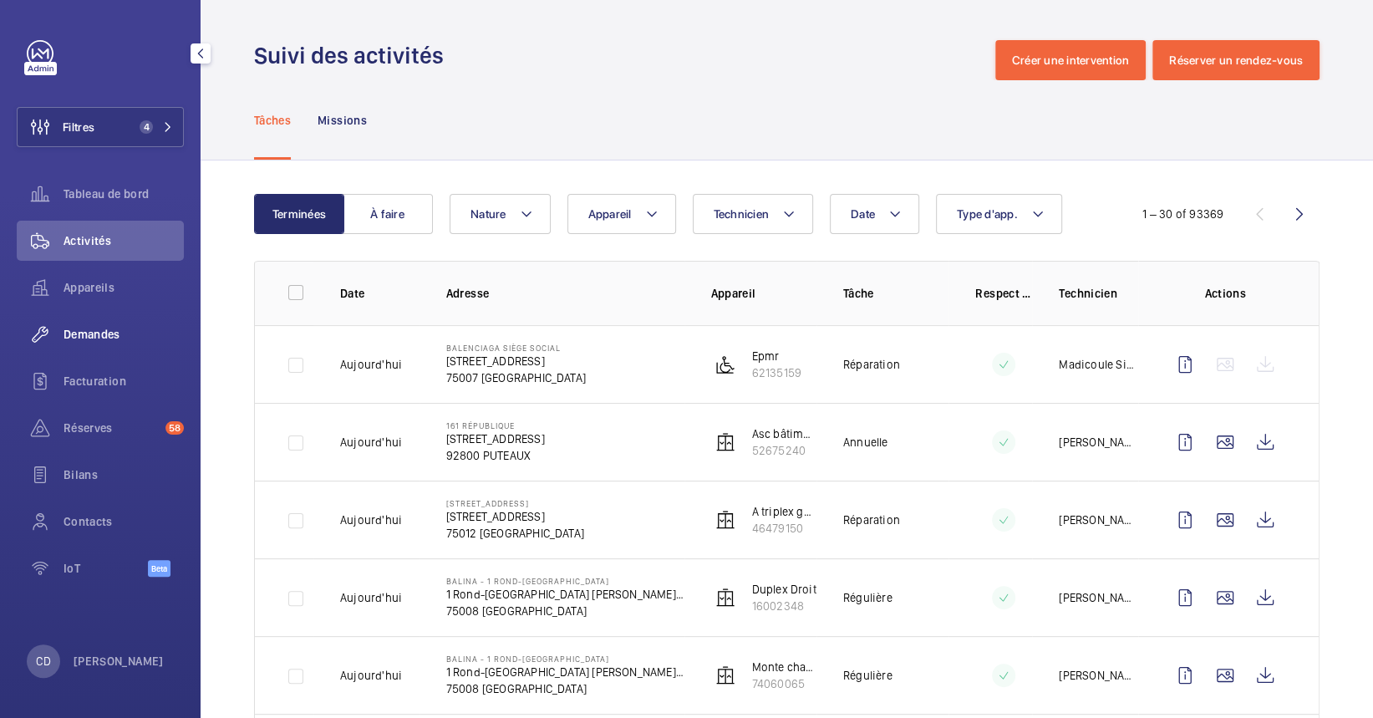
click at [64, 323] on div "Demandes" at bounding box center [100, 334] width 167 height 40
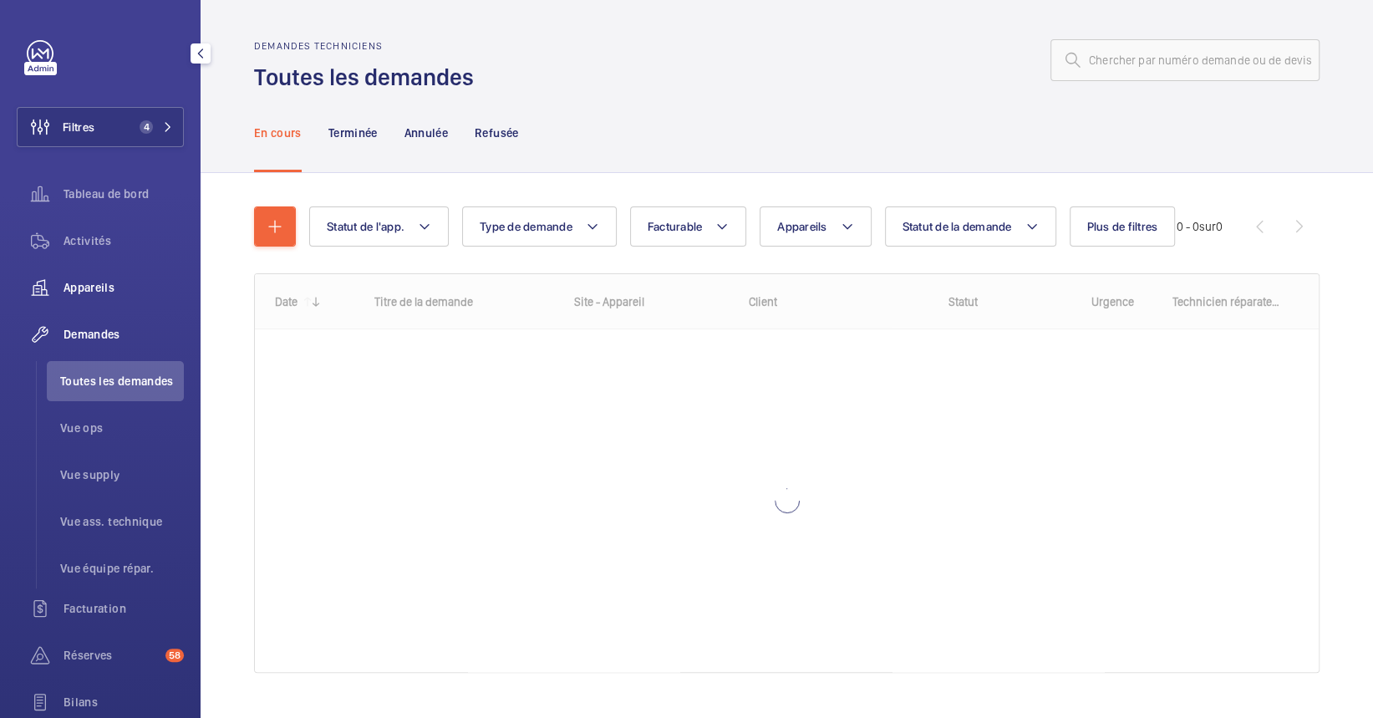
click at [110, 294] on span "Appareils" at bounding box center [124, 287] width 120 height 17
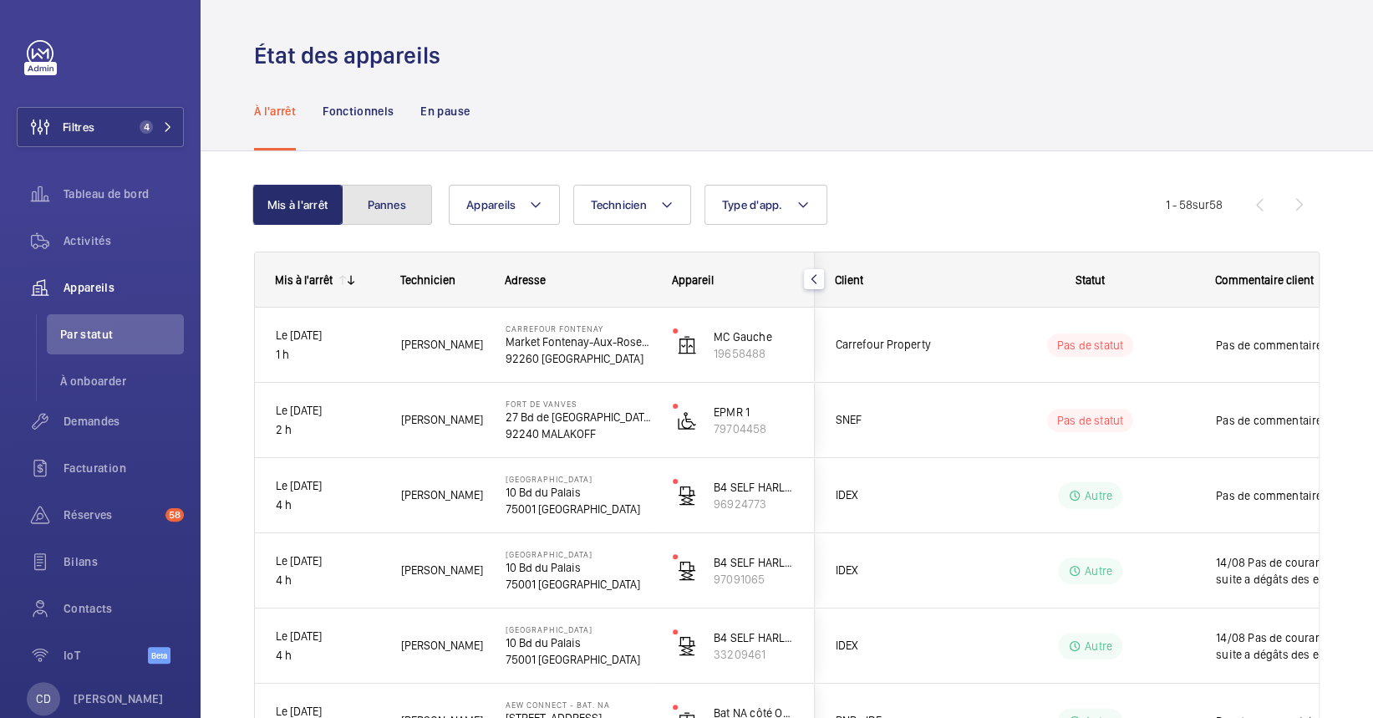
click at [407, 220] on button "Pannes" at bounding box center [387, 205] width 90 height 40
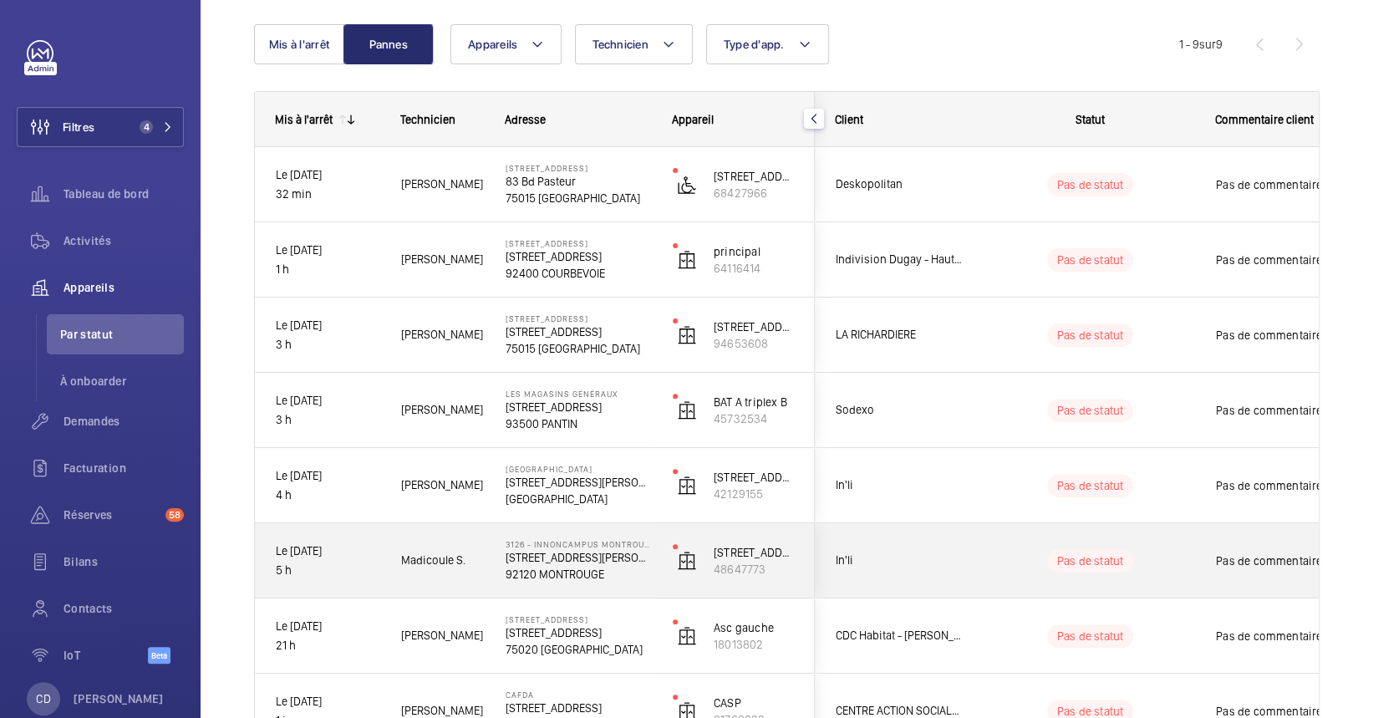
scroll to position [160, 0]
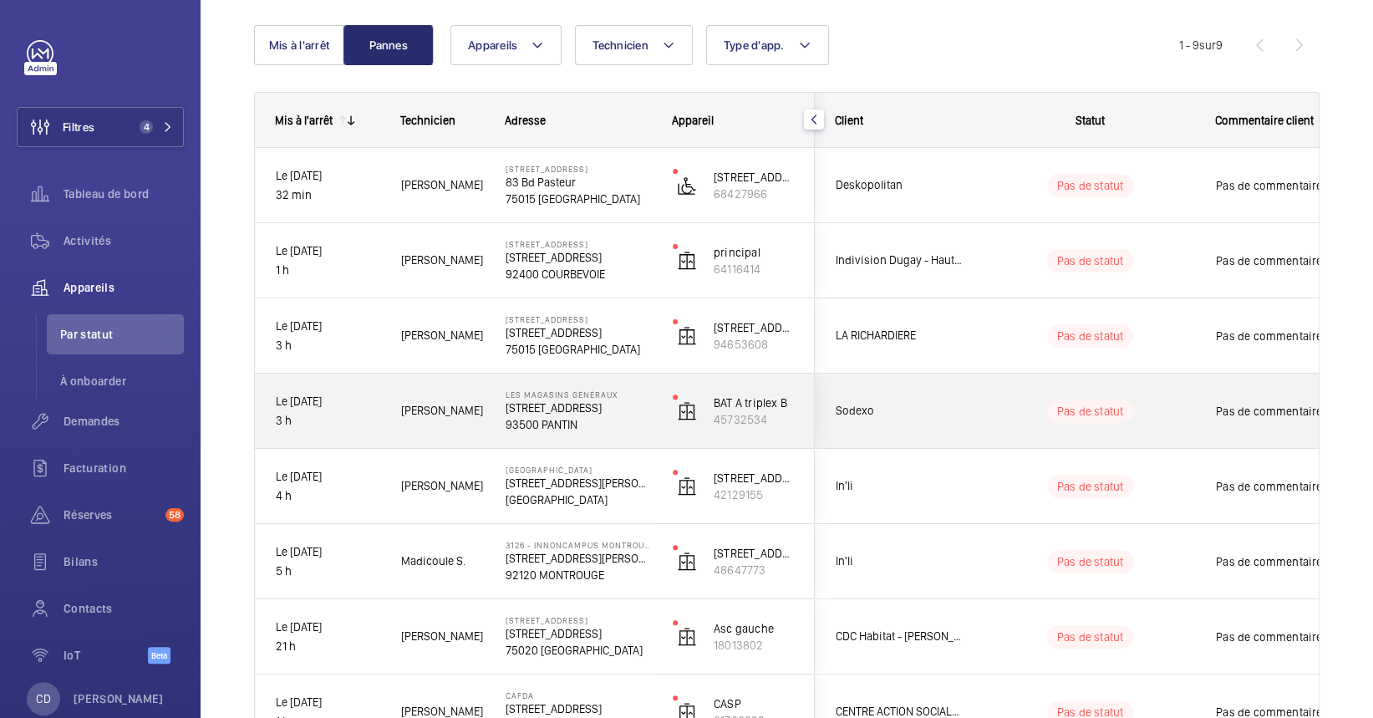
click at [563, 411] on p "1 Rue de l'Ancien Canal" at bounding box center [578, 407] width 145 height 17
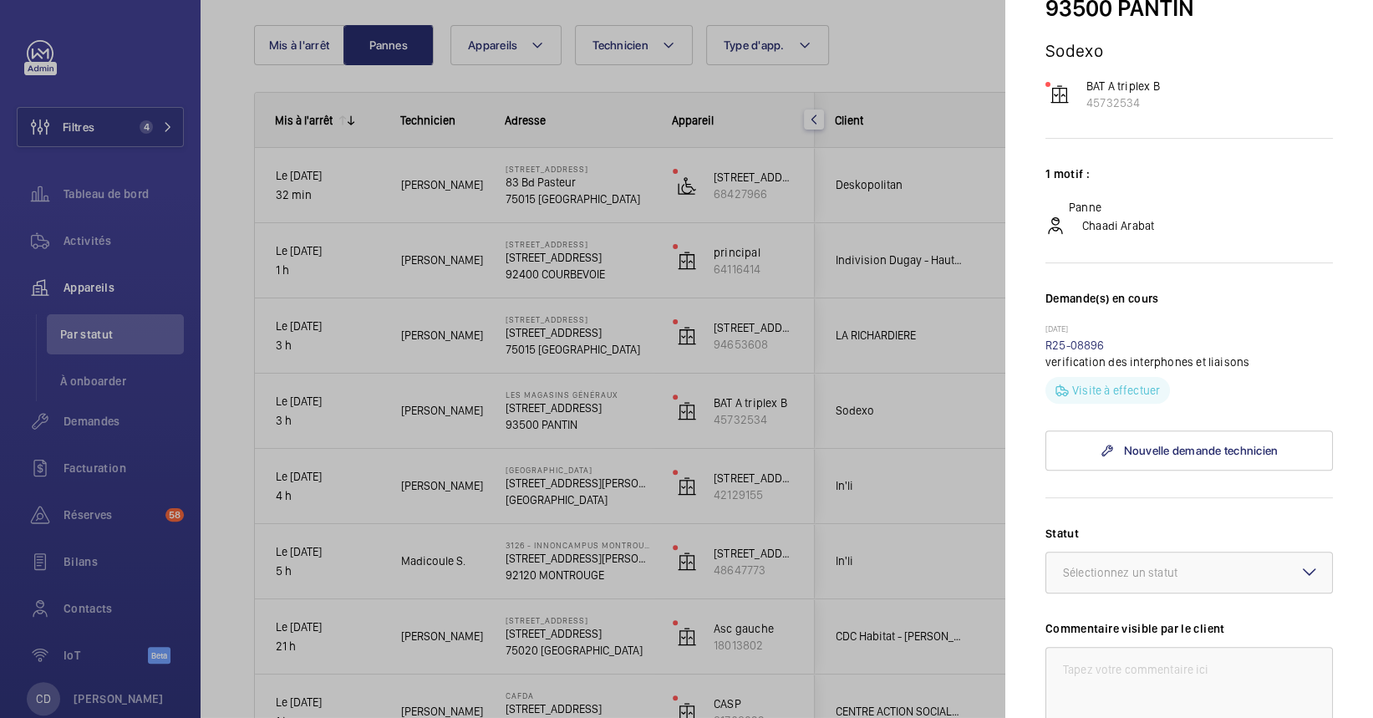
scroll to position [135, 0]
click at [610, 366] on div at bounding box center [686, 359] width 1373 height 718
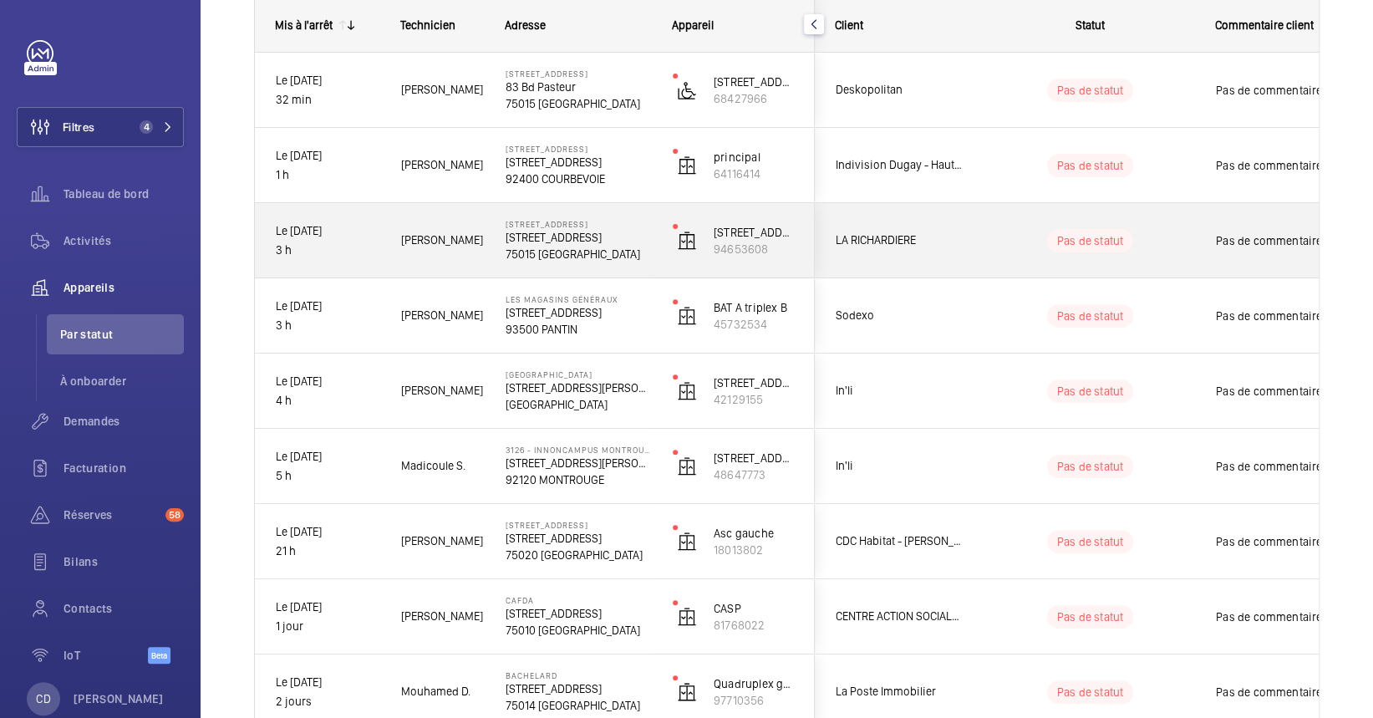
scroll to position [254, 0]
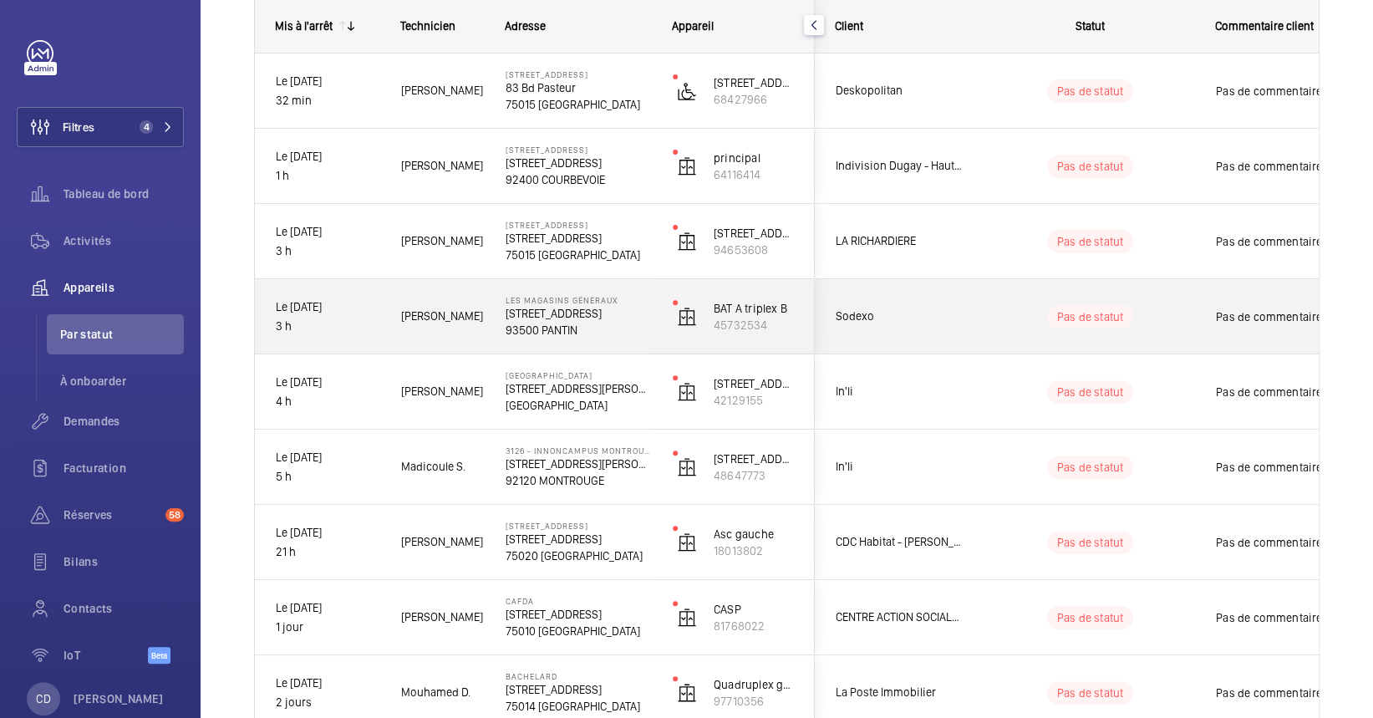
click at [355, 303] on p "Le 14/08/2025" at bounding box center [328, 307] width 104 height 19
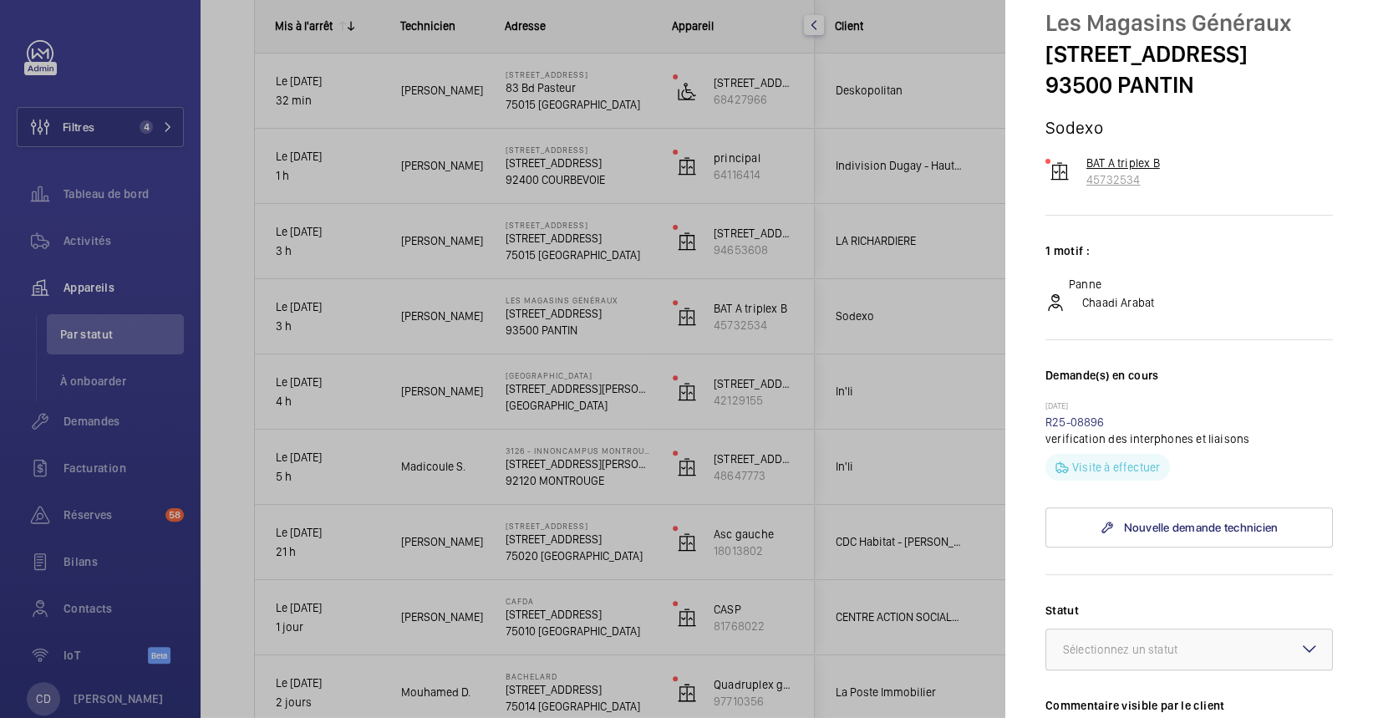
scroll to position [57, 0]
click at [531, 330] on div at bounding box center [686, 359] width 1373 height 718
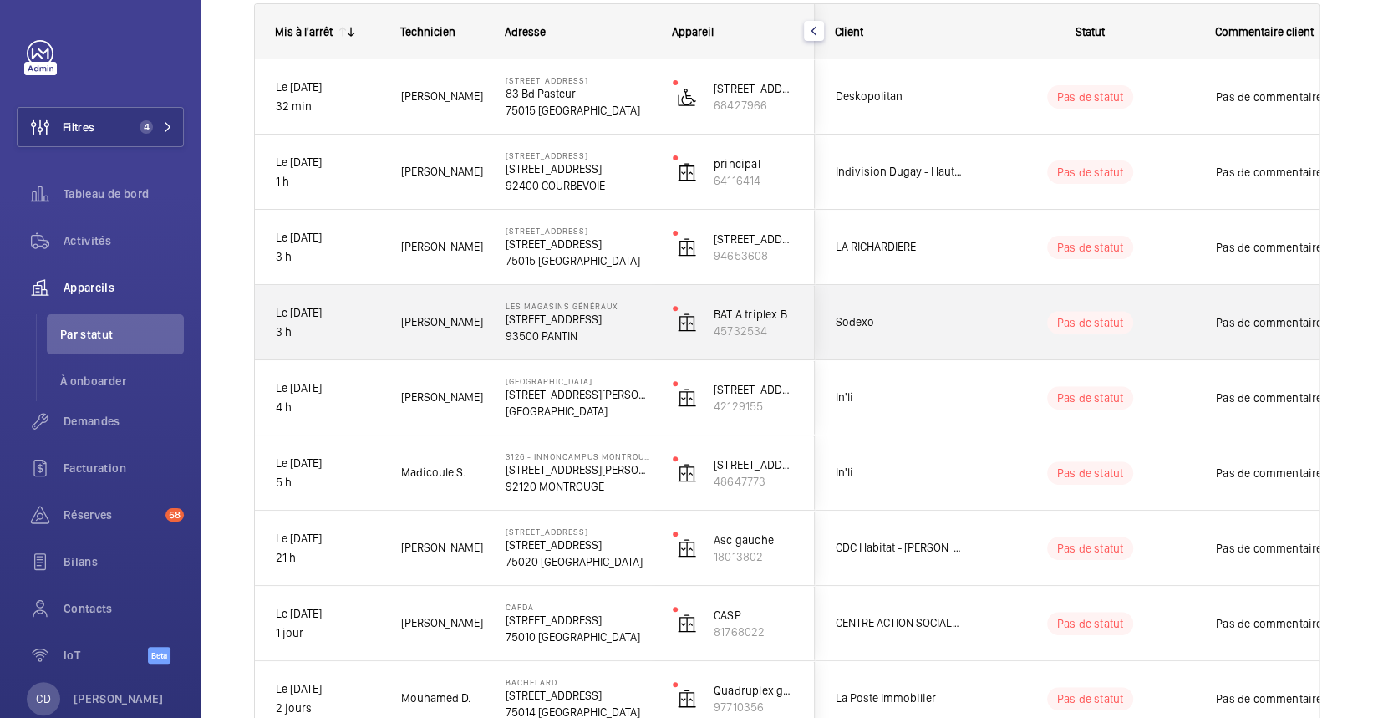
scroll to position [250, 0]
click at [547, 332] on p "93500 PANTIN" at bounding box center [578, 334] width 145 height 17
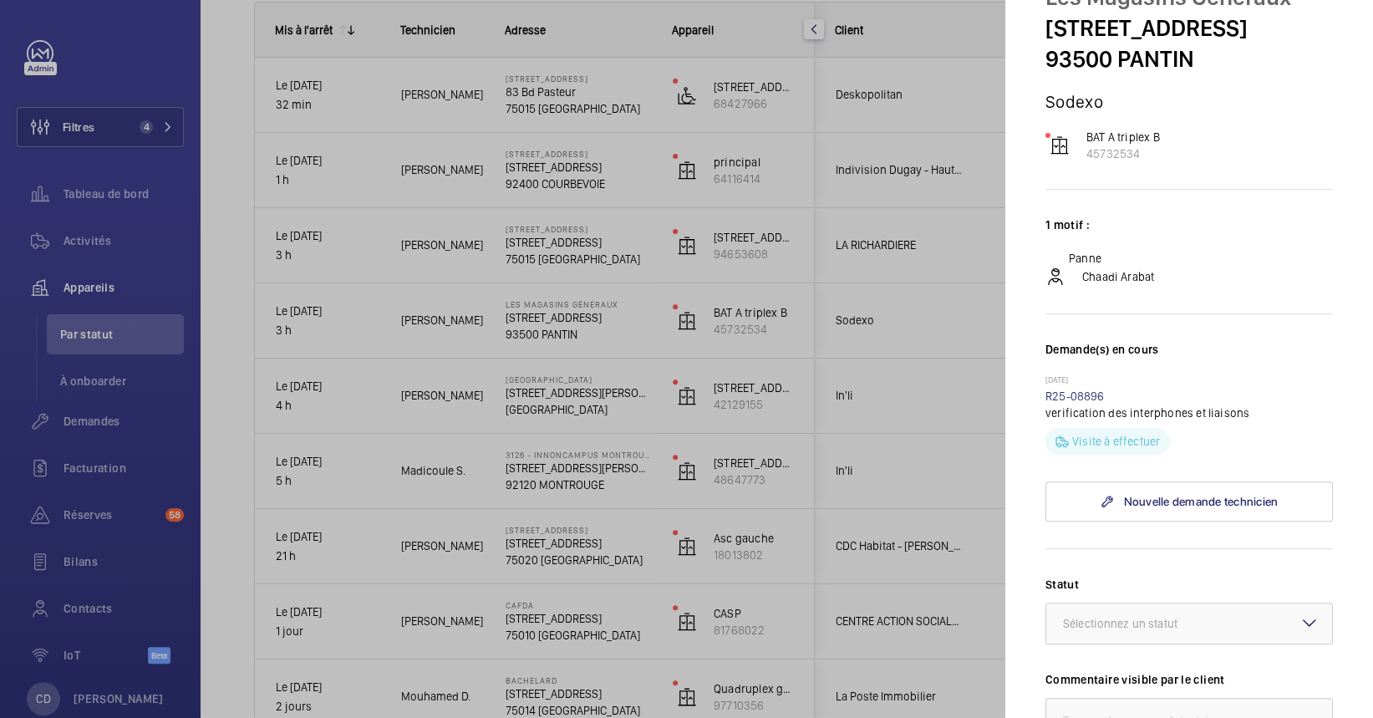
scroll to position [27, 0]
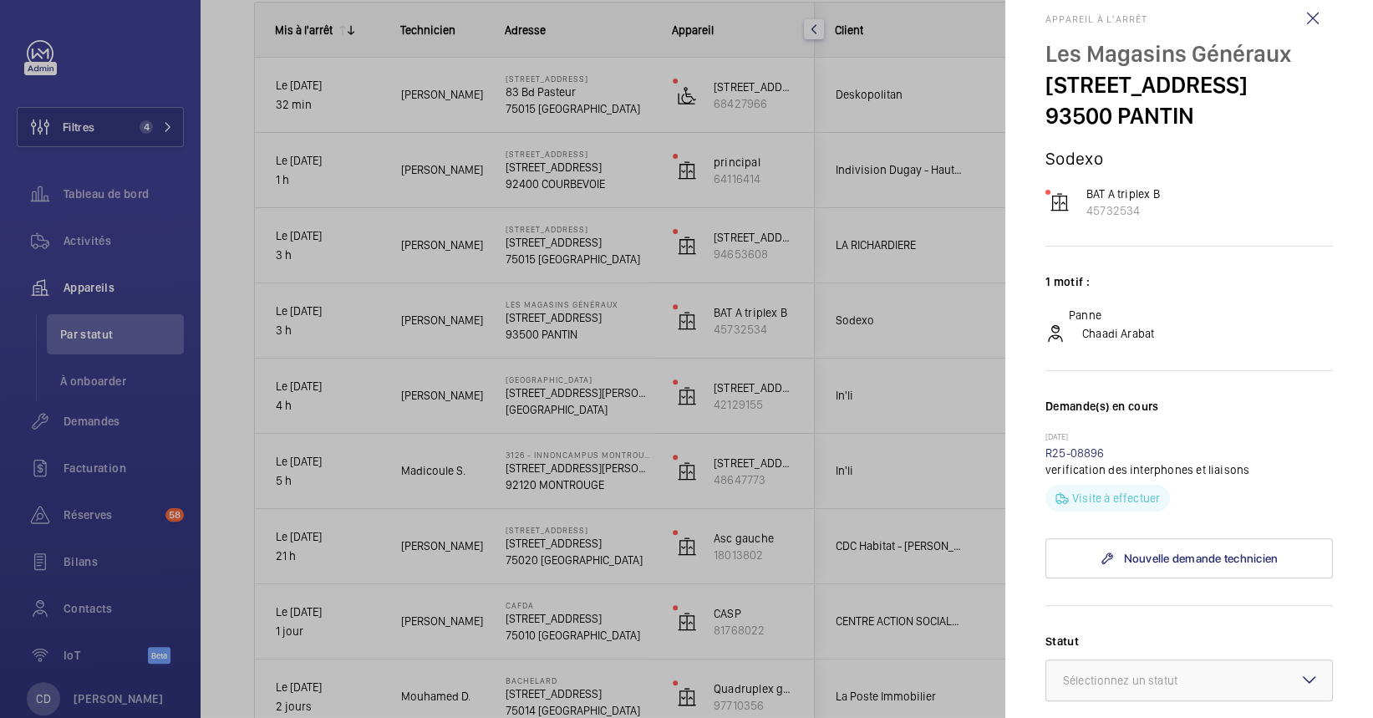
click at [950, 505] on div at bounding box center [686, 359] width 1373 height 718
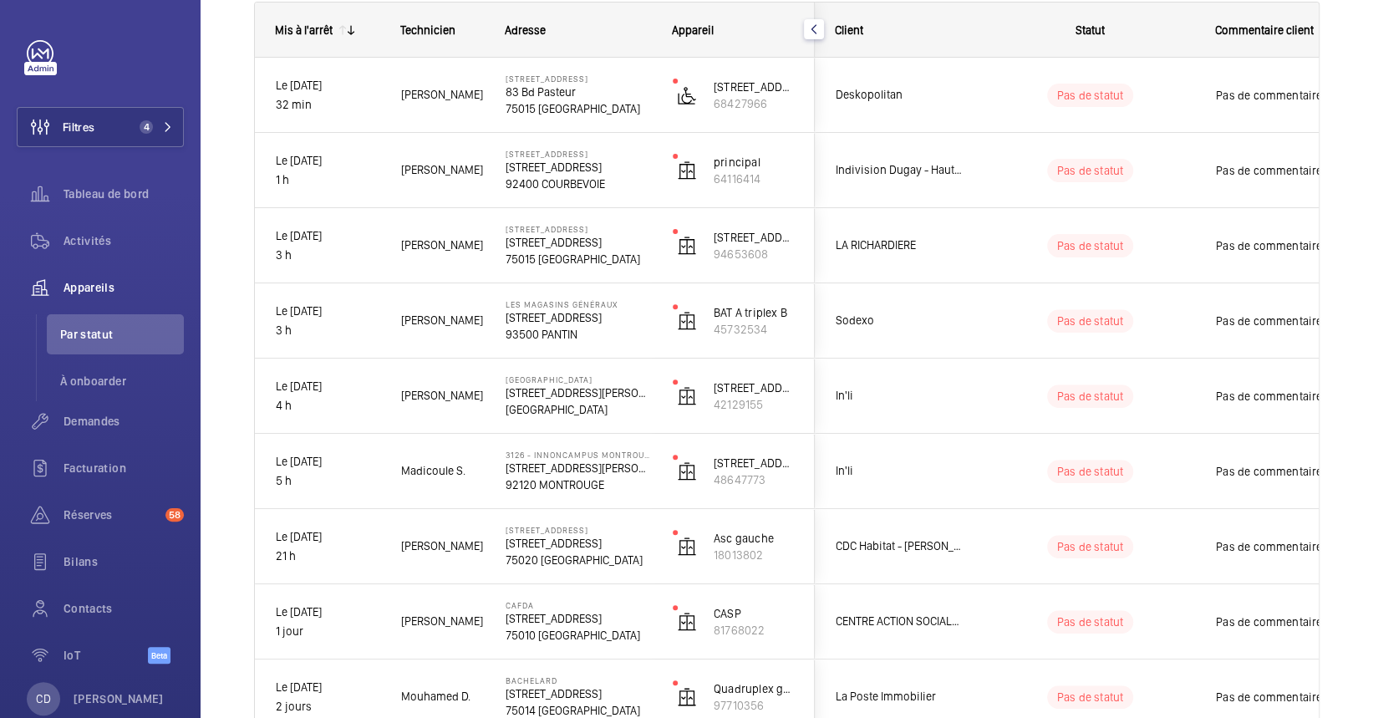
scroll to position [0, 0]
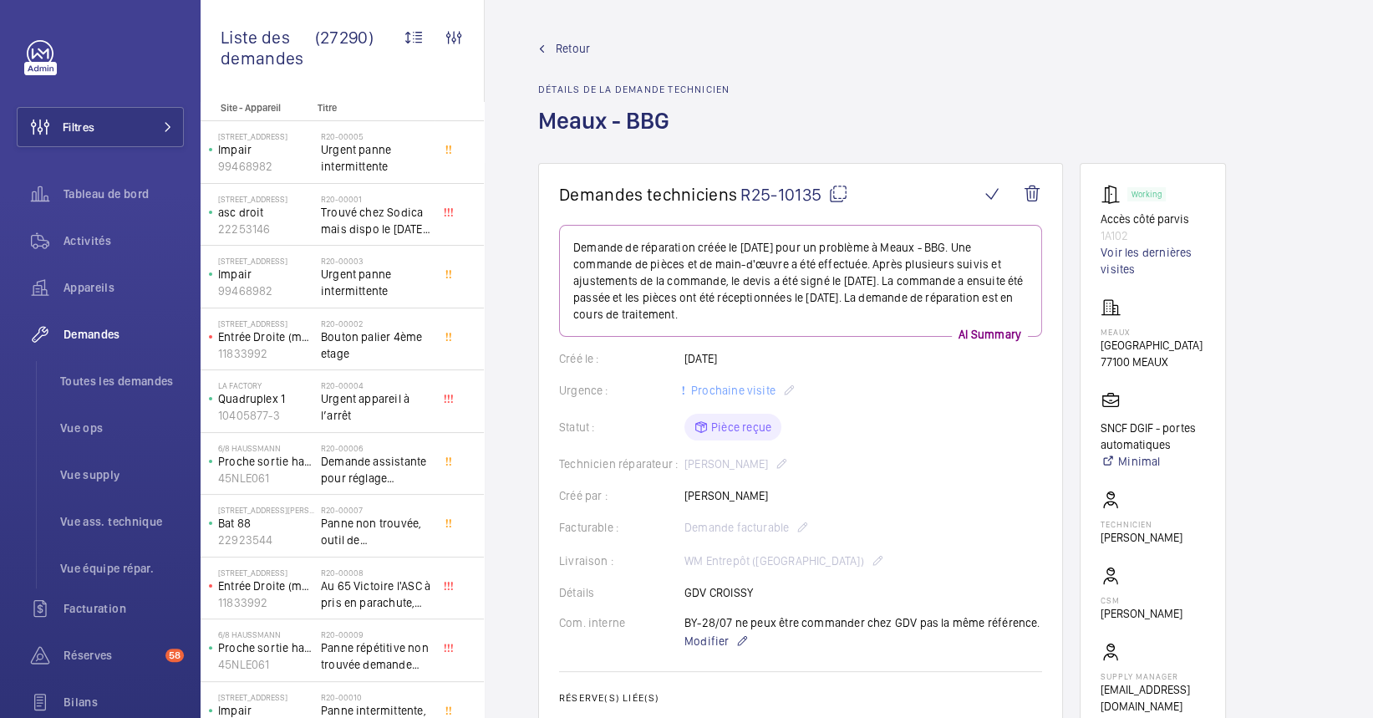
scroll to position [137, 0]
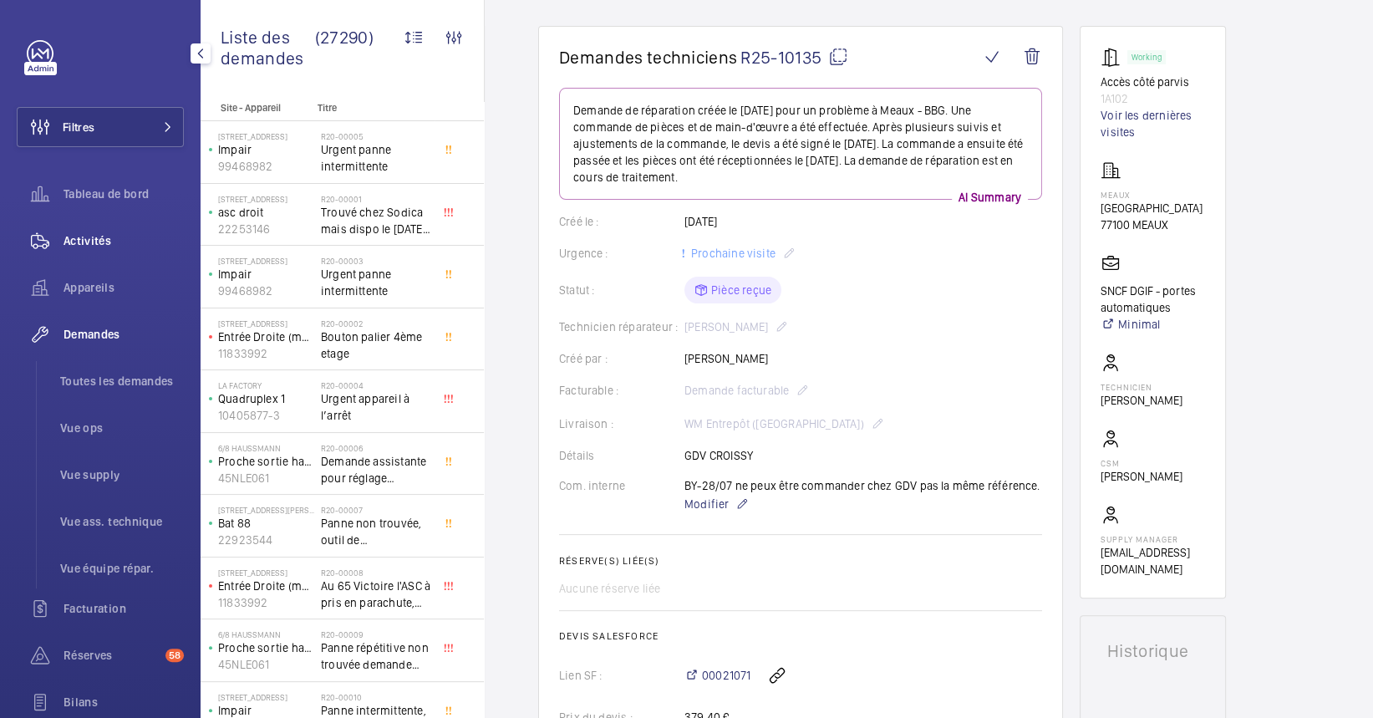
click at [61, 246] on wm-front-icon-button at bounding box center [40, 241] width 47 height 40
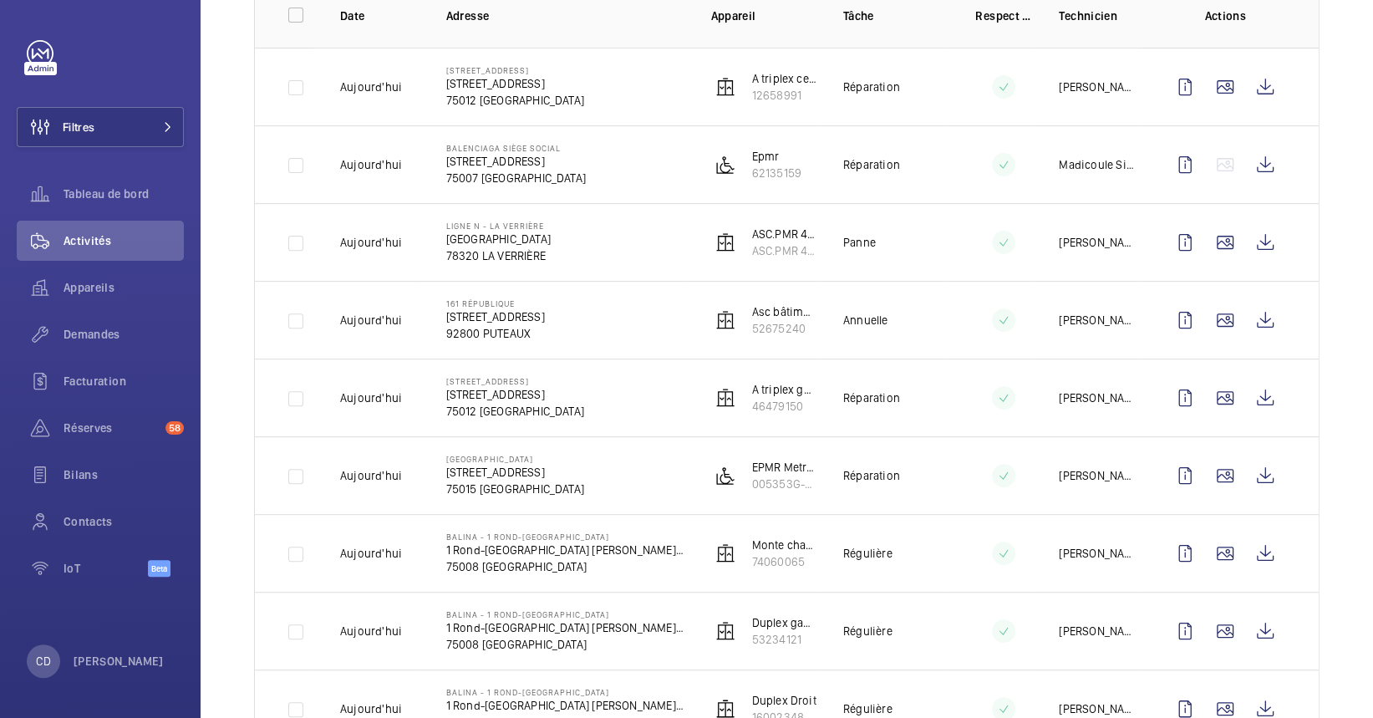
scroll to position [278, 0]
click at [1259, 74] on wm-front-icon-button at bounding box center [1265, 86] width 40 height 40
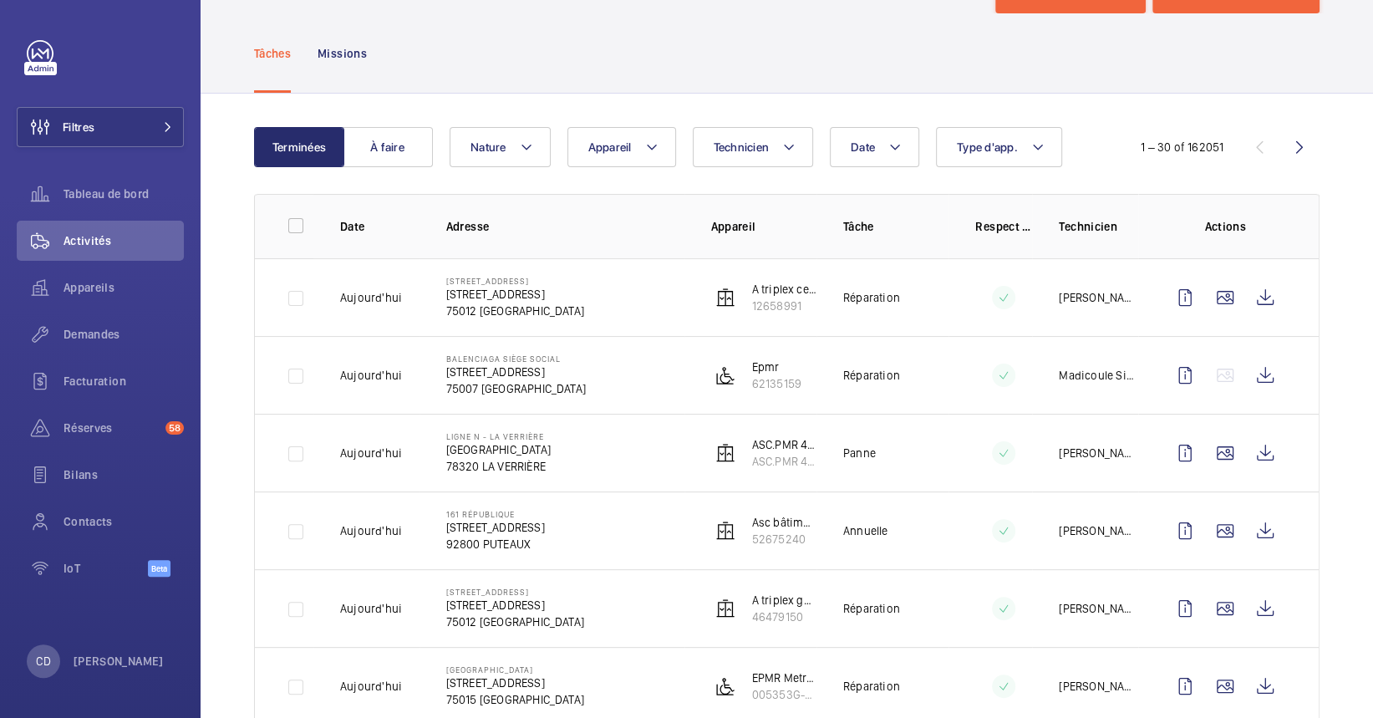
scroll to position [69, 0]
click at [95, 354] on div "Demandes" at bounding box center [100, 337] width 167 height 47
click at [105, 334] on span "Demandes" at bounding box center [124, 334] width 120 height 17
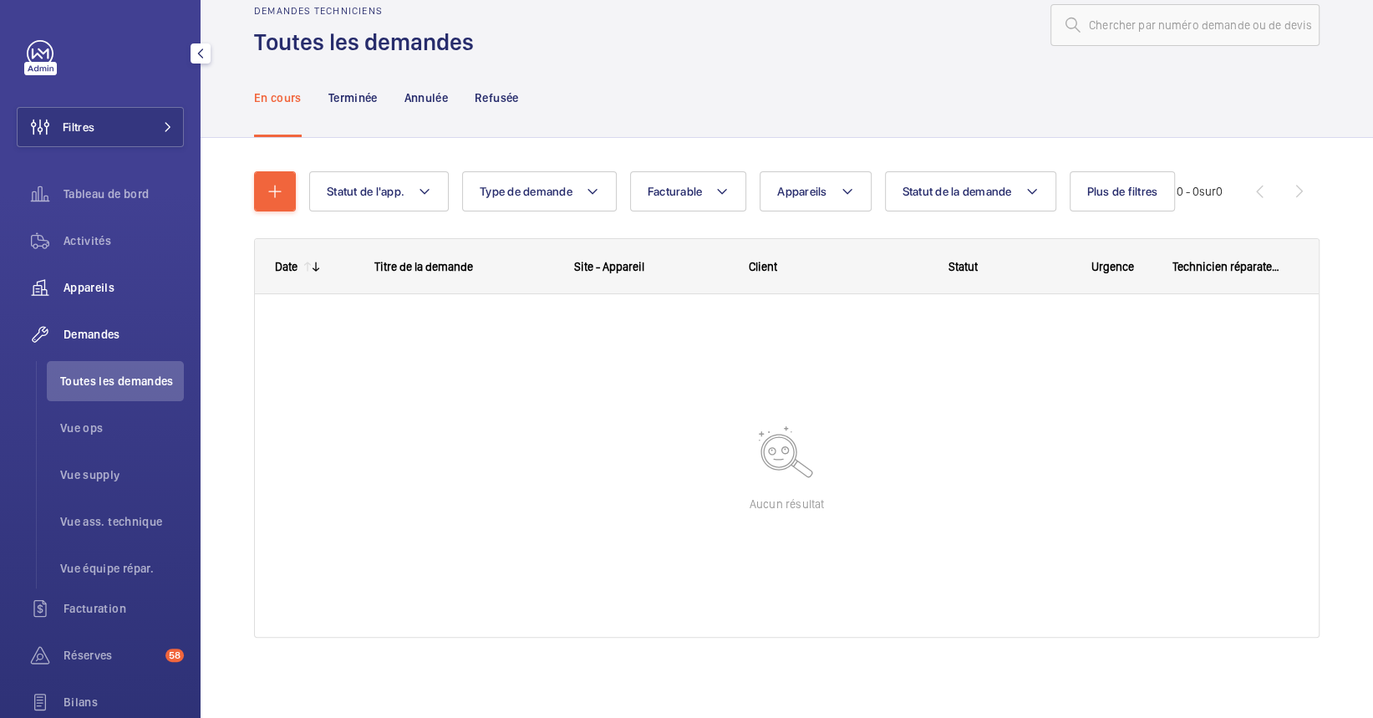
scroll to position [35, 0]
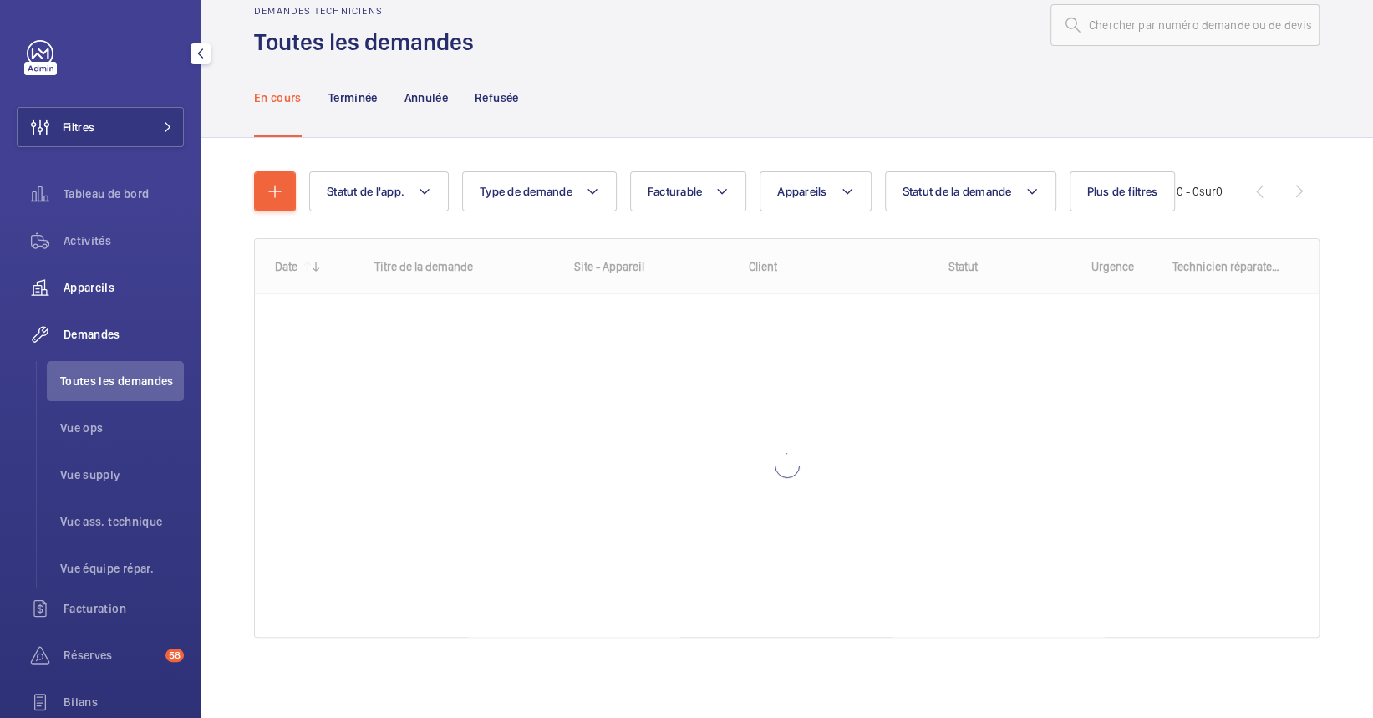
click at [113, 288] on span "Appareils" at bounding box center [124, 287] width 120 height 17
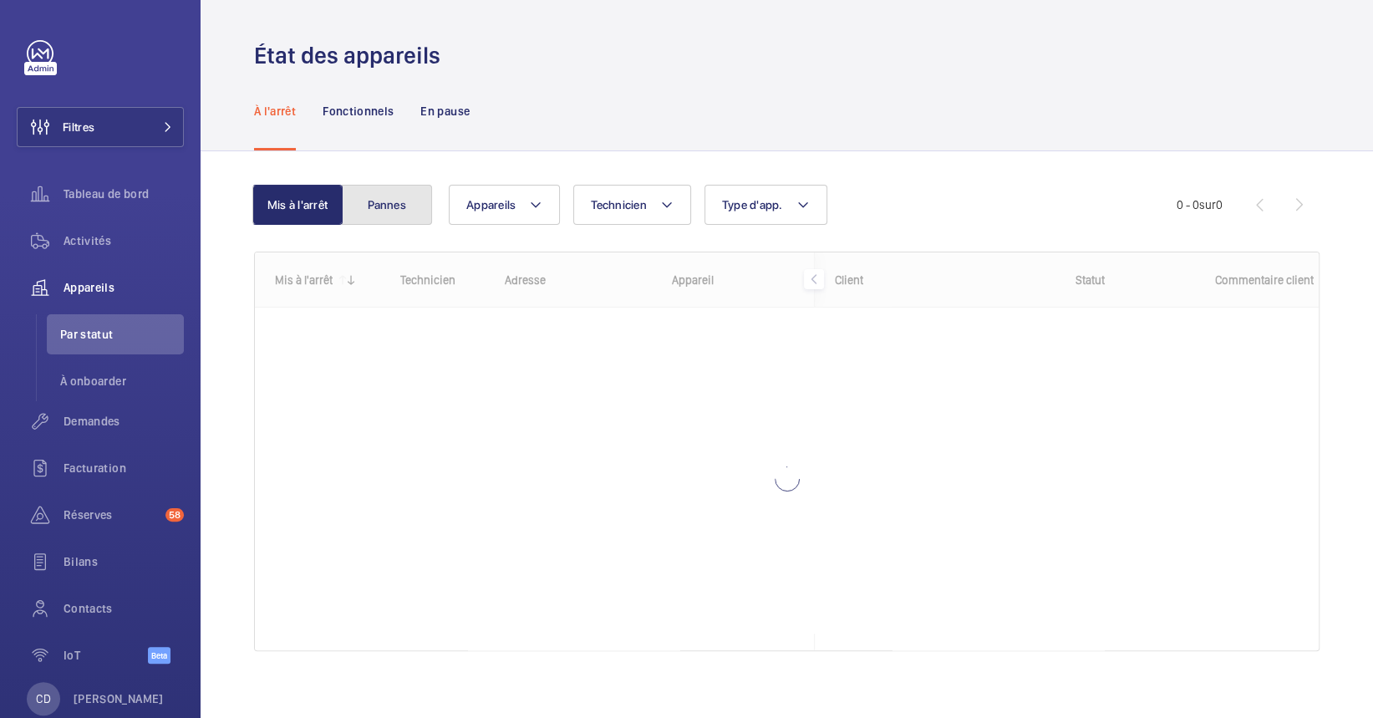
click at [389, 202] on button "Pannes" at bounding box center [387, 205] width 90 height 40
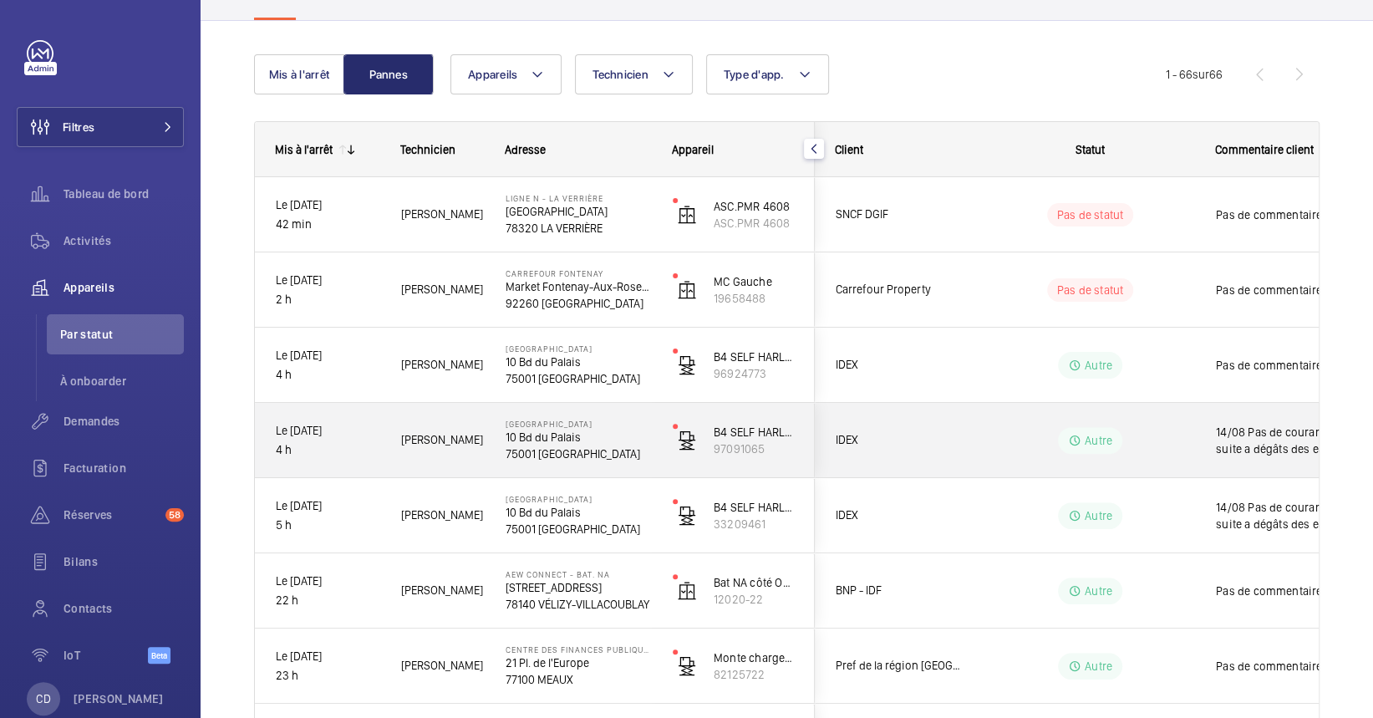
scroll to position [129, 0]
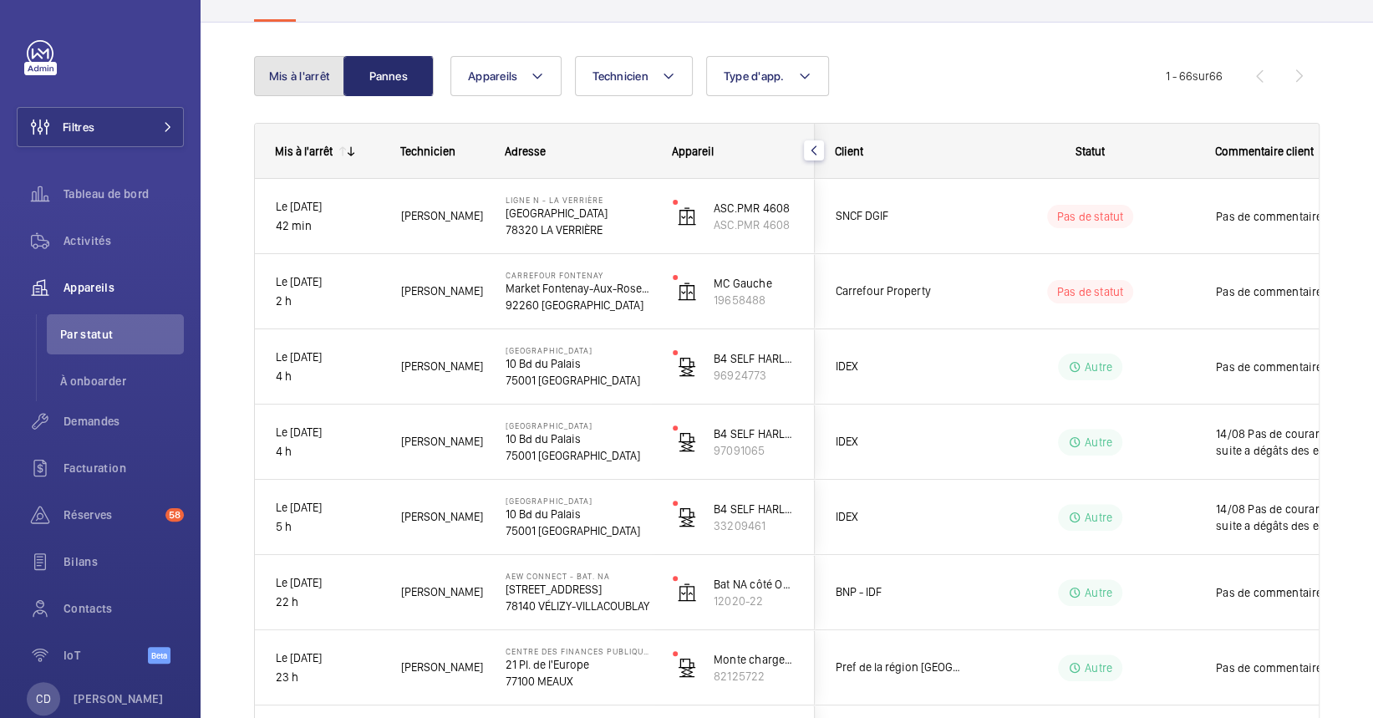
click at [328, 68] on button "Mis à l'arrêt" at bounding box center [299, 76] width 90 height 40
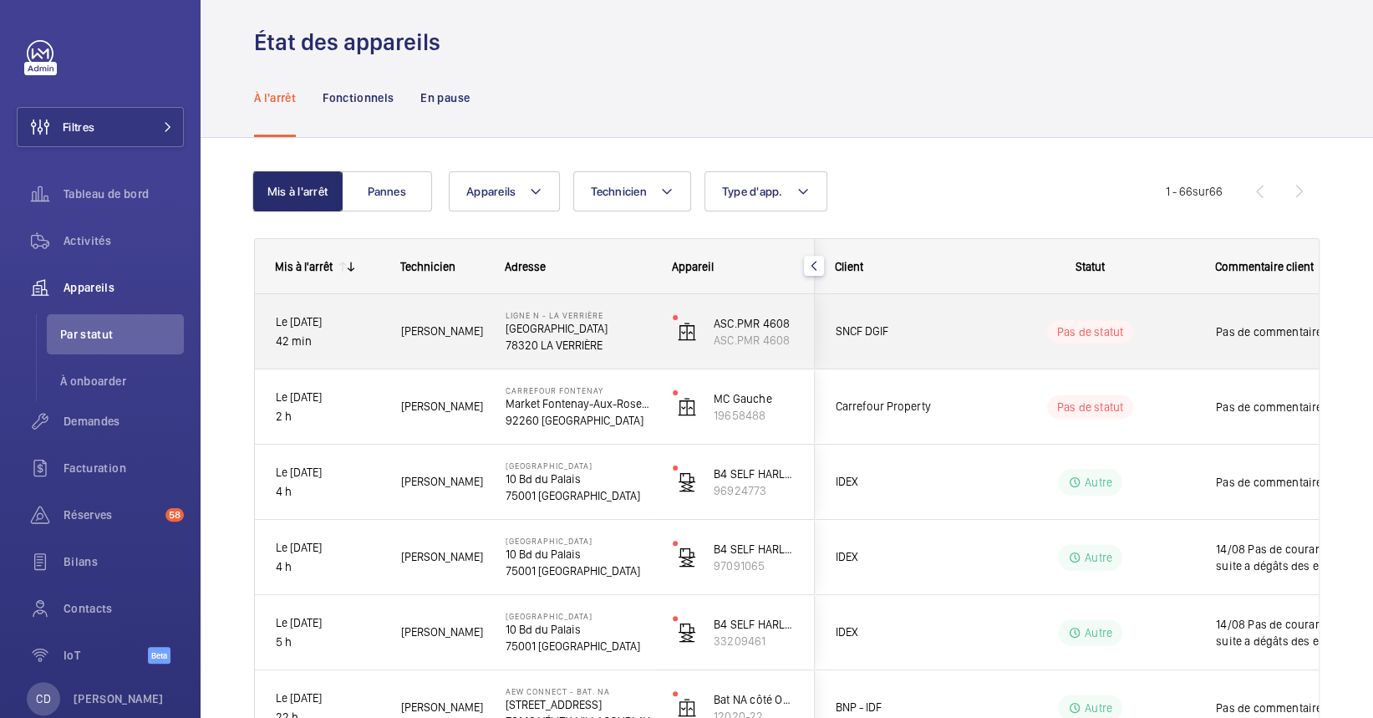
scroll to position [129, 0]
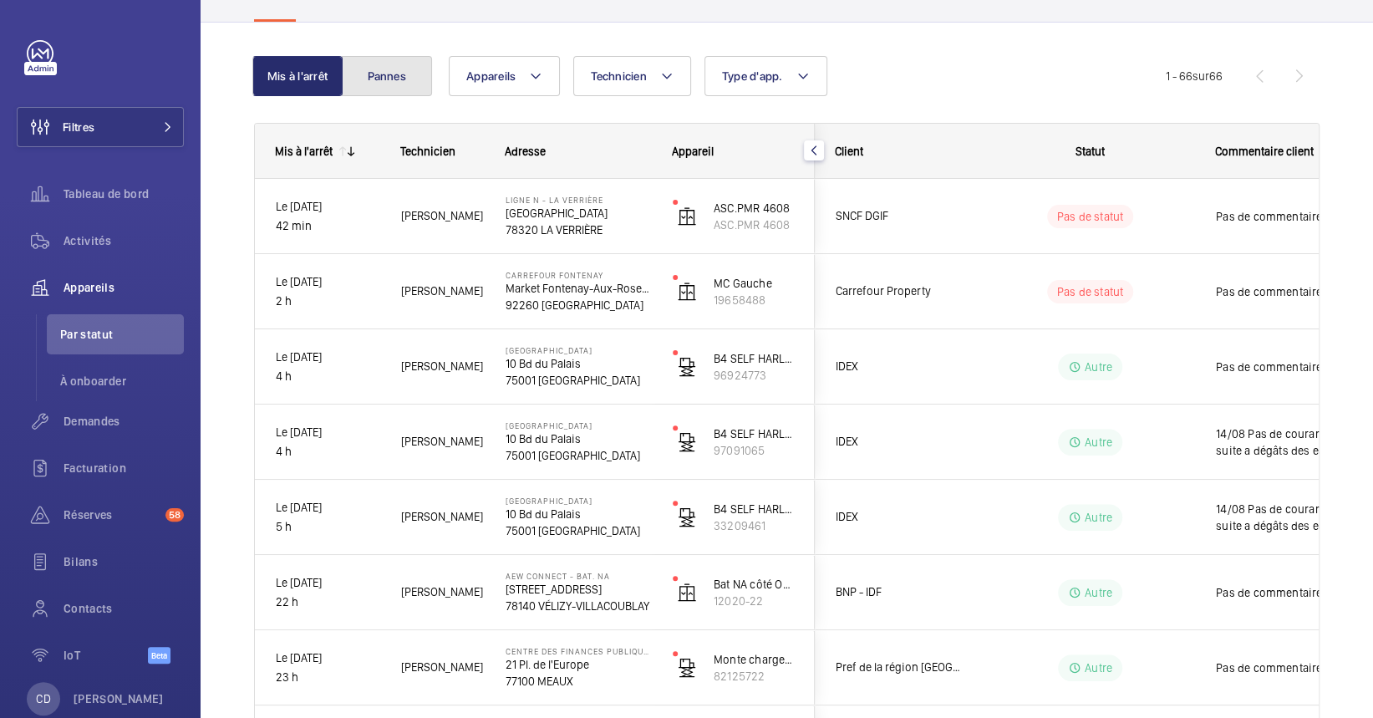
click at [390, 93] on button "Pannes" at bounding box center [387, 76] width 90 height 40
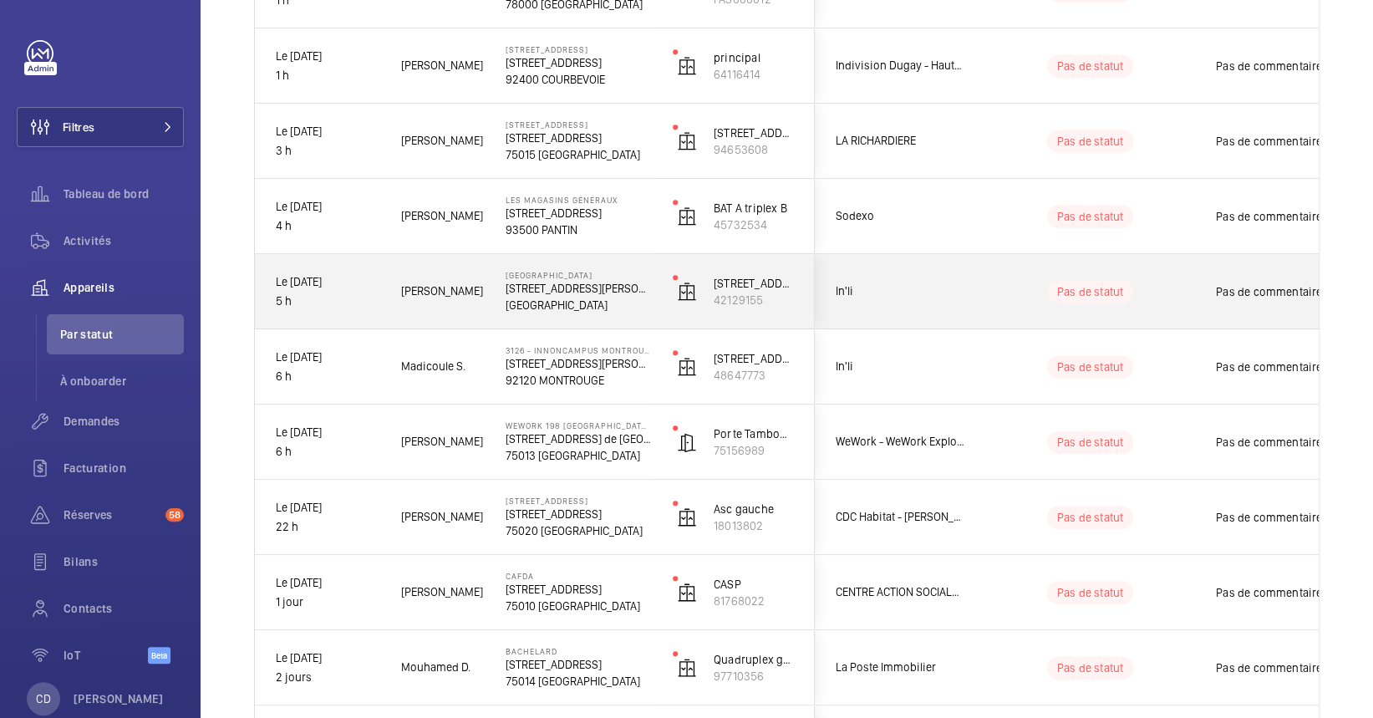
scroll to position [503, 0]
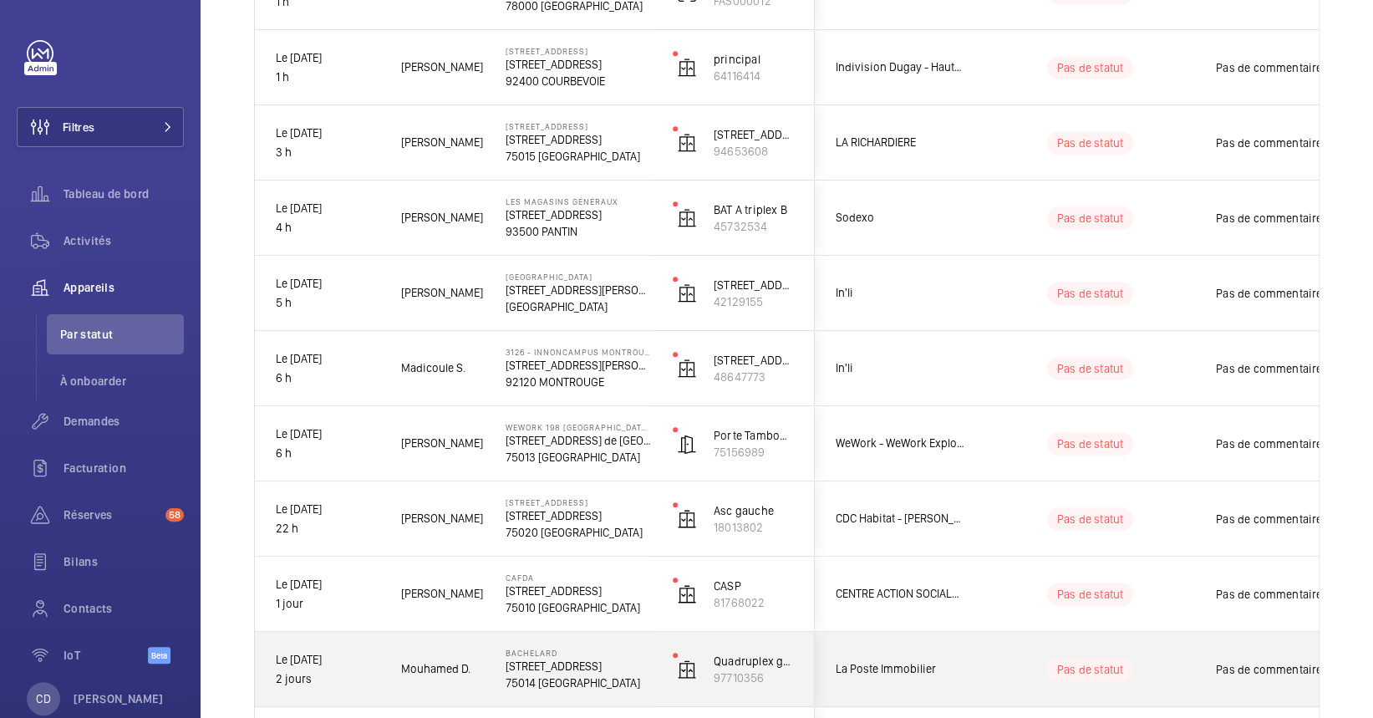
click at [387, 666] on div "Mouhamed D." at bounding box center [432, 669] width 103 height 53
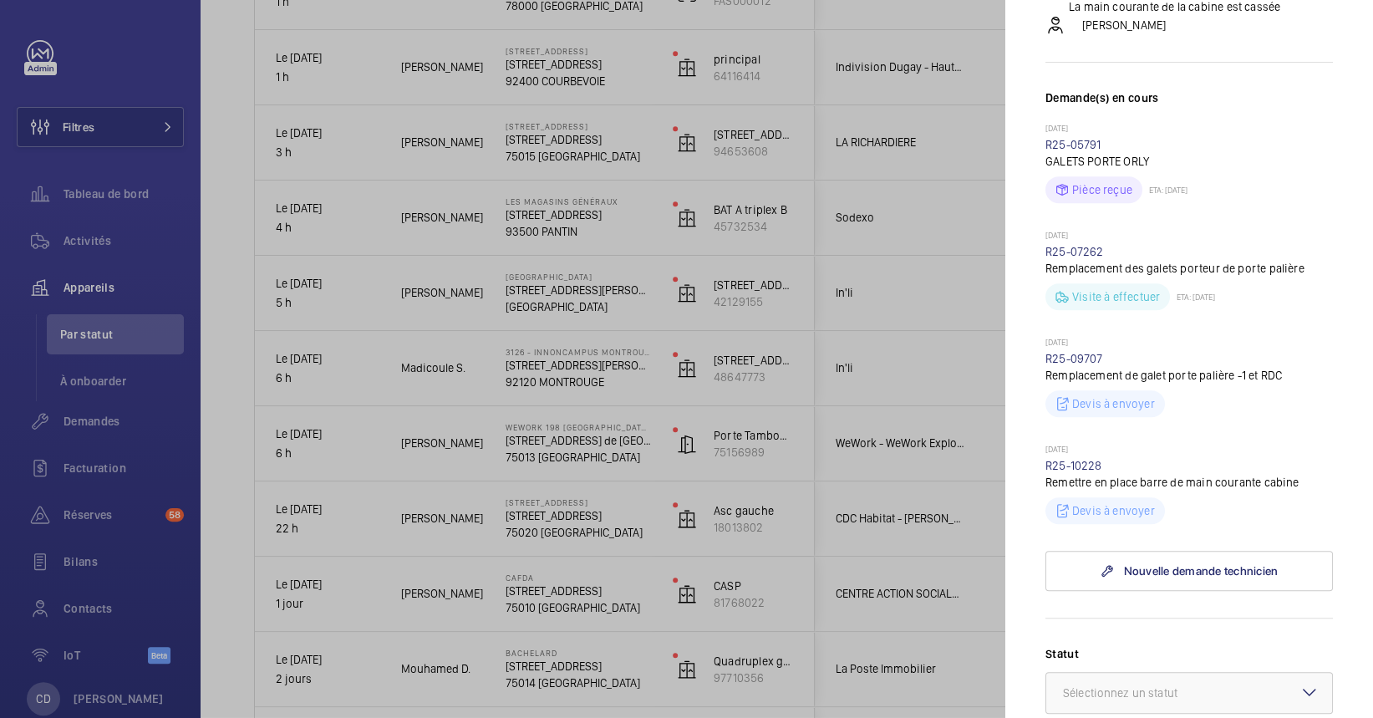
scroll to position [428, 0]
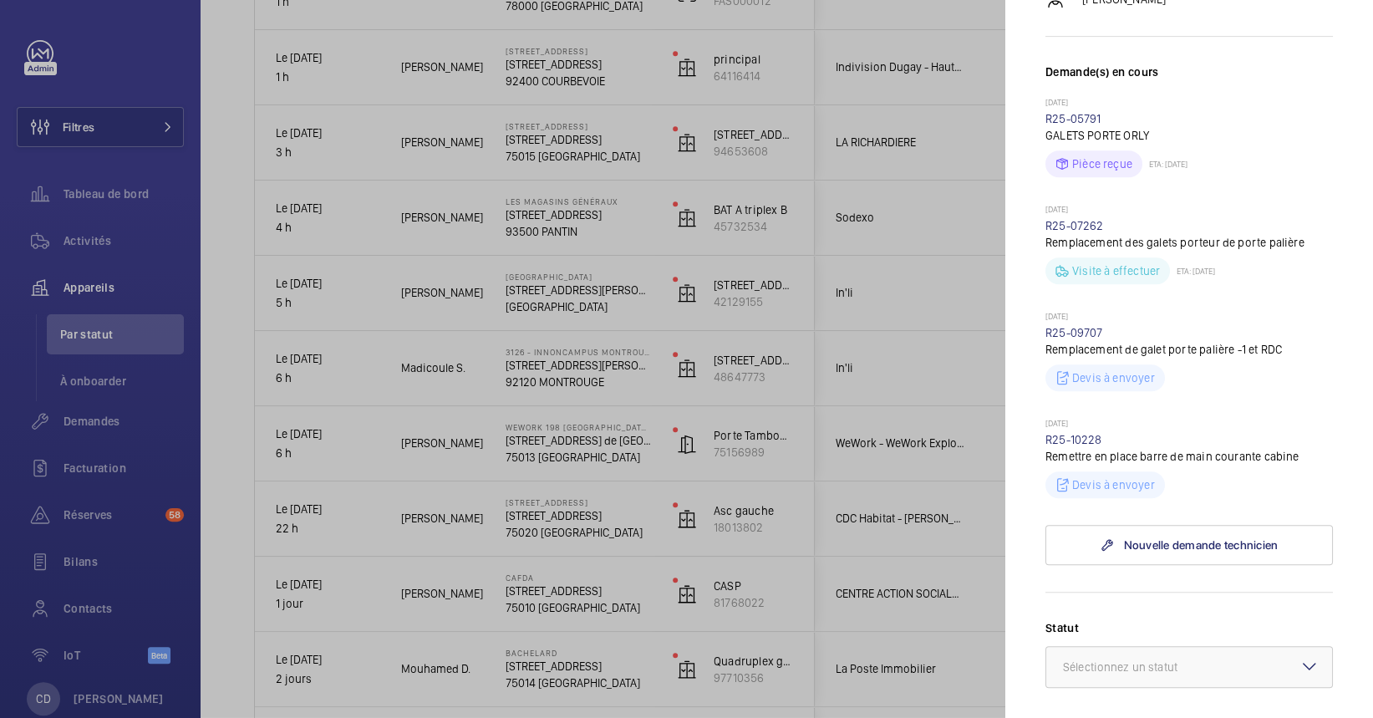
click at [491, 272] on div at bounding box center [686, 359] width 1373 height 718
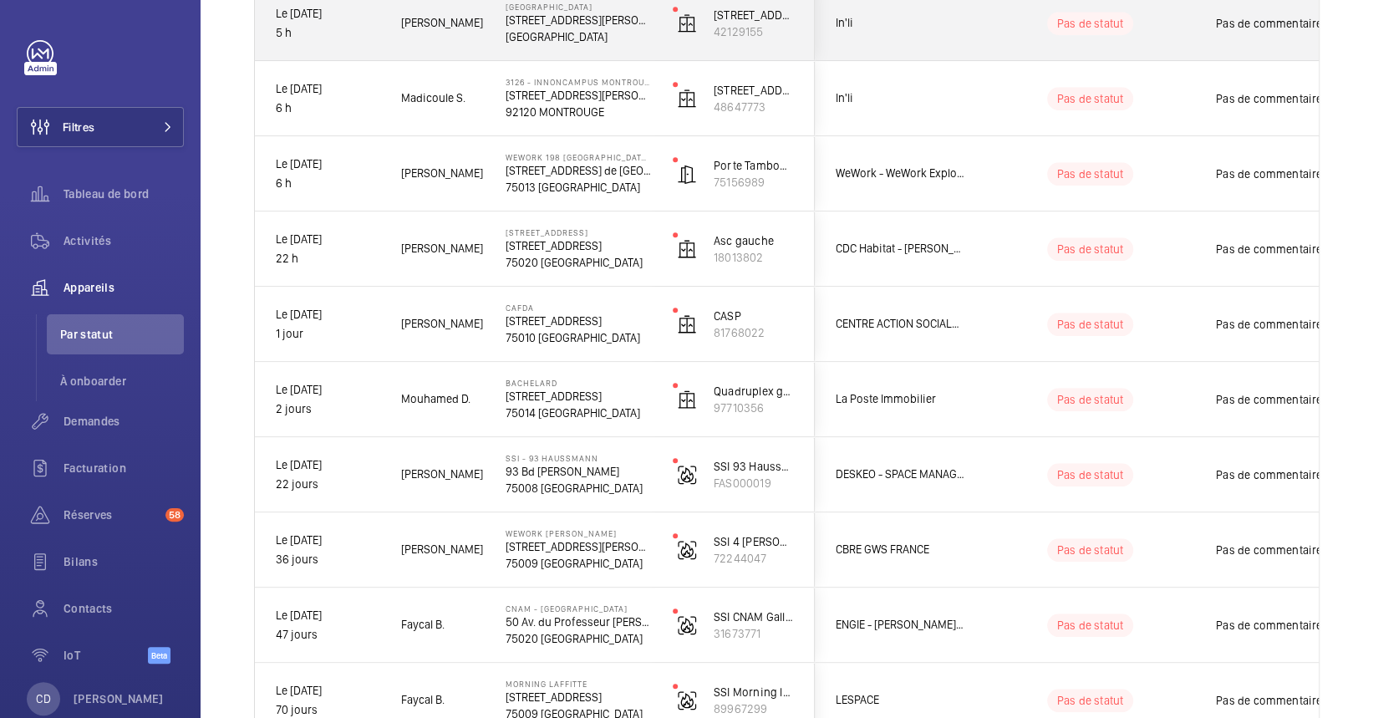
scroll to position [782, 0]
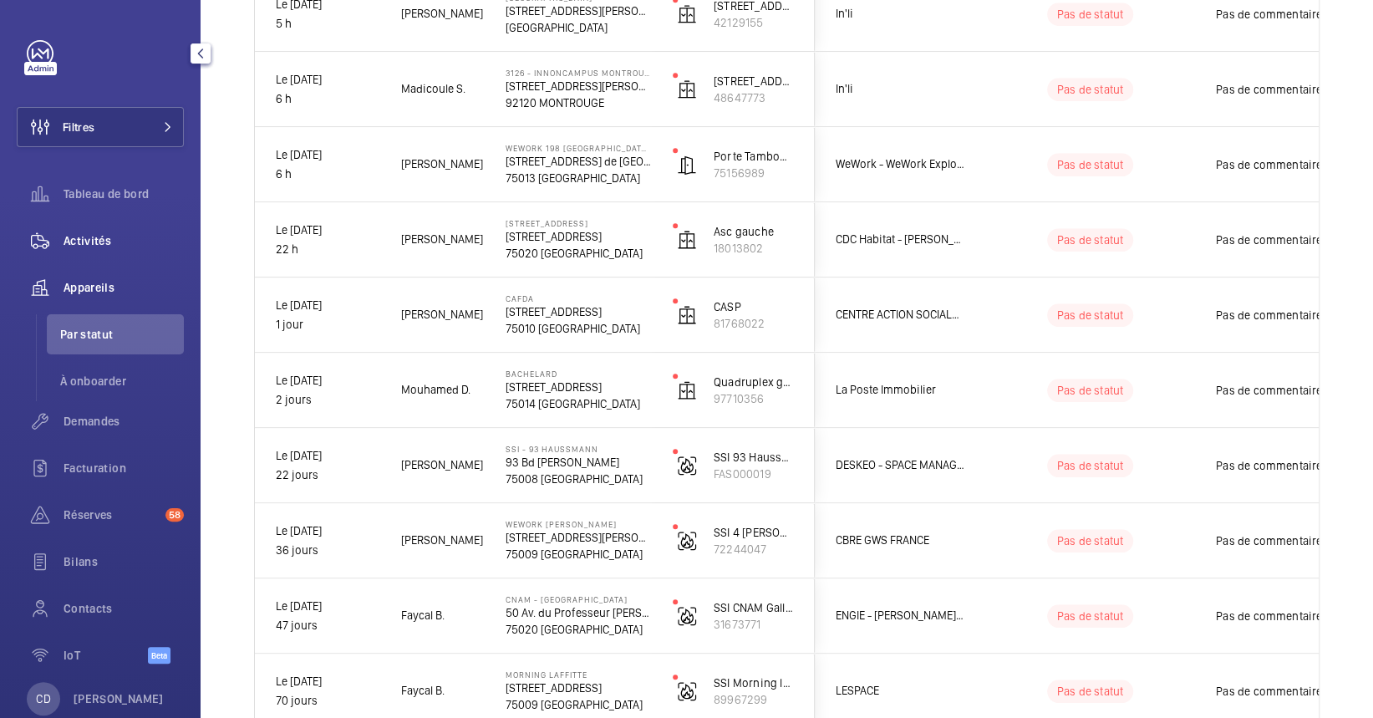
click at [69, 245] on span "Activités" at bounding box center [124, 240] width 120 height 17
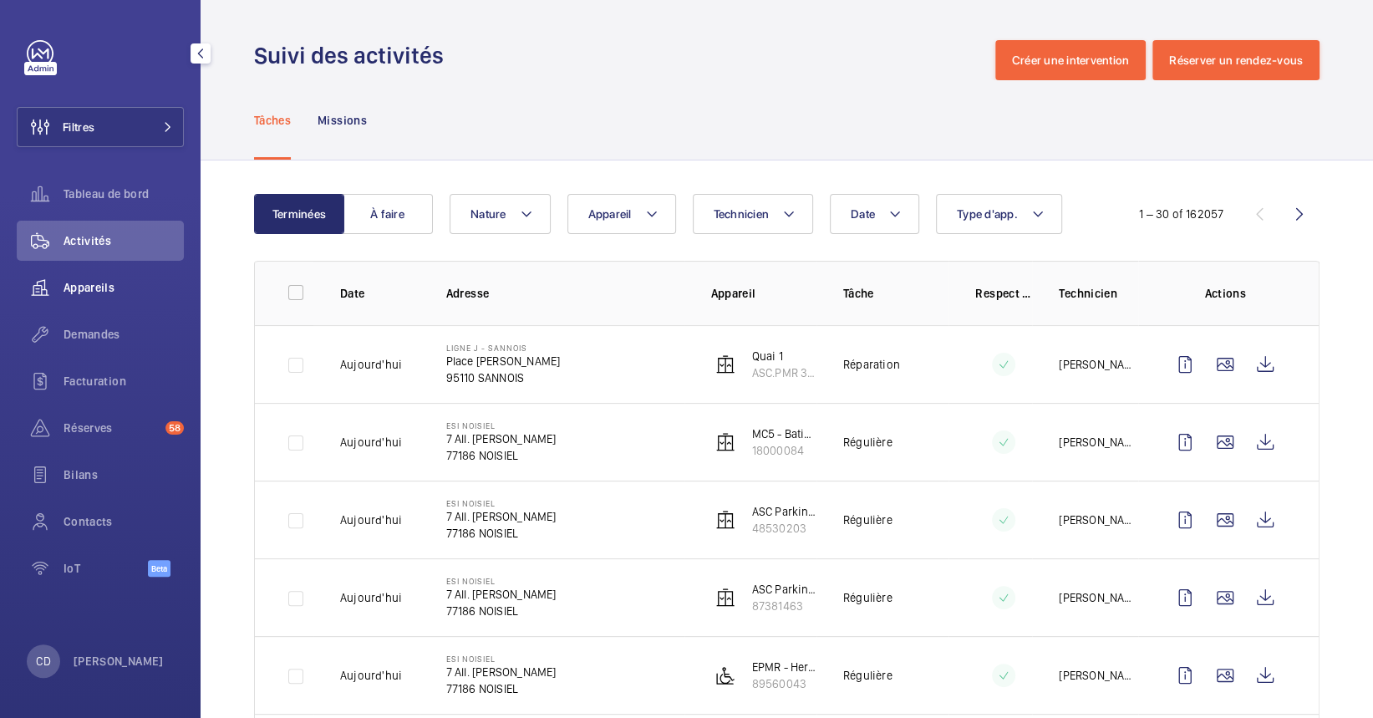
click at [94, 283] on span "Appareils" at bounding box center [124, 287] width 120 height 17
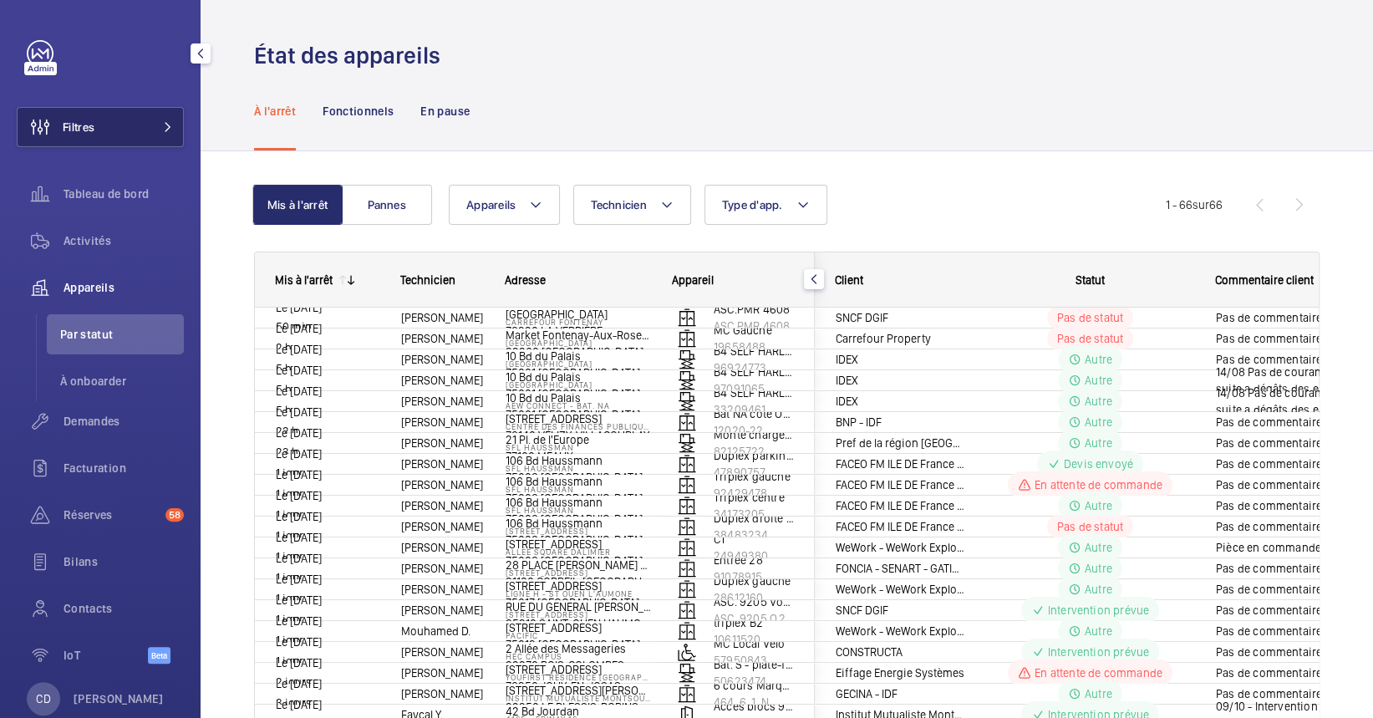
click at [113, 116] on button "Filtres" at bounding box center [100, 127] width 167 height 40
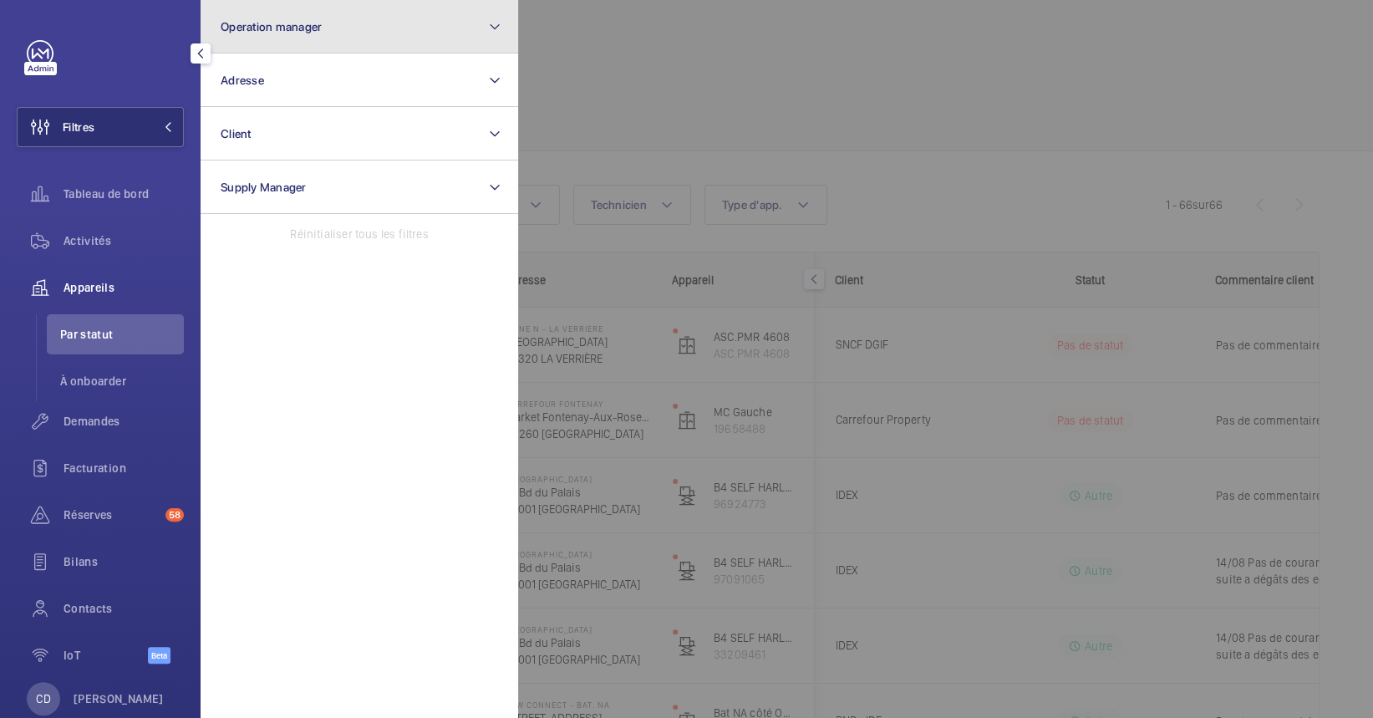
click at [374, 27] on button "Operation manager" at bounding box center [360, 26] width 318 height 53
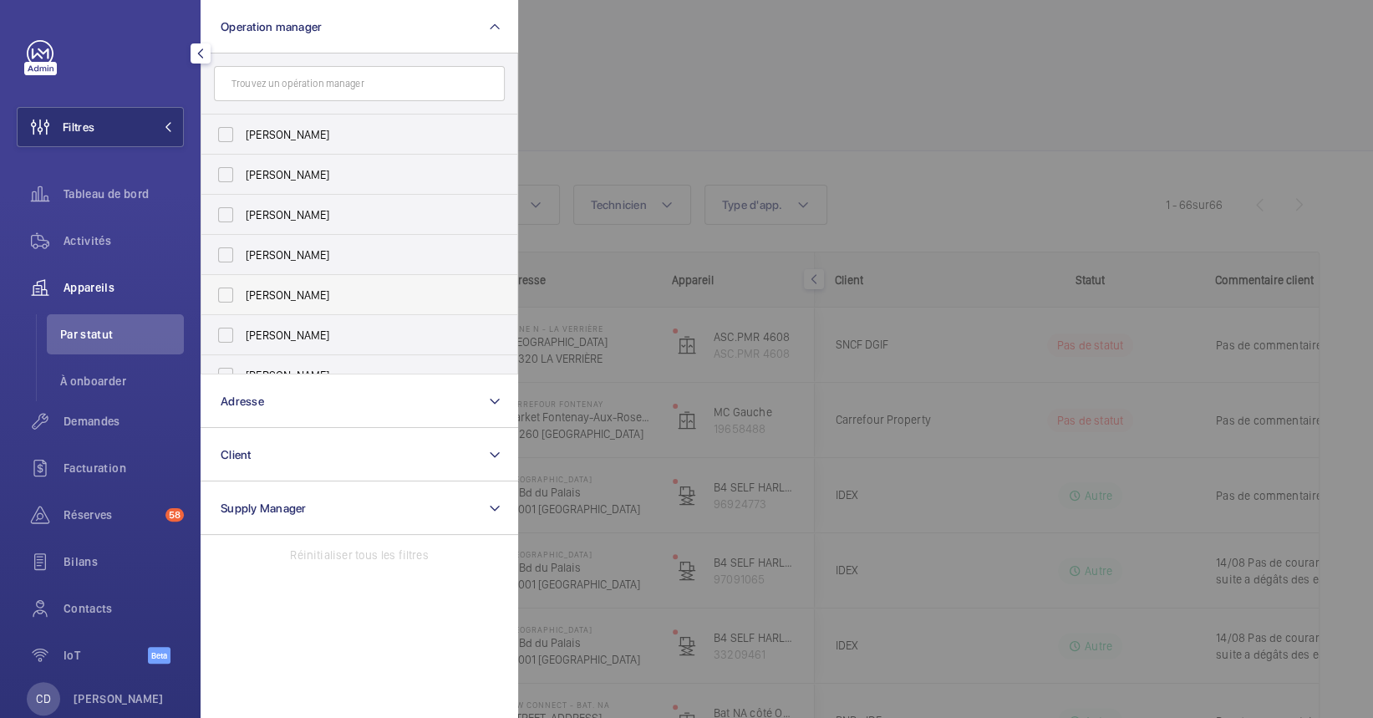
scroll to position [61, 0]
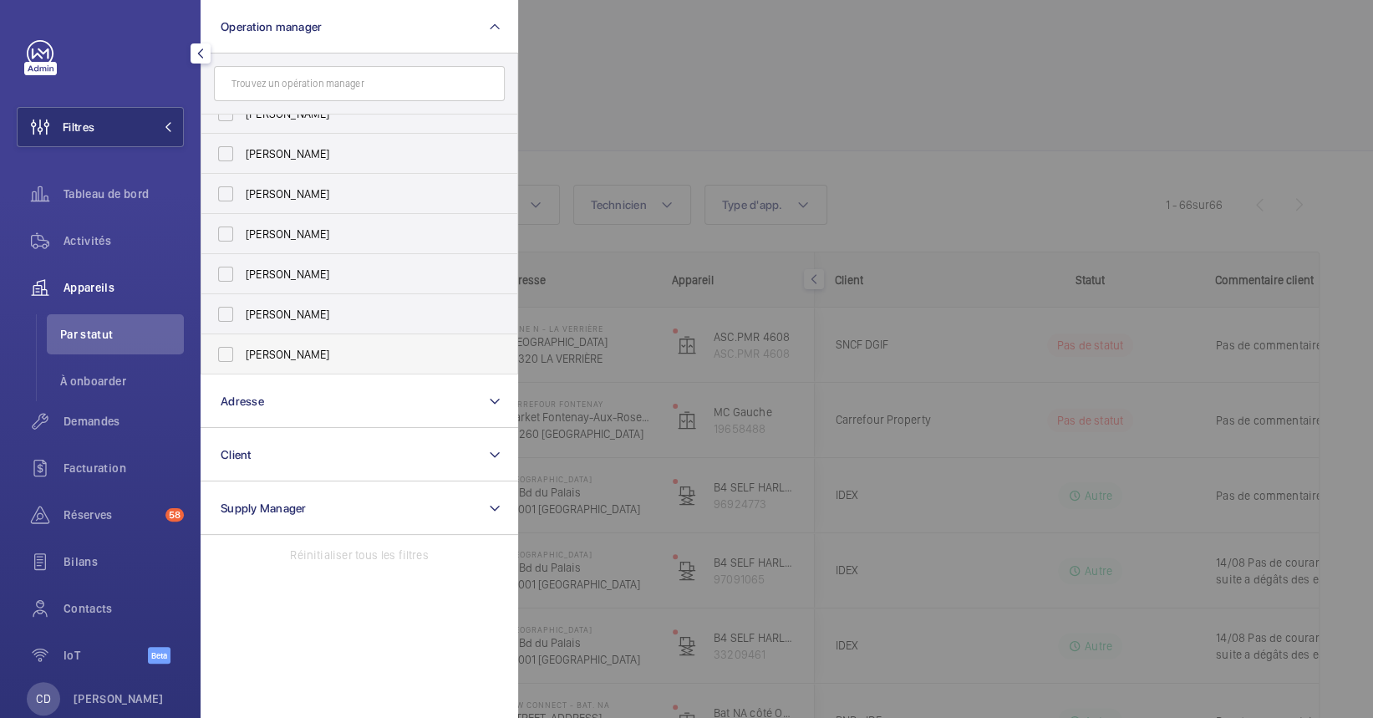
click at [309, 348] on span "Bruno Alves" at bounding box center [361, 354] width 230 height 17
click at [242, 348] on input "Bruno Alves" at bounding box center [225, 354] width 33 height 33
checkbox input "true"
click at [612, 366] on div at bounding box center [1204, 359] width 1373 height 718
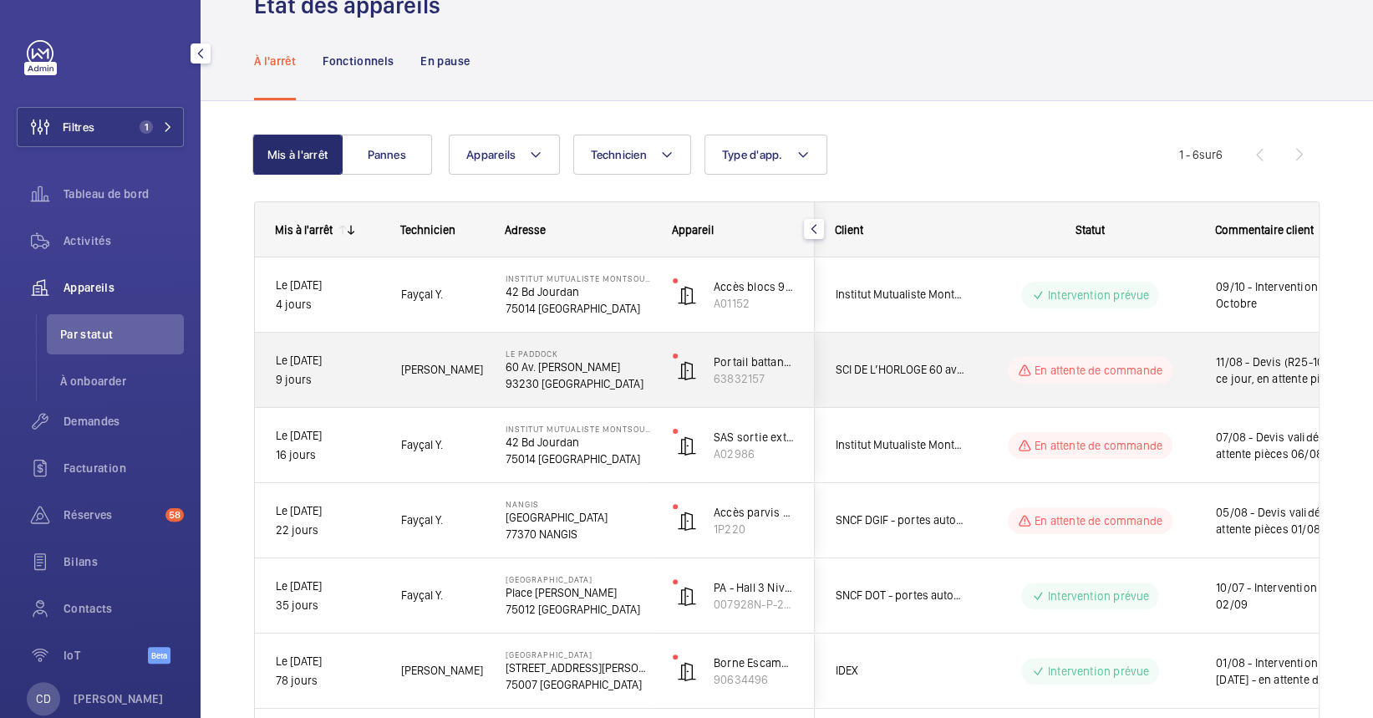
scroll to position [51, 0]
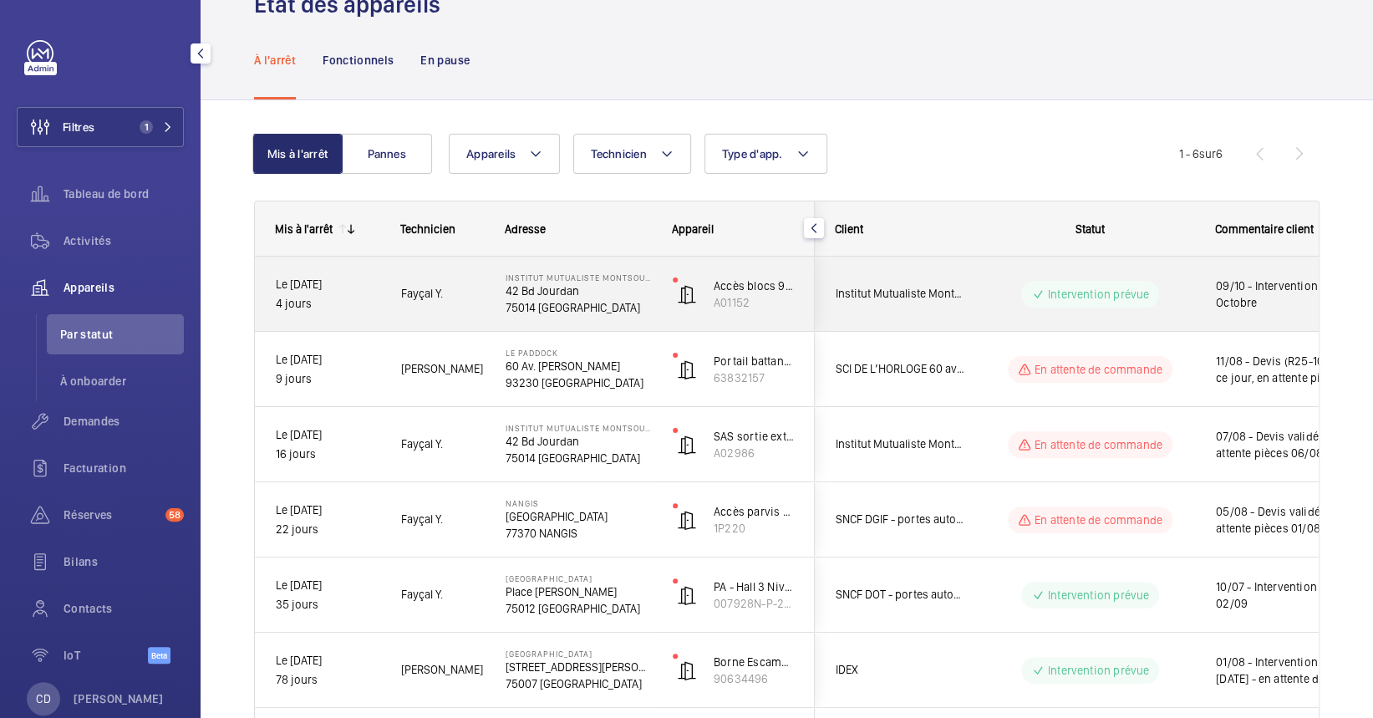
click at [1282, 314] on div "09/10 - Intervention prévue début Octobre" at bounding box center [1292, 294] width 193 height 72
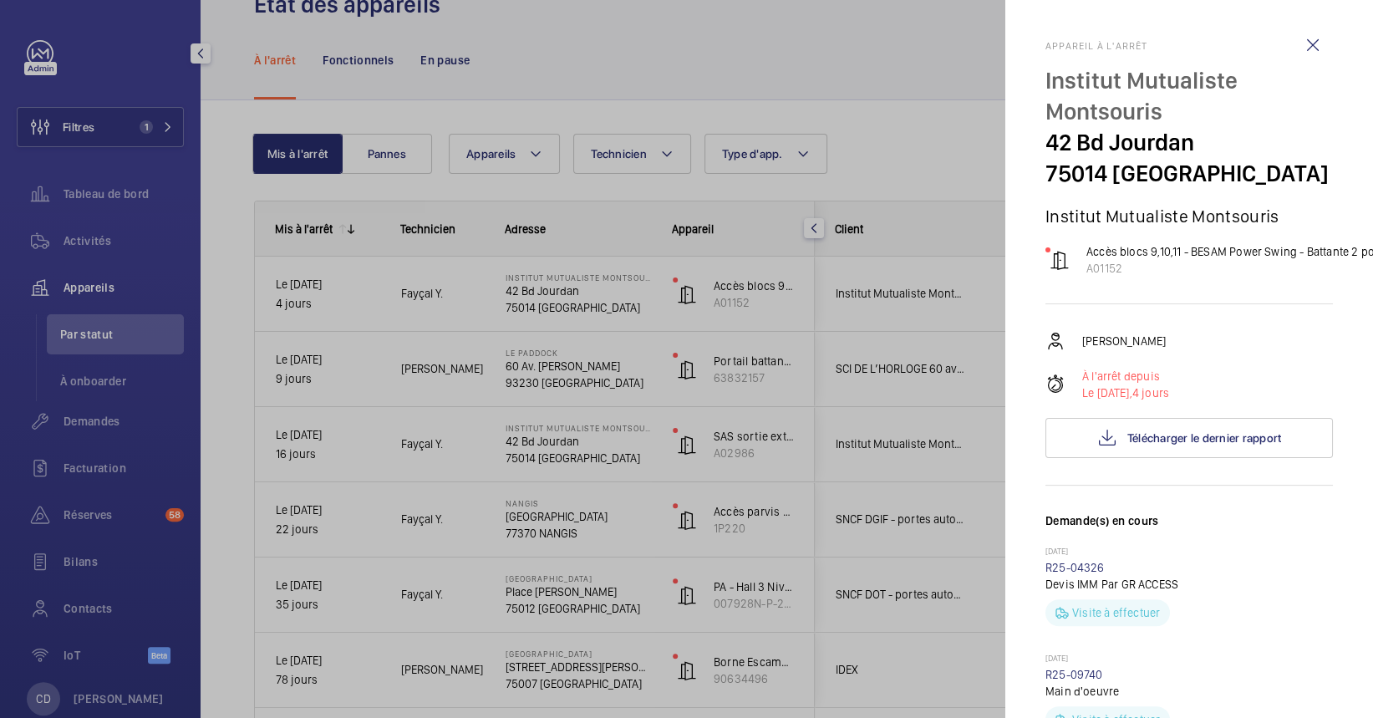
click at [618, 305] on div at bounding box center [686, 359] width 1373 height 718
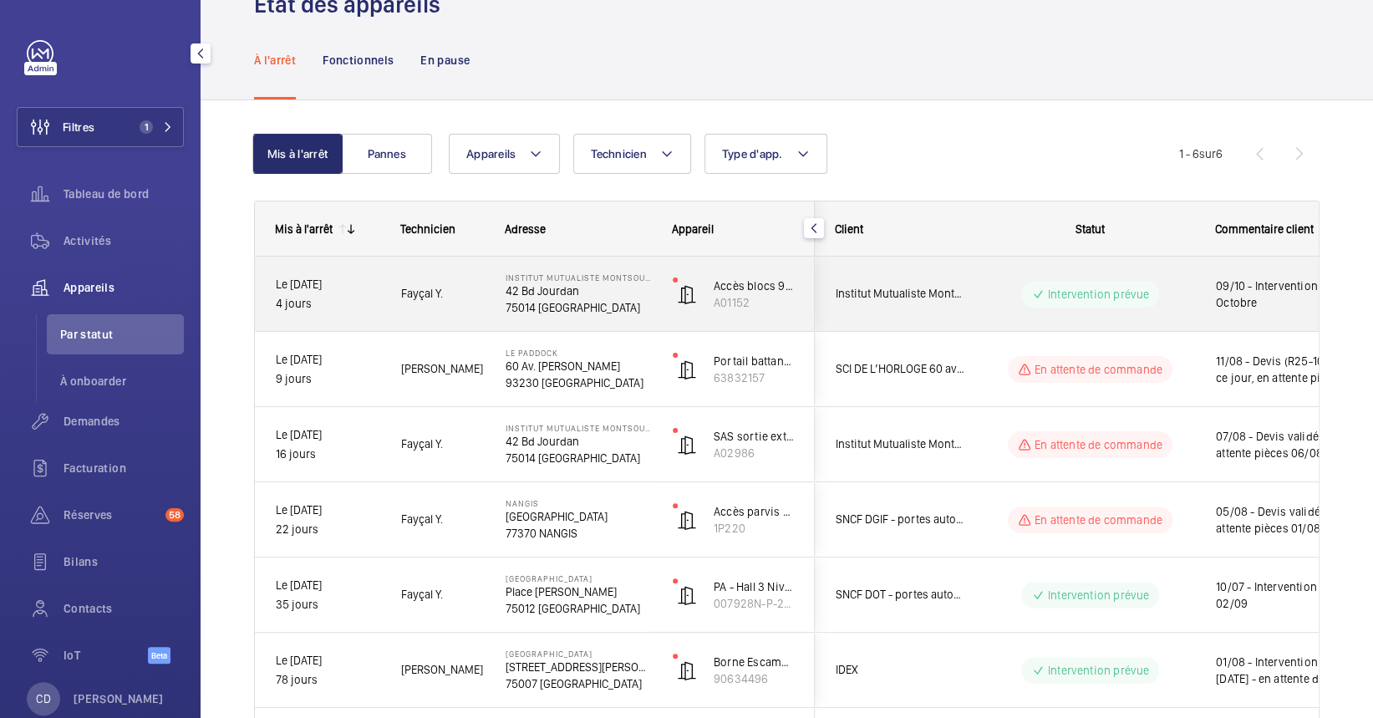
click at [644, 313] on p "75014 [GEOGRAPHIC_DATA]" at bounding box center [578, 307] width 145 height 17
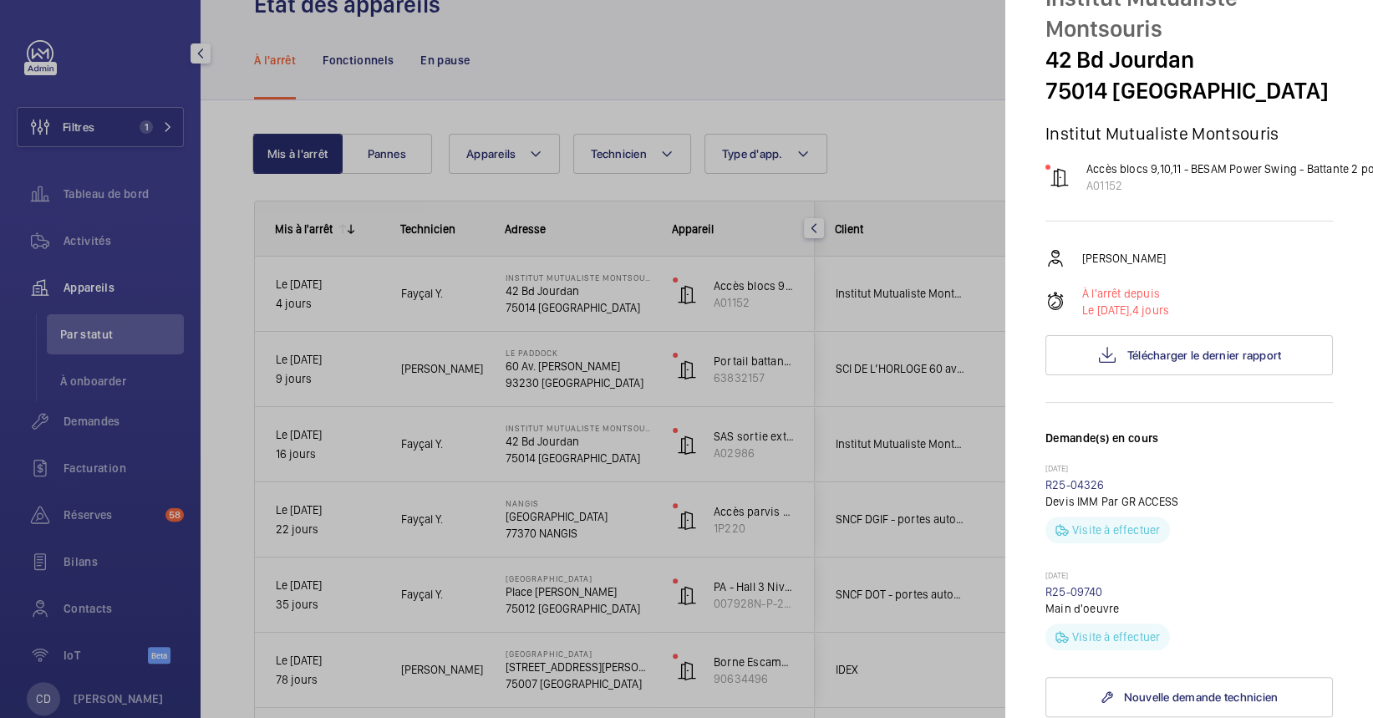
scroll to position [82, 0]
click at [332, 511] on div at bounding box center [686, 359] width 1373 height 718
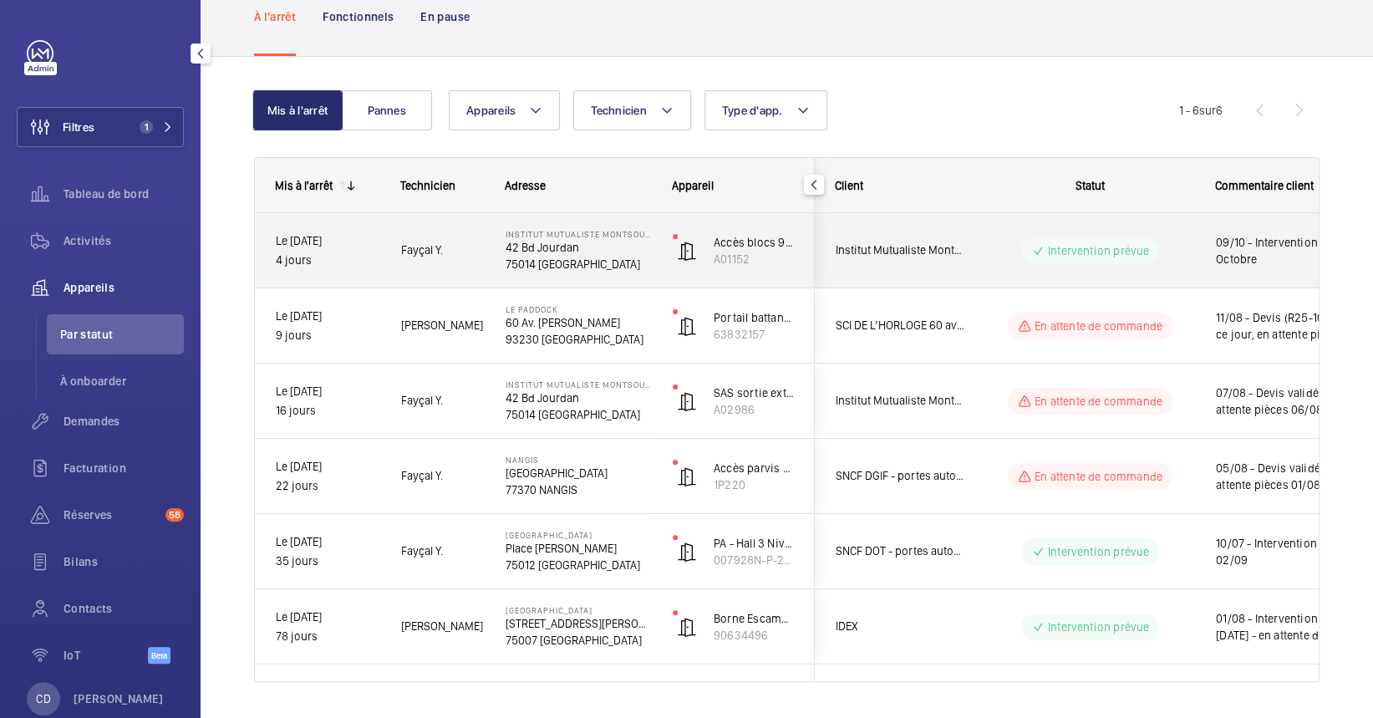
scroll to position [139, 0]
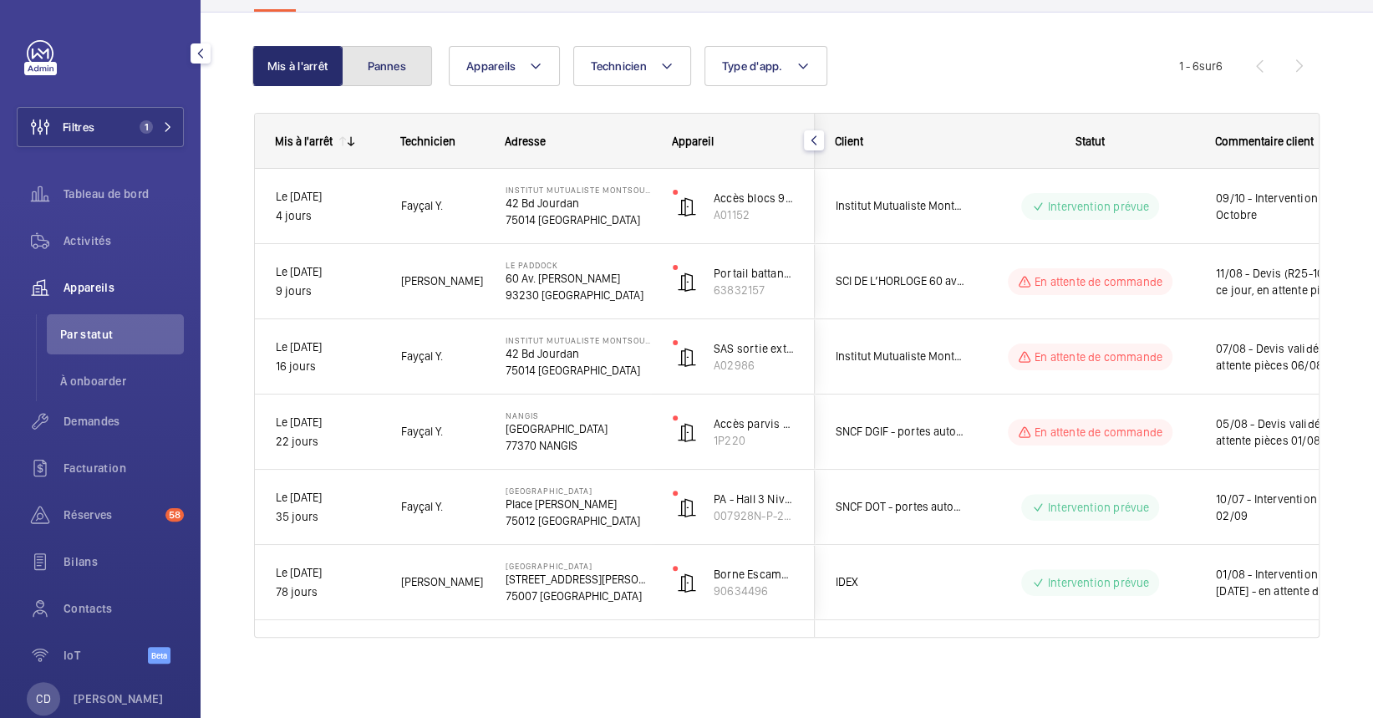
click at [401, 74] on button "Pannes" at bounding box center [387, 66] width 90 height 40
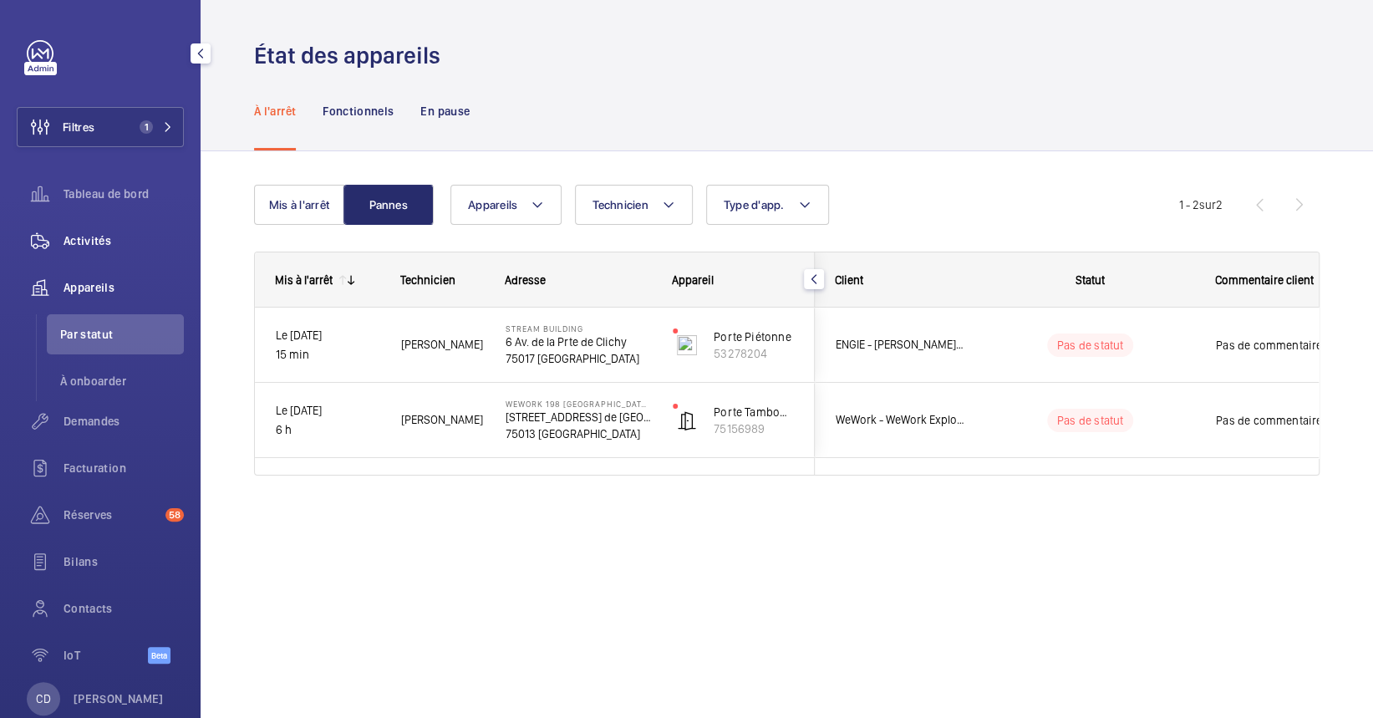
click at [94, 252] on div "Activités" at bounding box center [100, 241] width 167 height 40
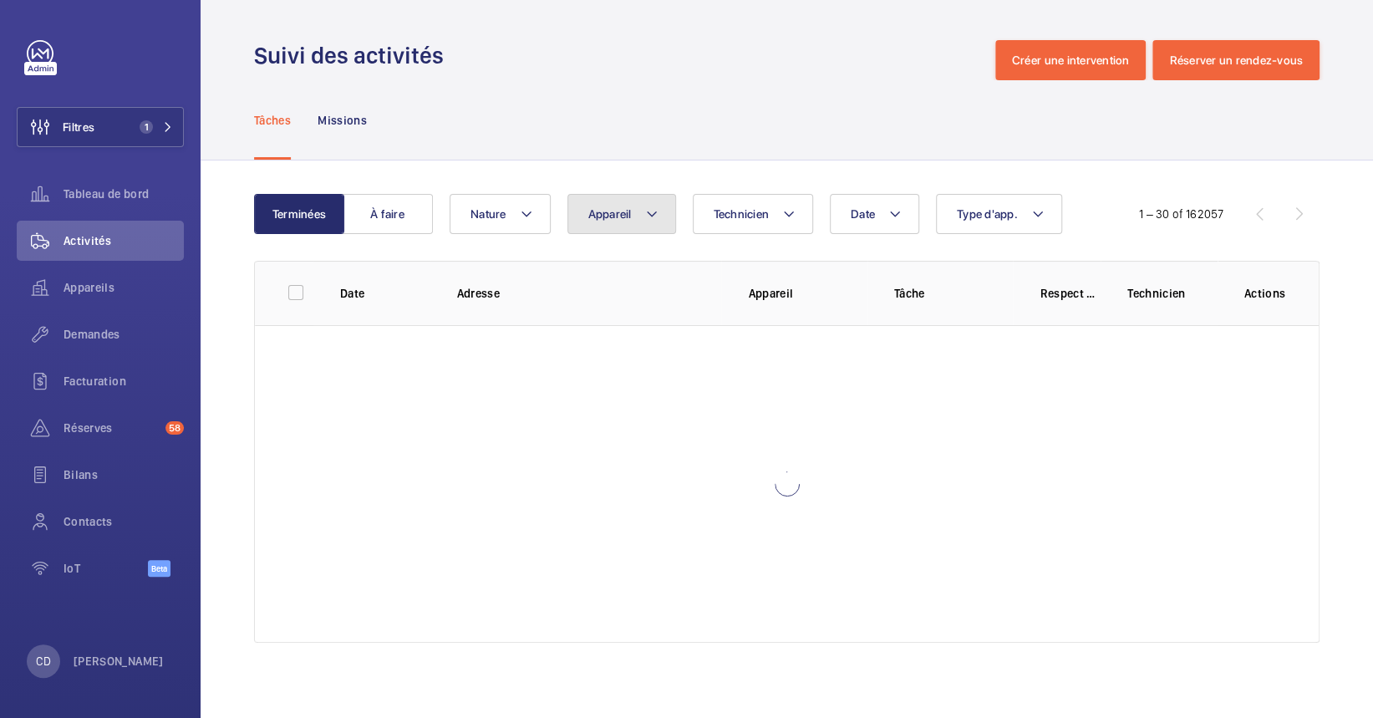
click at [652, 228] on button "Appareil" at bounding box center [621, 214] width 109 height 40
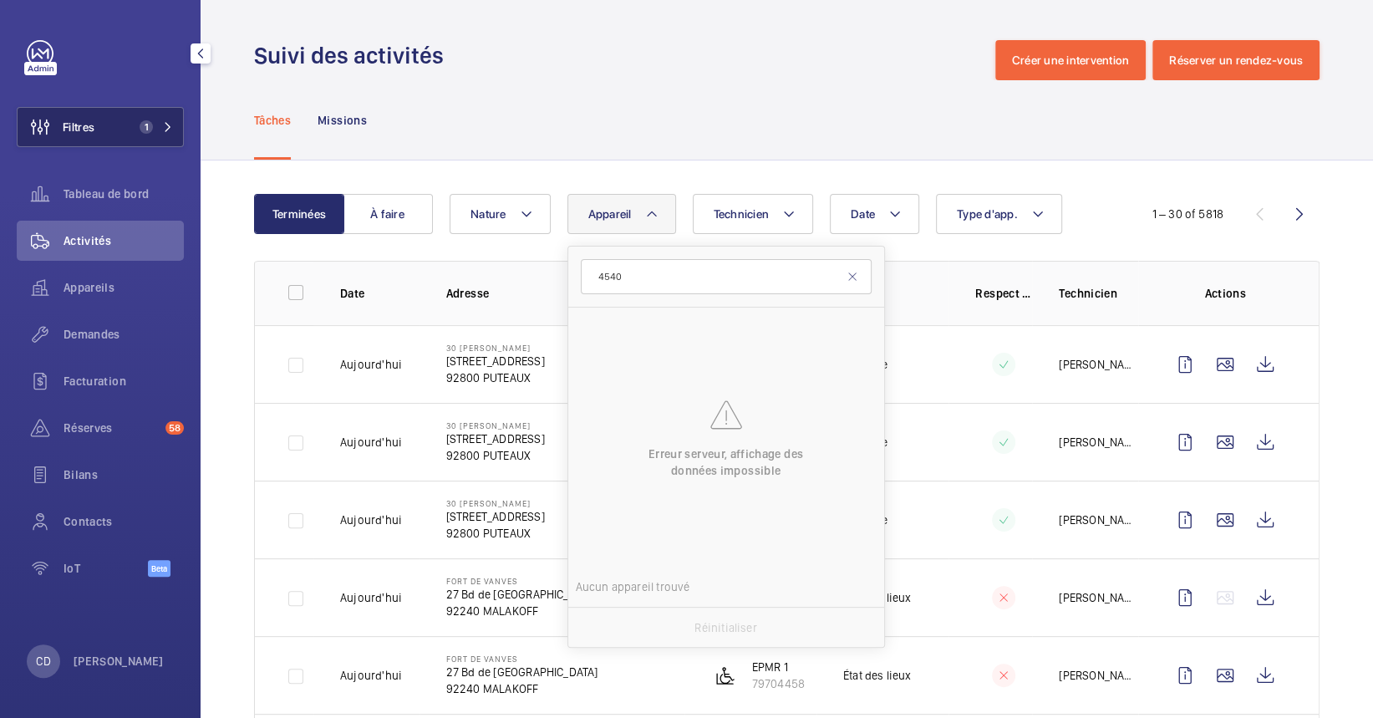
type input "4540"
click at [86, 130] on span "Filtres" at bounding box center [79, 127] width 32 height 17
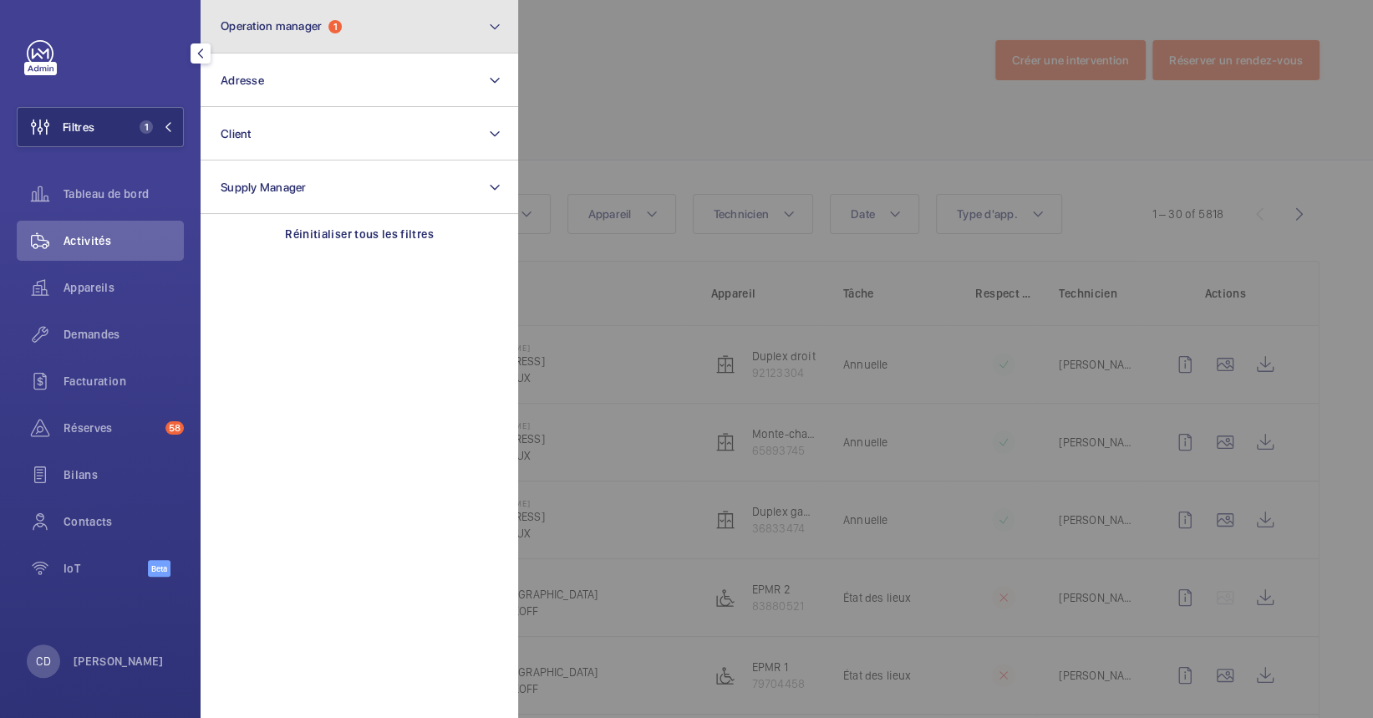
click at [401, 20] on button "Operation manager 1" at bounding box center [360, 26] width 318 height 53
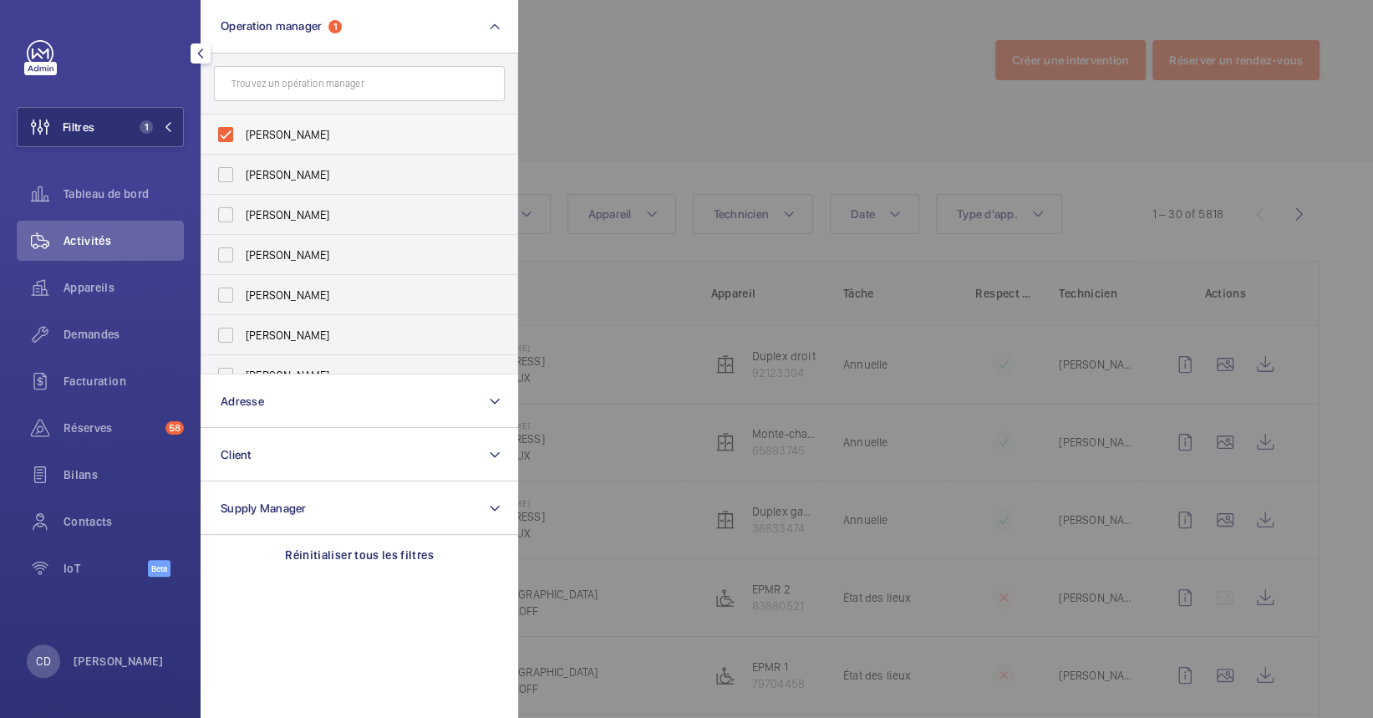
click at [299, 140] on span "Bruno Alves" at bounding box center [361, 134] width 230 height 17
click at [242, 140] on input "Bruno Alves" at bounding box center [225, 134] width 33 height 33
checkbox input "false"
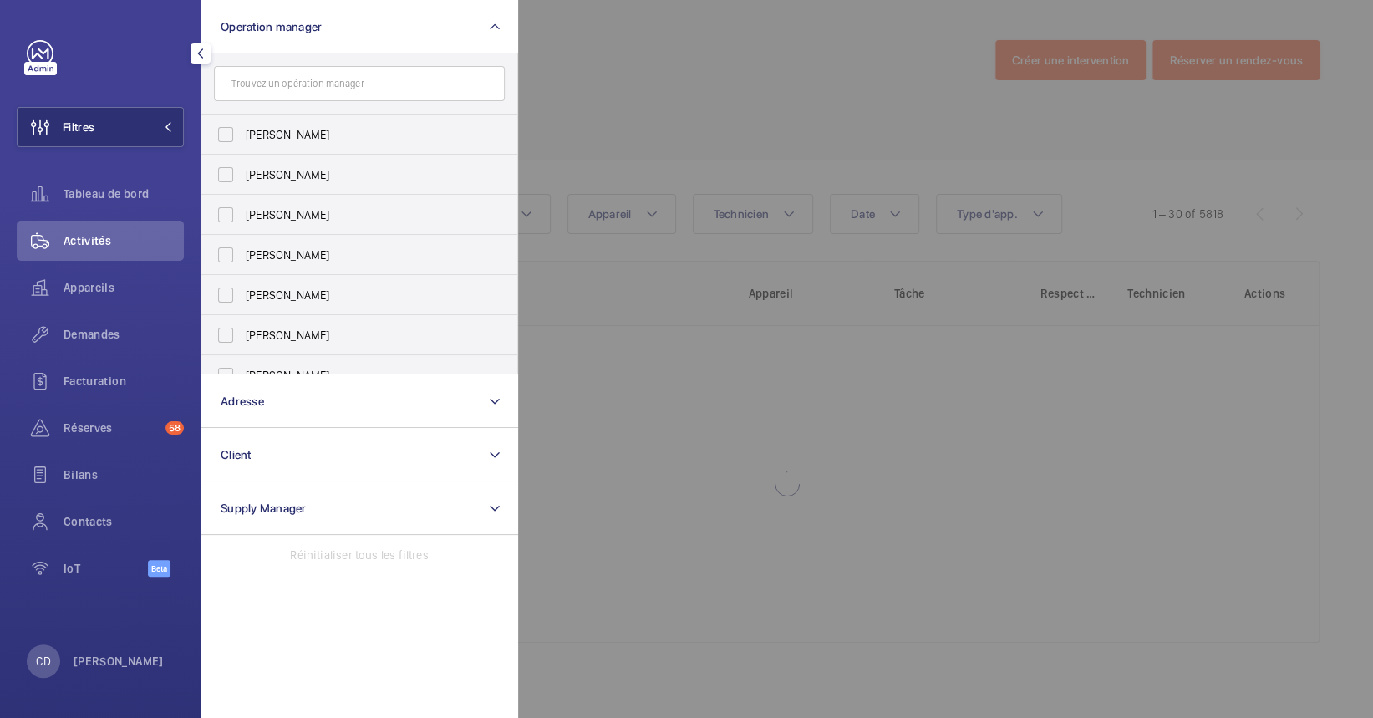
click at [854, 181] on div at bounding box center [1204, 359] width 1373 height 718
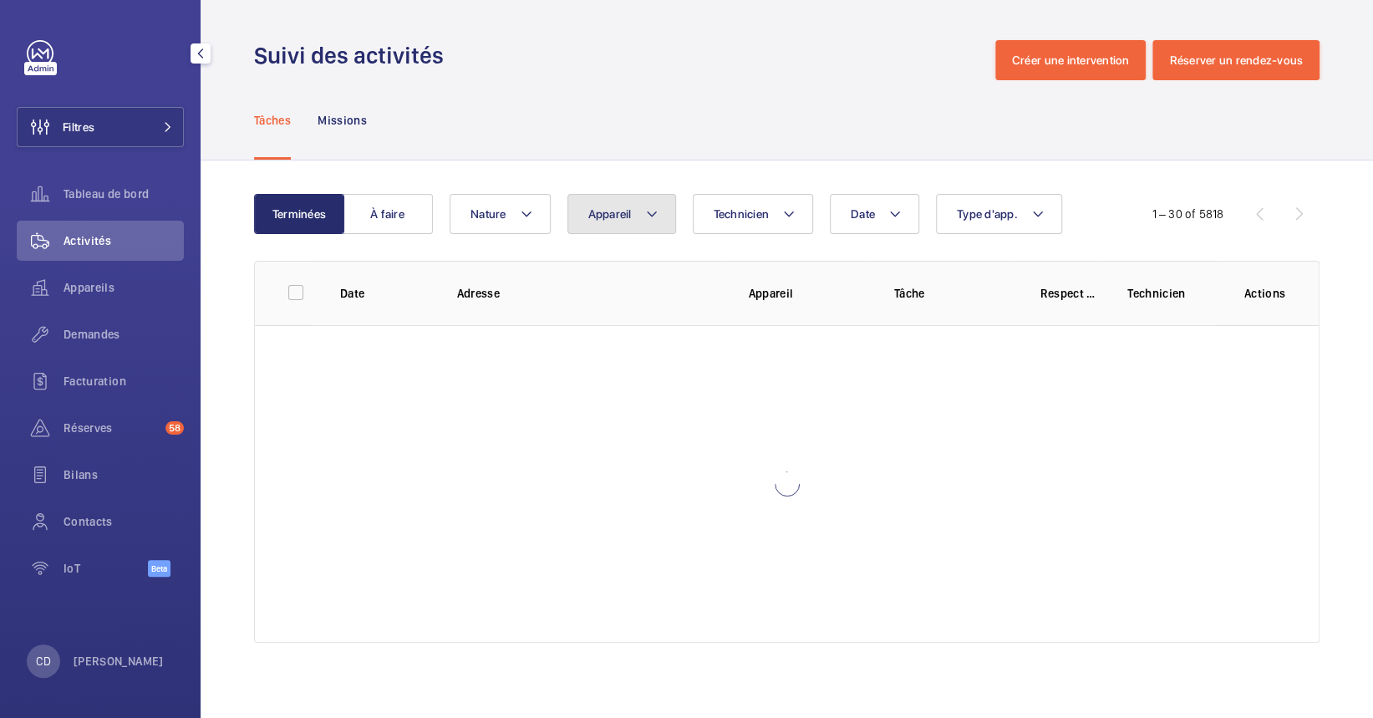
click at [622, 207] on span "Appareil" at bounding box center [609, 213] width 43 height 13
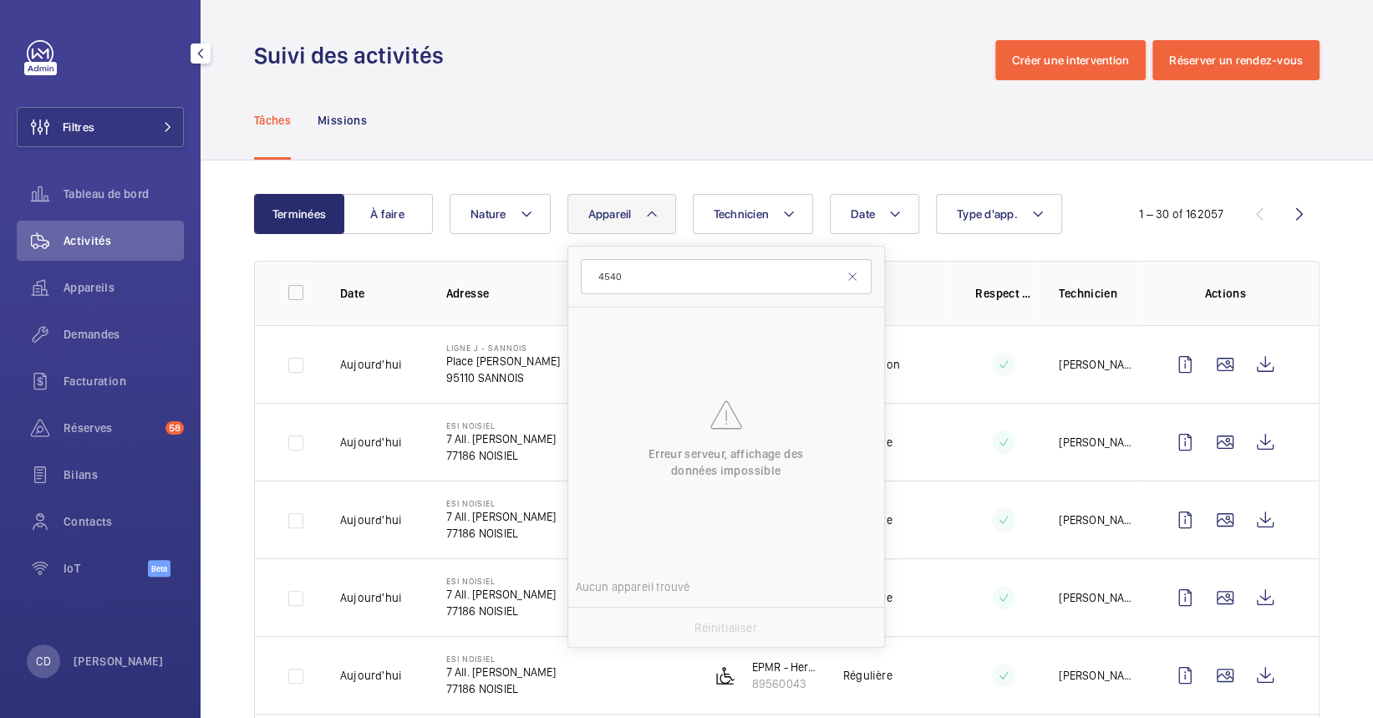
click at [593, 274] on input "4540" at bounding box center [726, 276] width 291 height 35
type input "4540"
